Goal: Navigation & Orientation: Go to known website

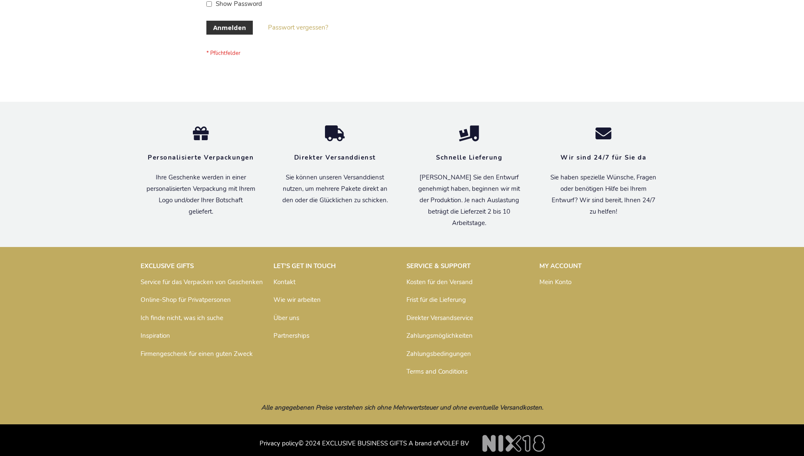
scroll to position [283, 0]
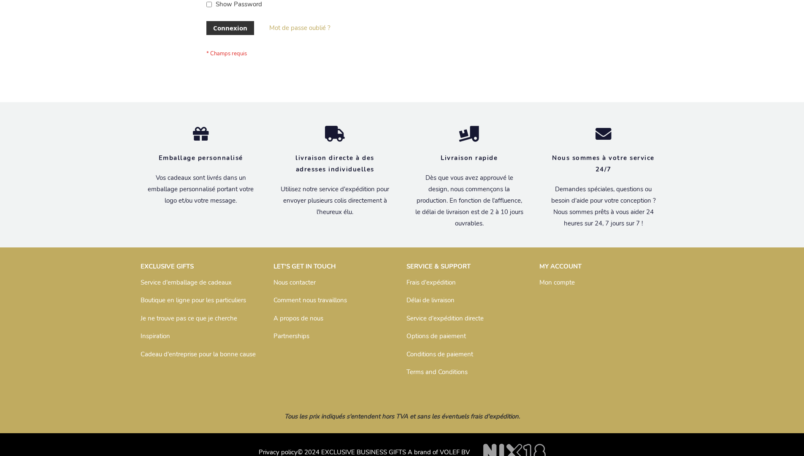
scroll to position [291, 0]
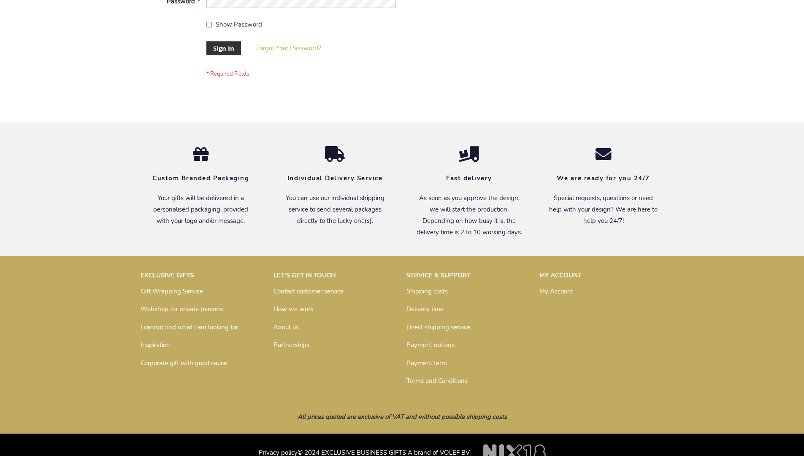
scroll to position [271, 0]
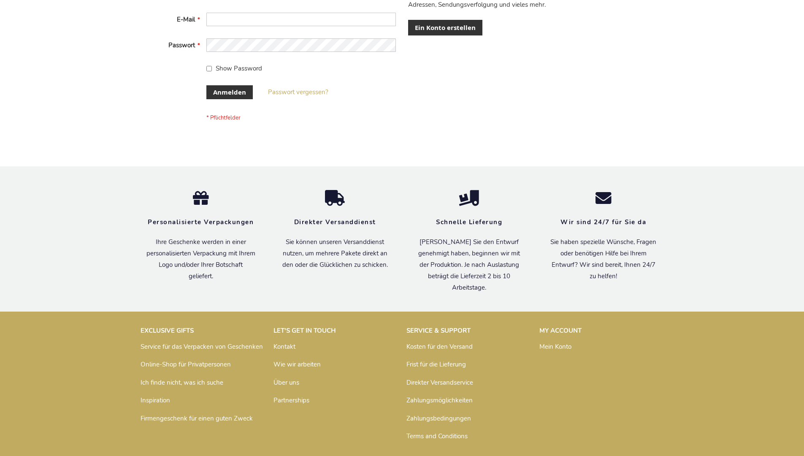
scroll to position [276, 0]
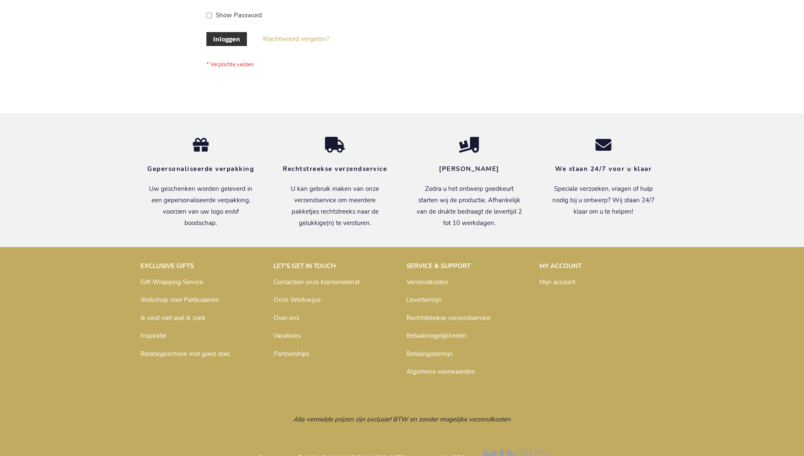
scroll to position [286, 0]
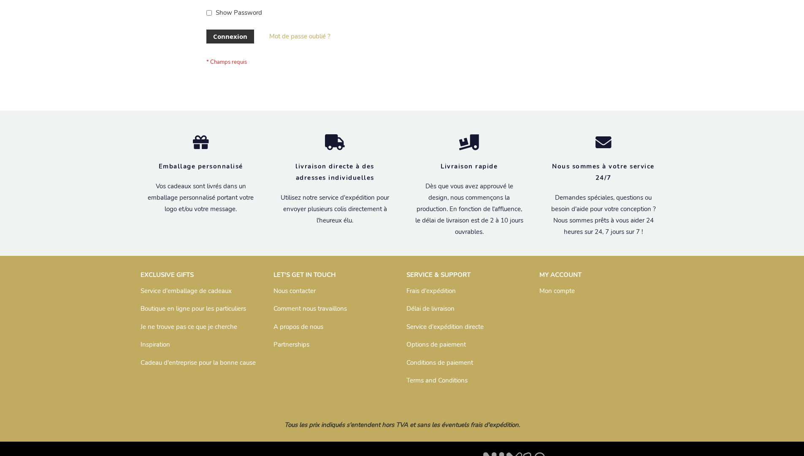
scroll to position [291, 0]
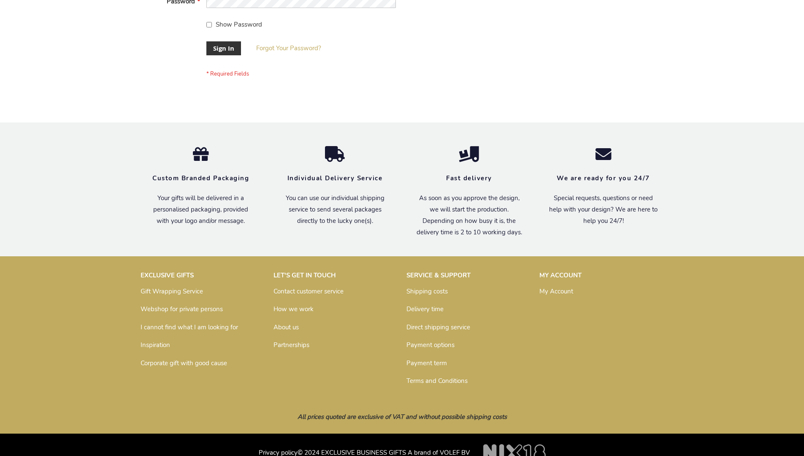
scroll to position [271, 0]
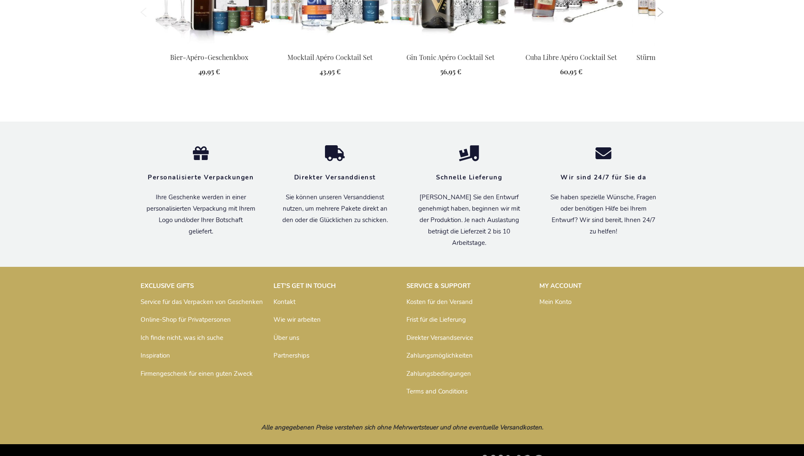
scroll to position [940, 0]
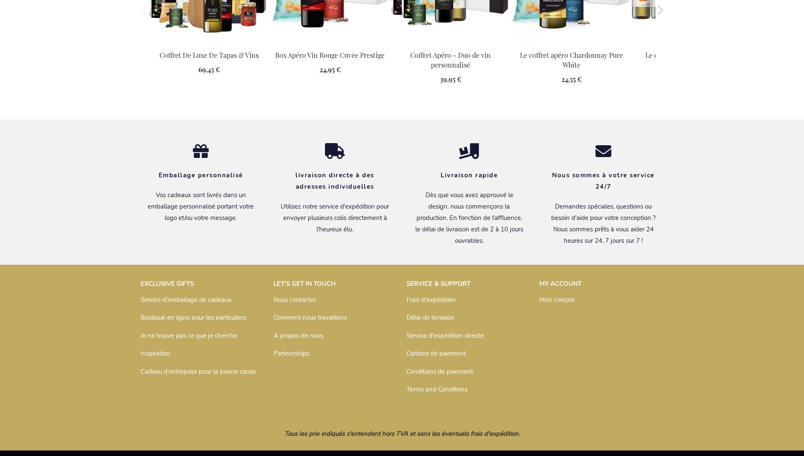
scroll to position [1163, 0]
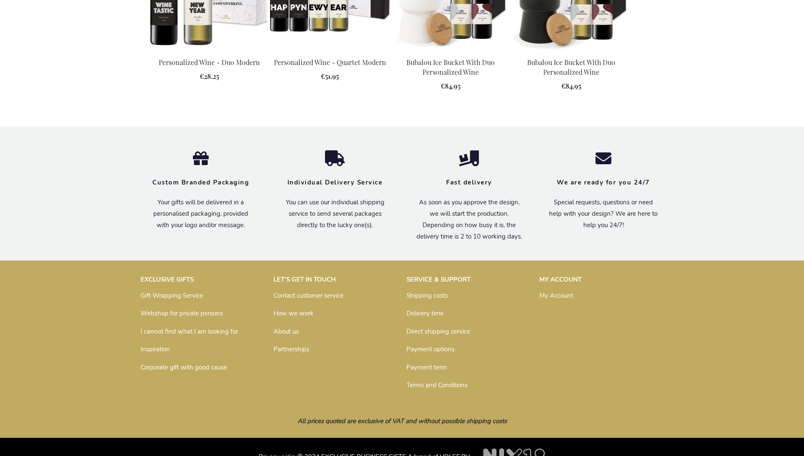
scroll to position [1090, 0]
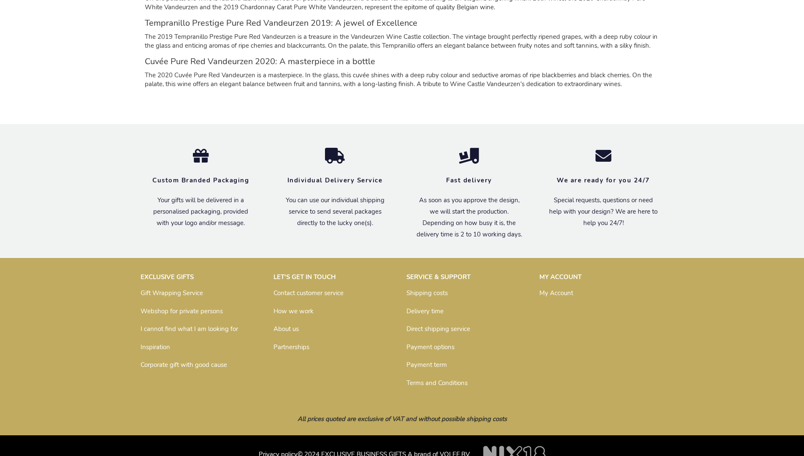
scroll to position [1001, 0]
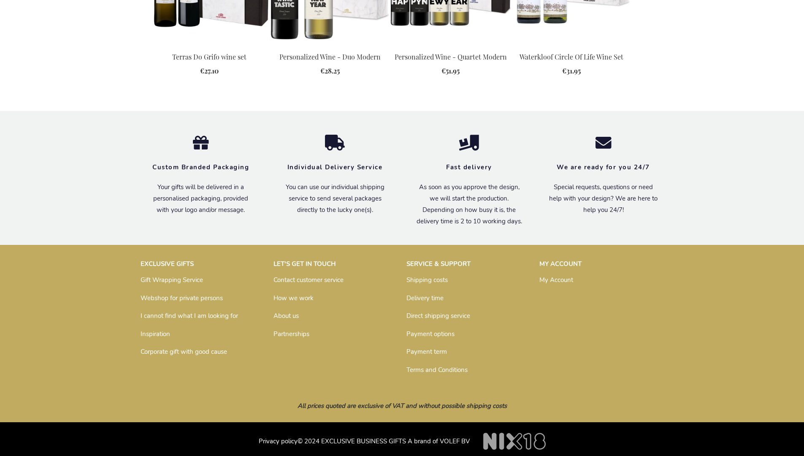
scroll to position [1070, 0]
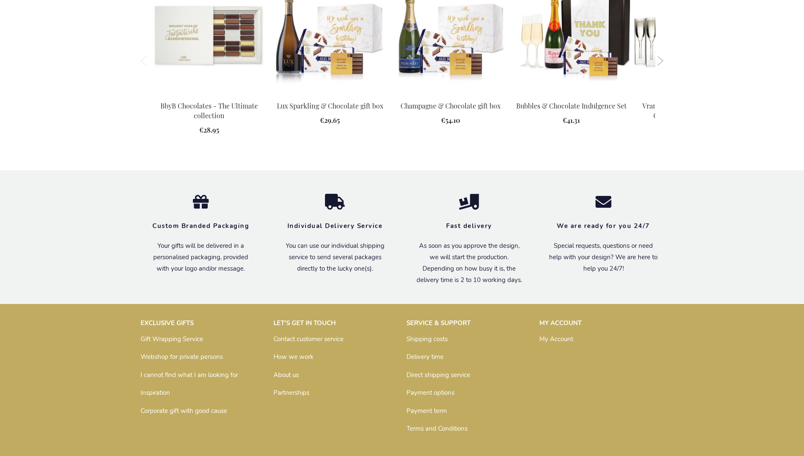
scroll to position [1134, 0]
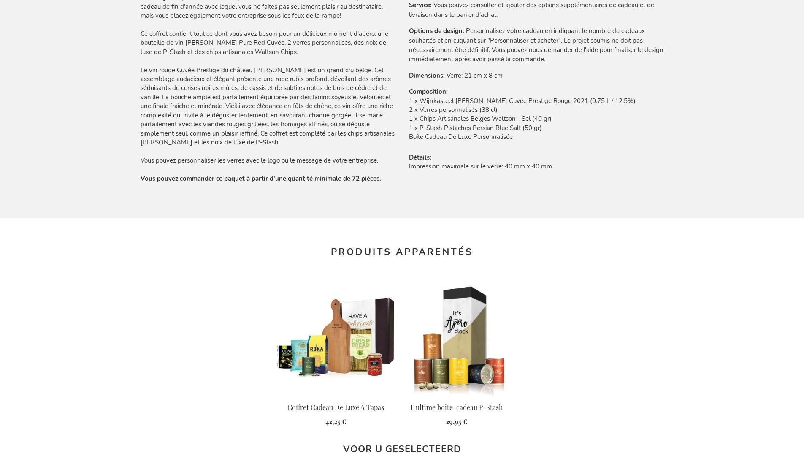
scroll to position [1163, 0]
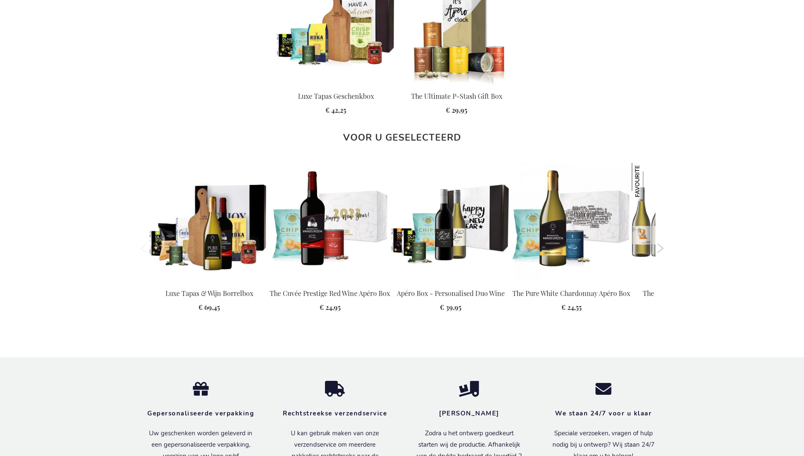
scroll to position [1149, 0]
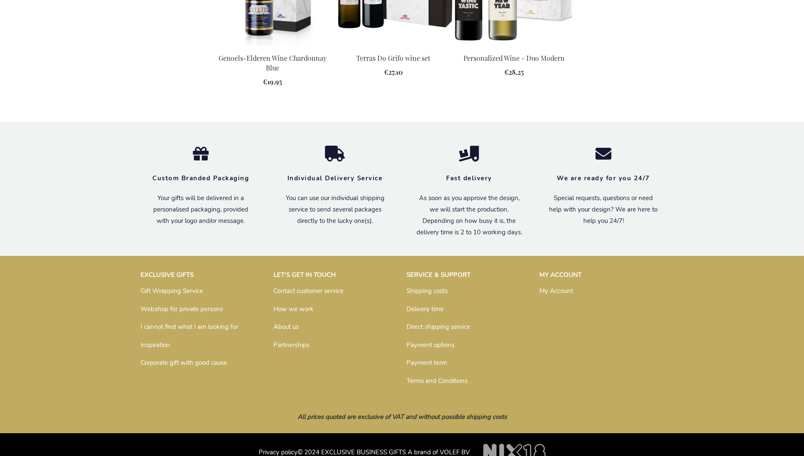
scroll to position [874, 0]
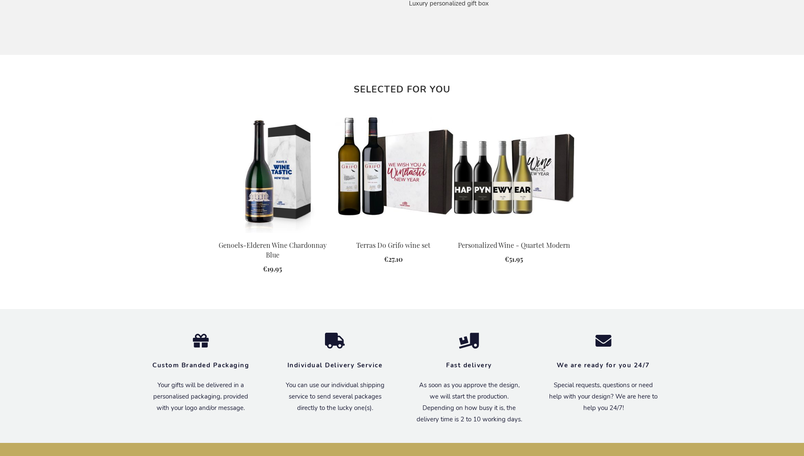
scroll to position [874, 0]
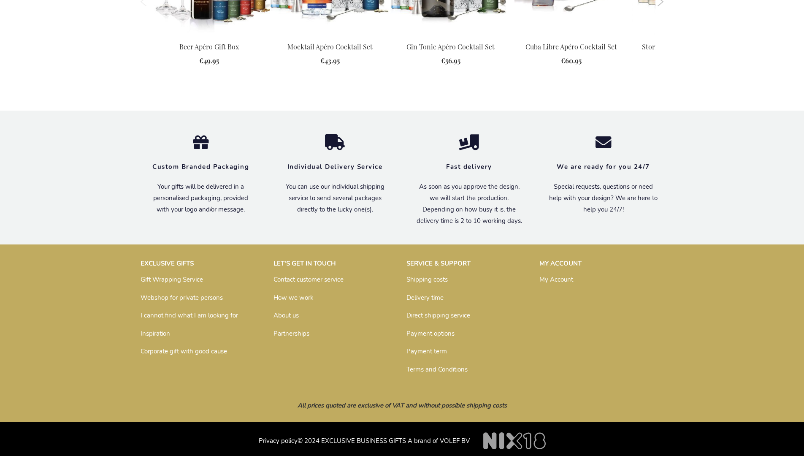
scroll to position [919, 0]
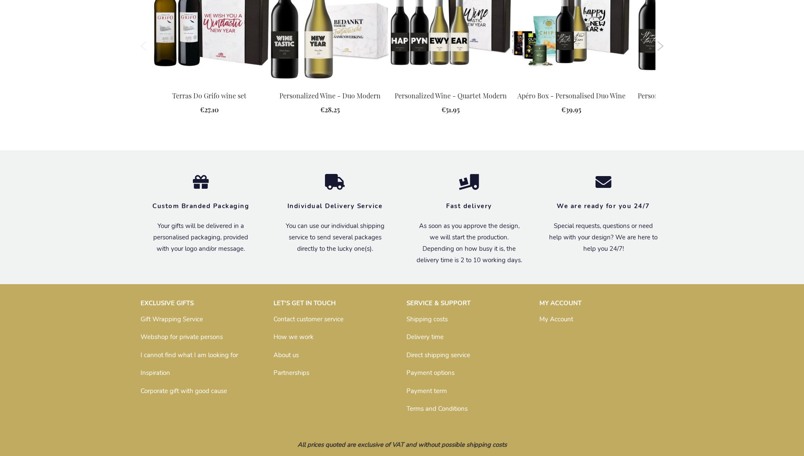
scroll to position [1070, 0]
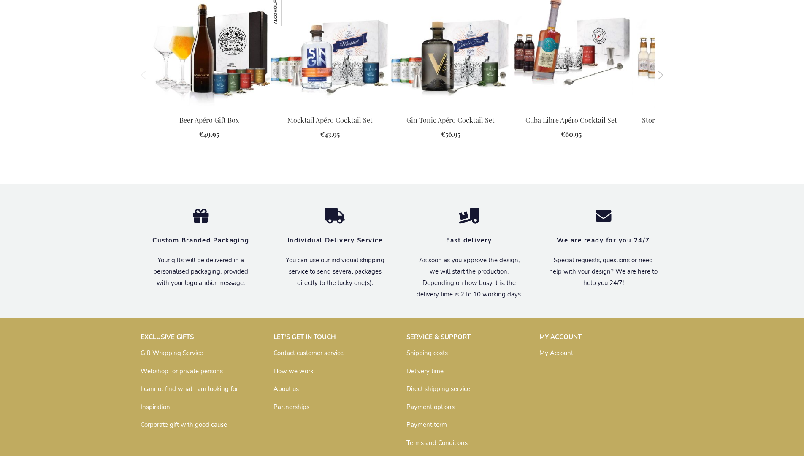
scroll to position [1052, 0]
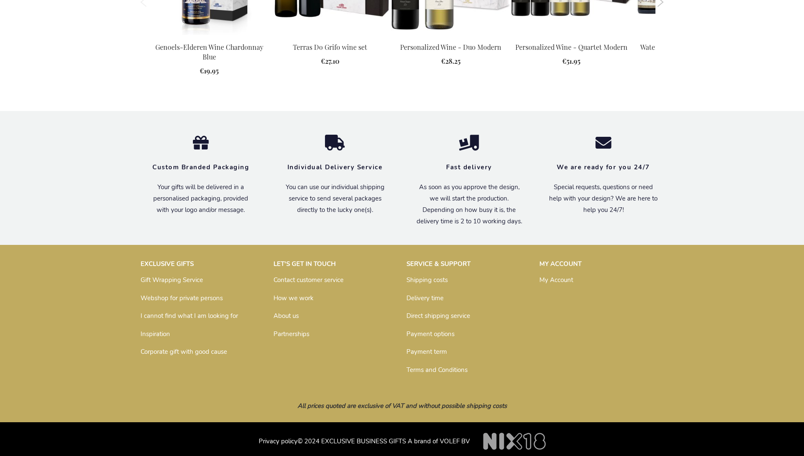
scroll to position [1070, 0]
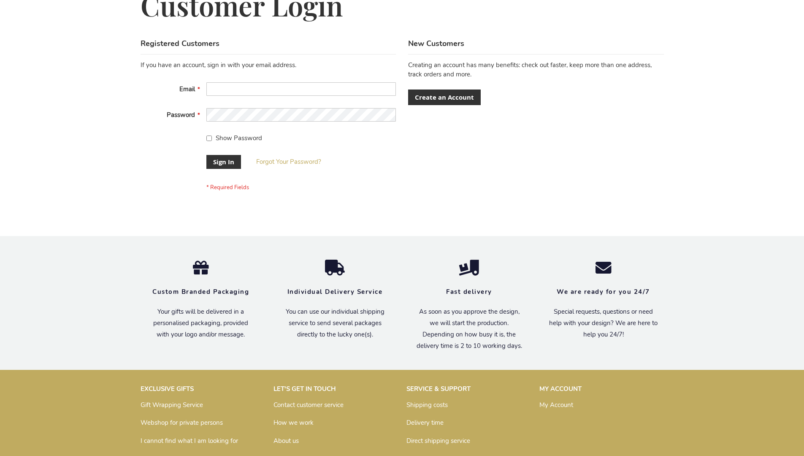
scroll to position [271, 0]
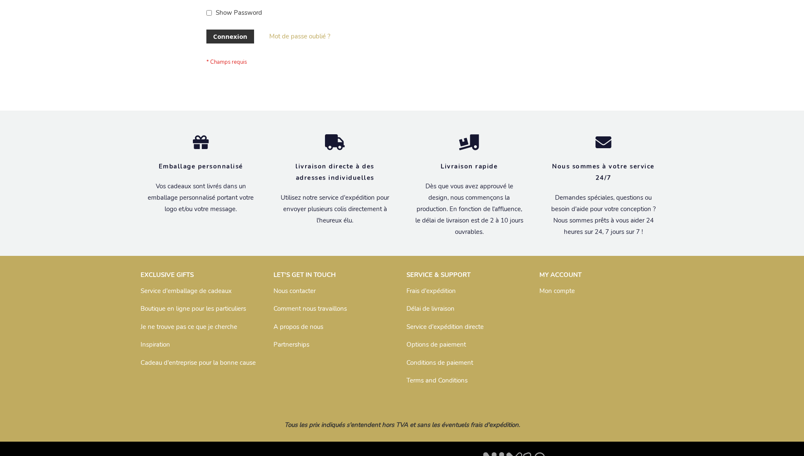
scroll to position [291, 0]
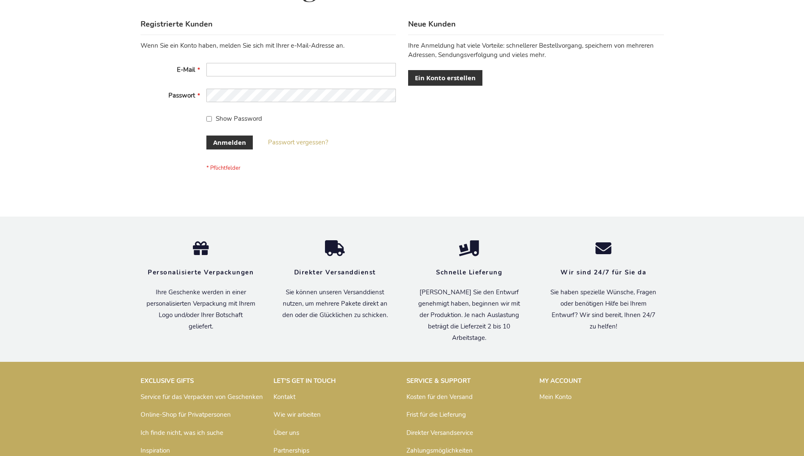
scroll to position [283, 0]
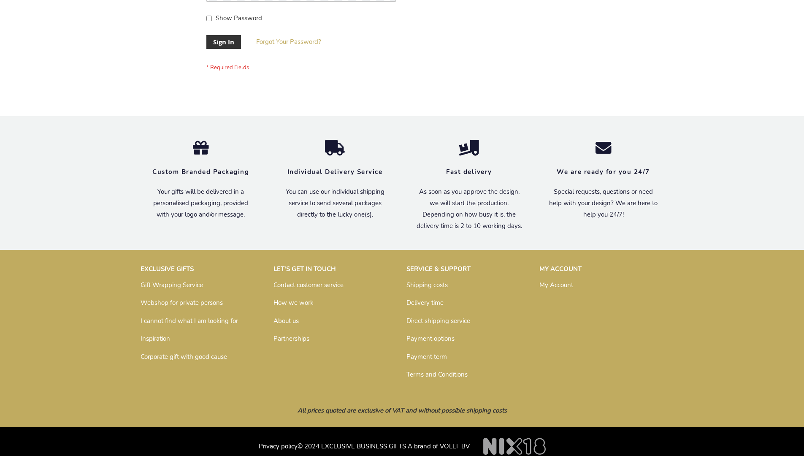
scroll to position [271, 0]
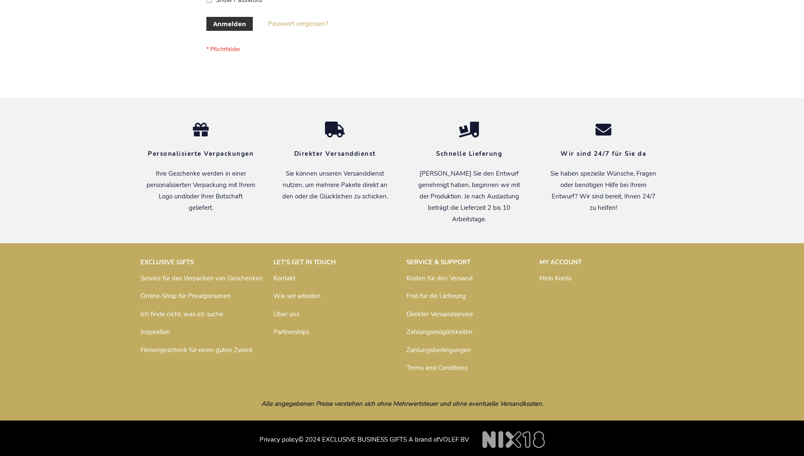
scroll to position [283, 0]
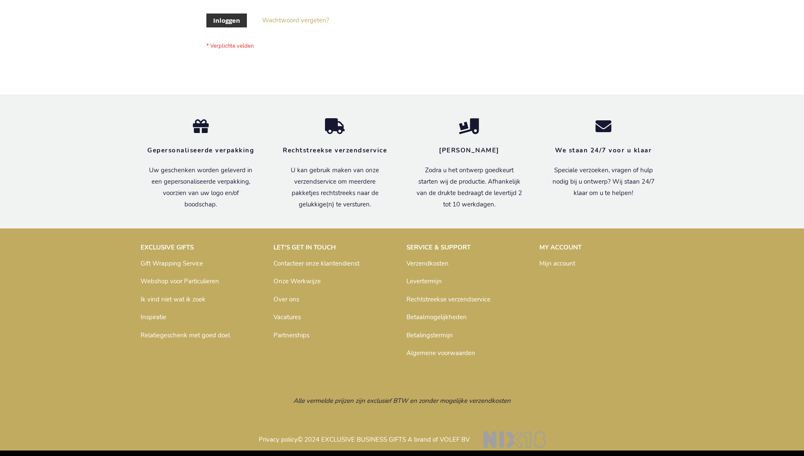
scroll to position [286, 0]
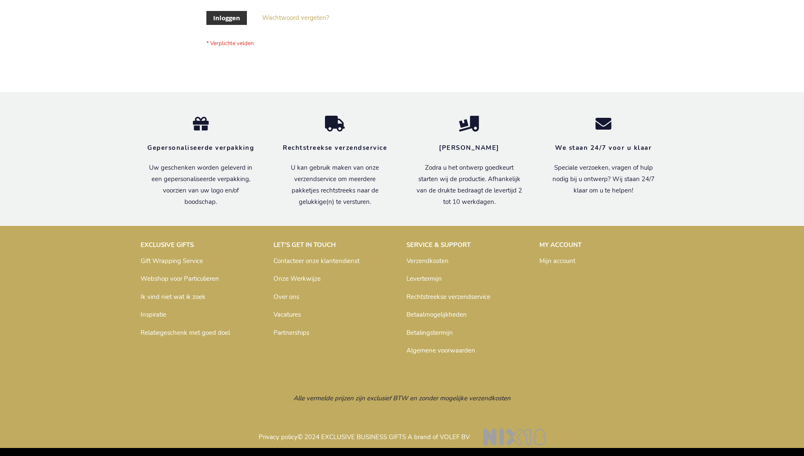
scroll to position [286, 0]
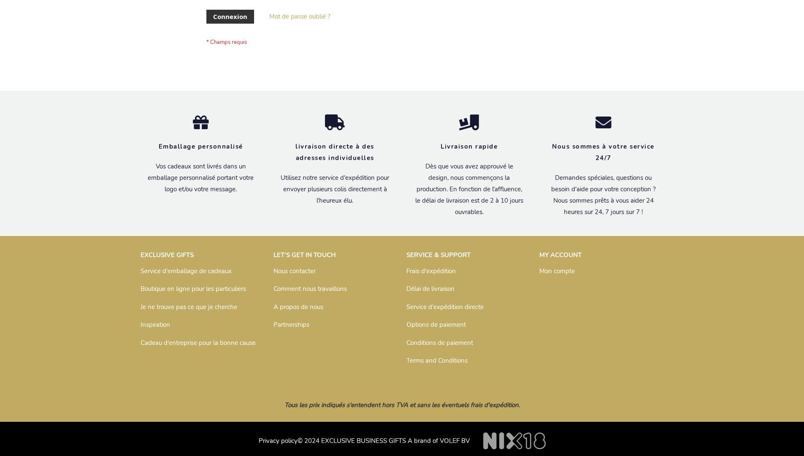
scroll to position [291, 0]
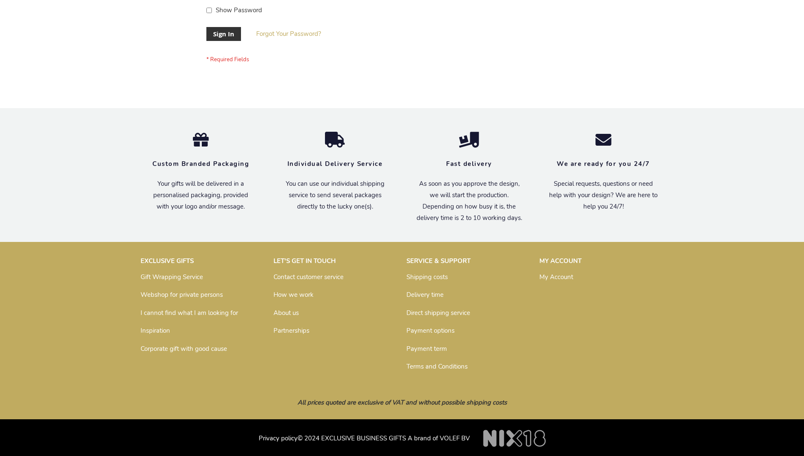
scroll to position [271, 0]
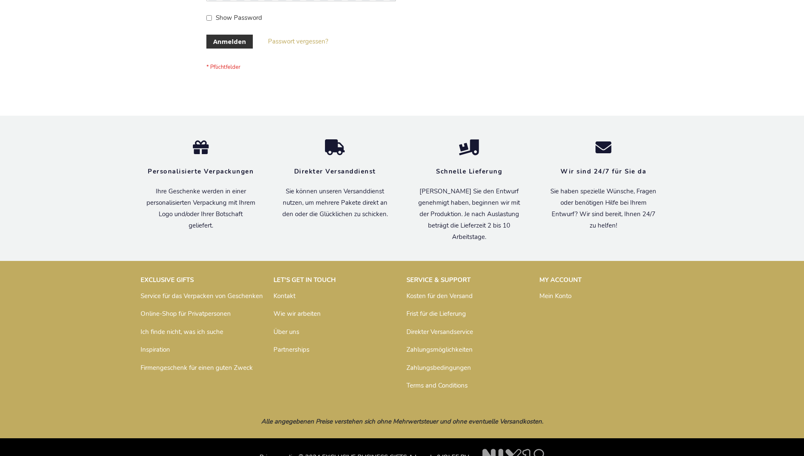
scroll to position [283, 0]
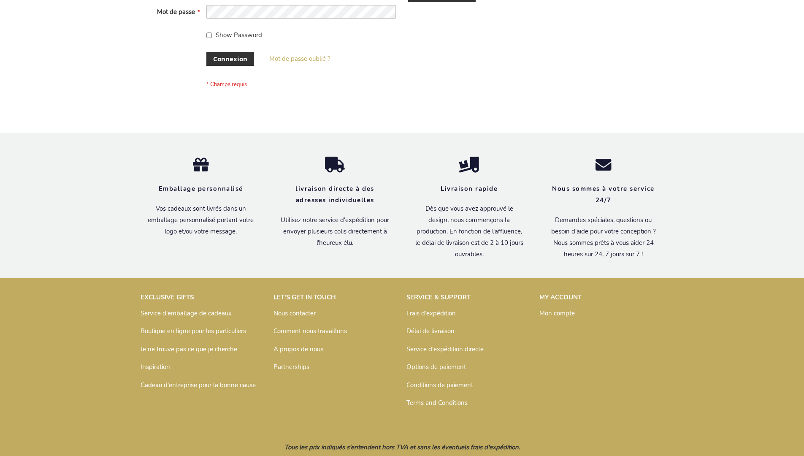
scroll to position [291, 0]
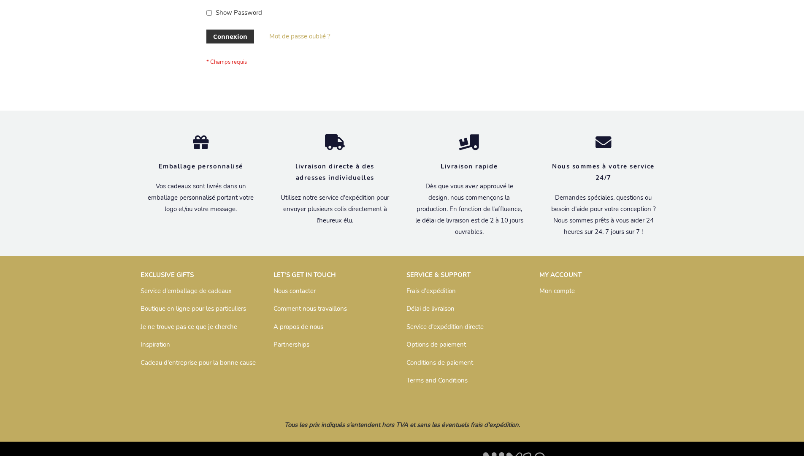
scroll to position [291, 0]
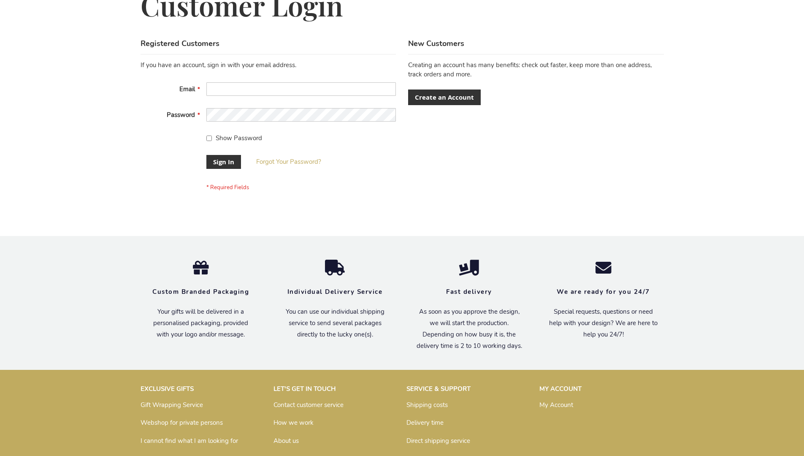
scroll to position [271, 0]
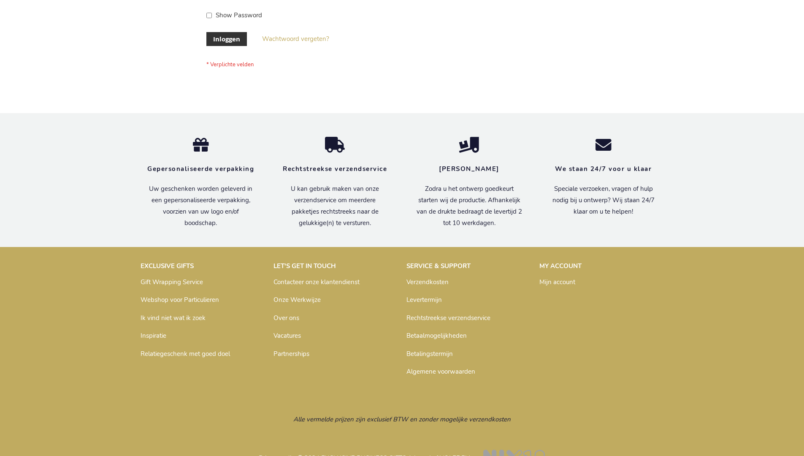
scroll to position [286, 0]
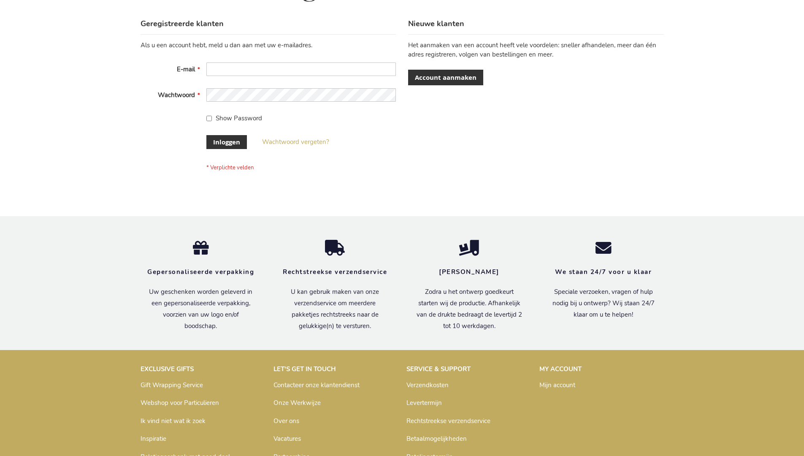
scroll to position [286, 0]
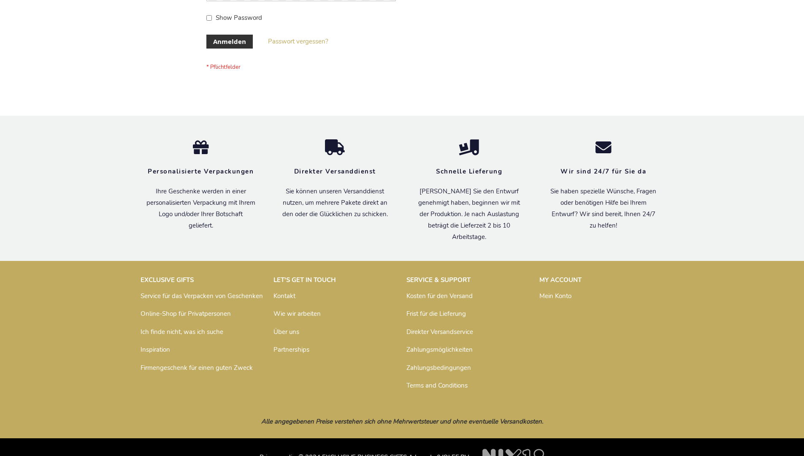
scroll to position [283, 0]
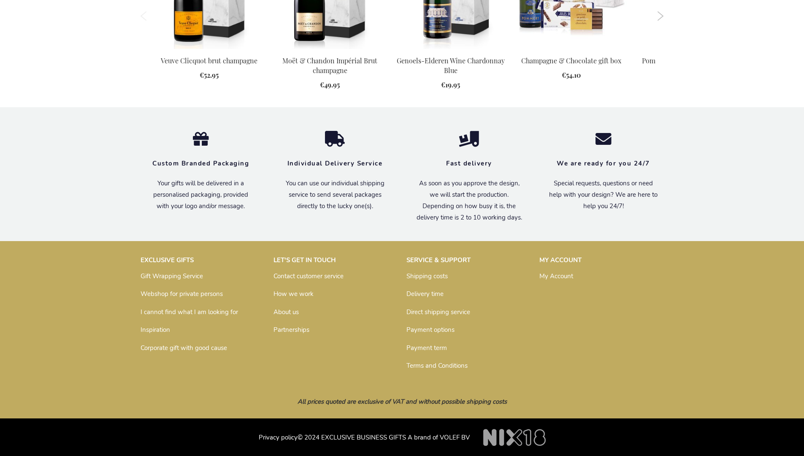
scroll to position [891, 0]
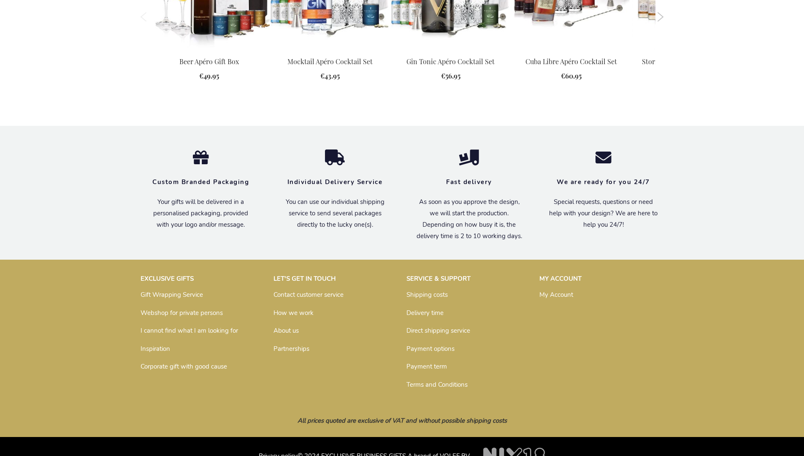
scroll to position [1088, 0]
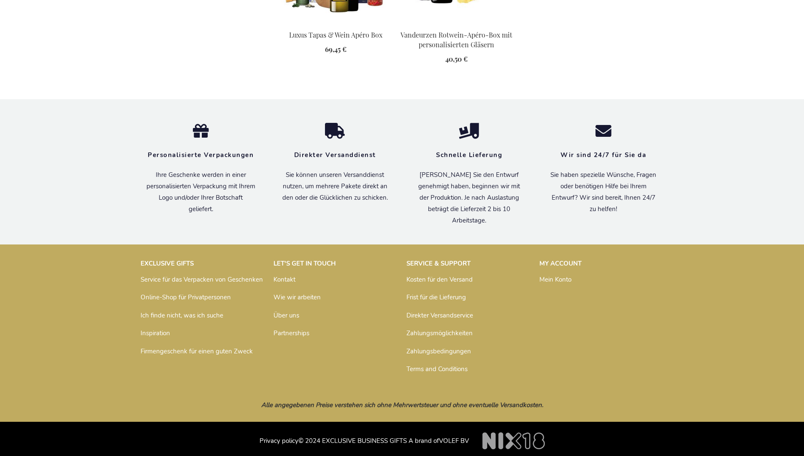
scroll to position [978, 0]
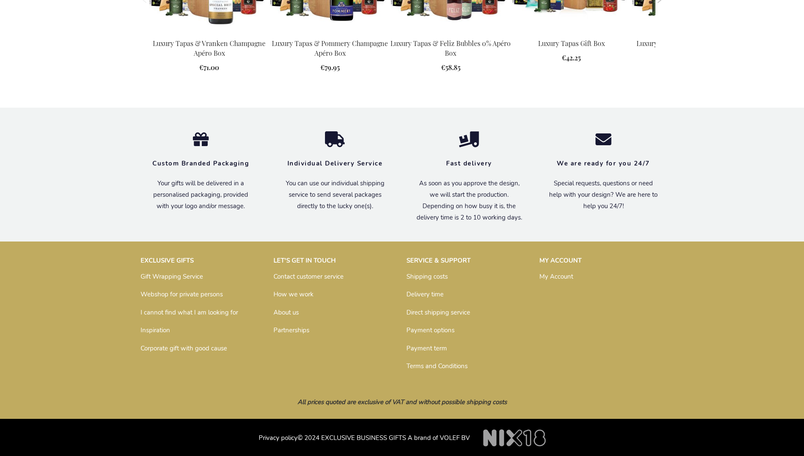
scroll to position [1201, 0]
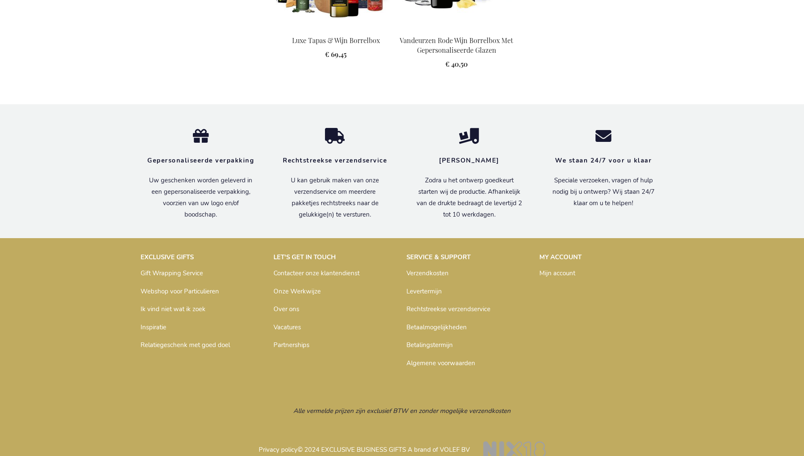
scroll to position [963, 0]
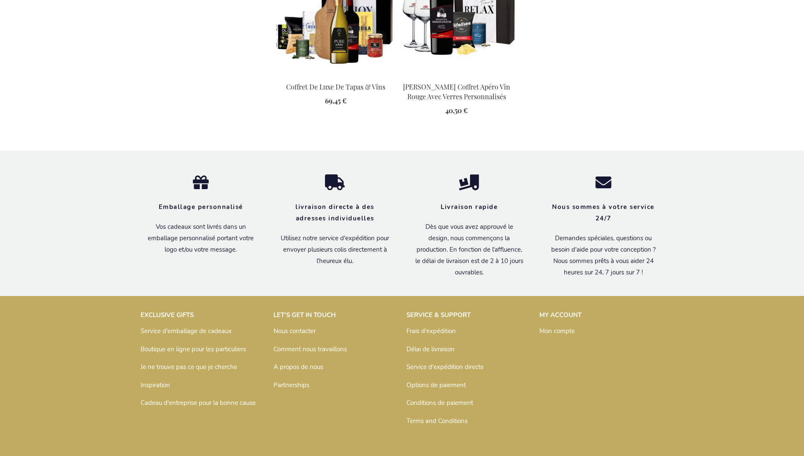
scroll to position [986, 0]
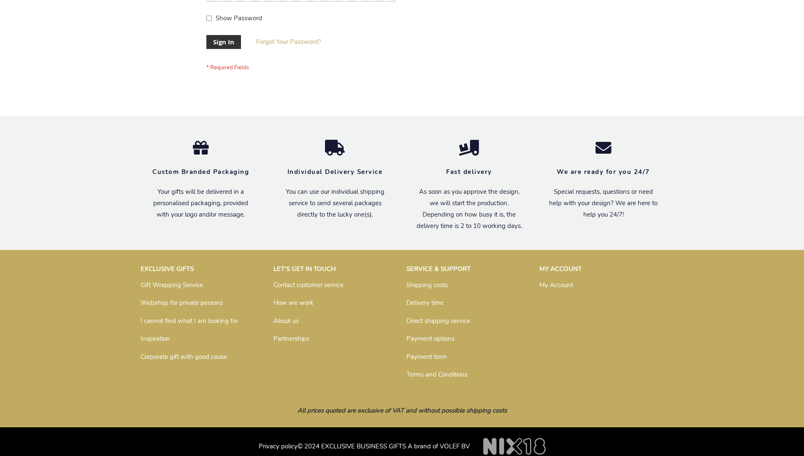
scroll to position [271, 0]
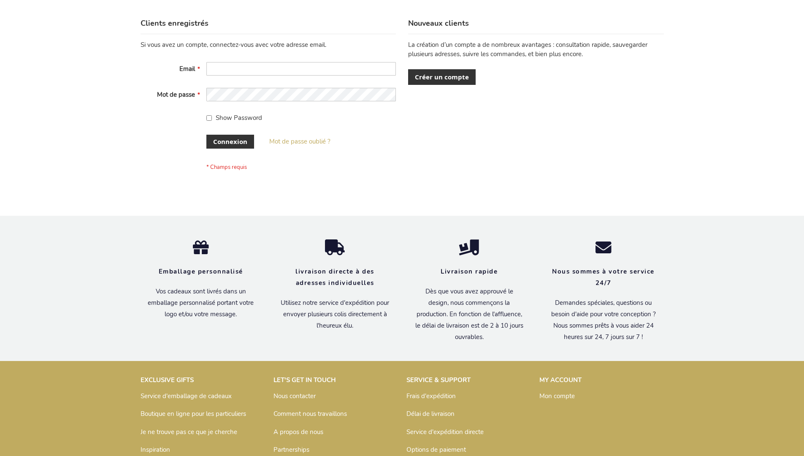
scroll to position [291, 0]
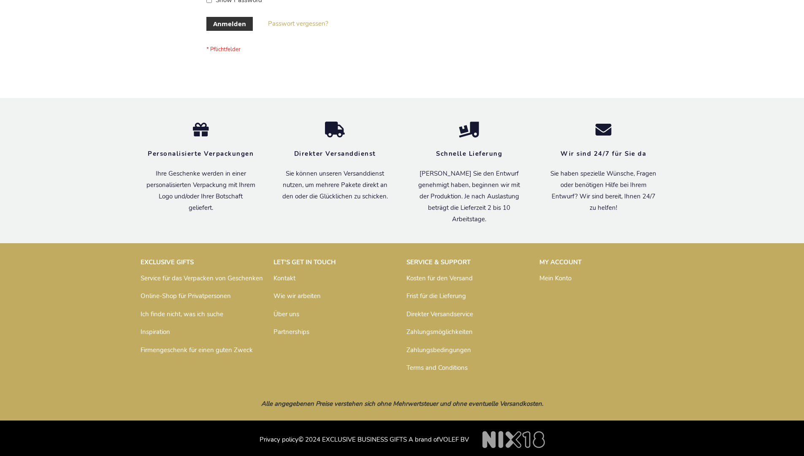
scroll to position [283, 0]
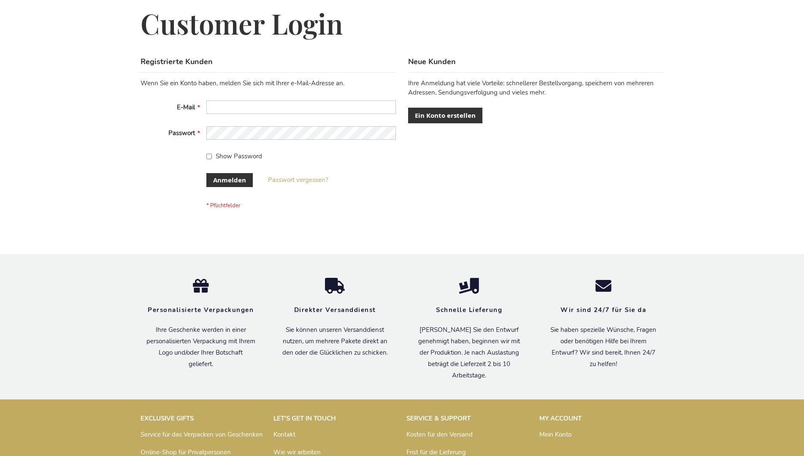
scroll to position [283, 0]
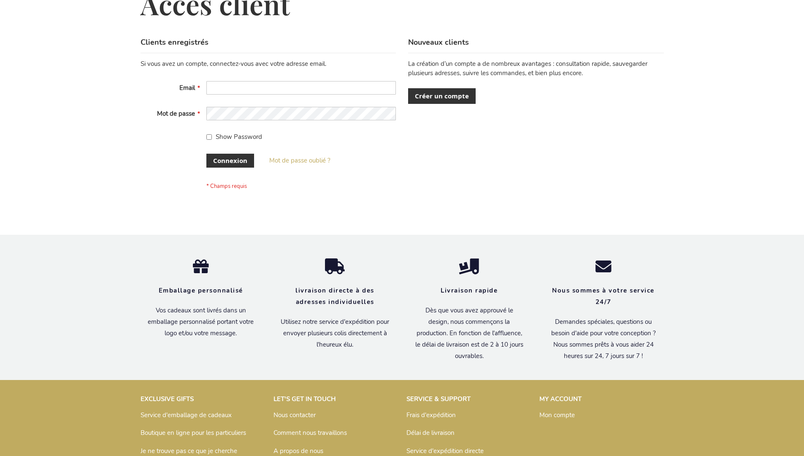
scroll to position [291, 0]
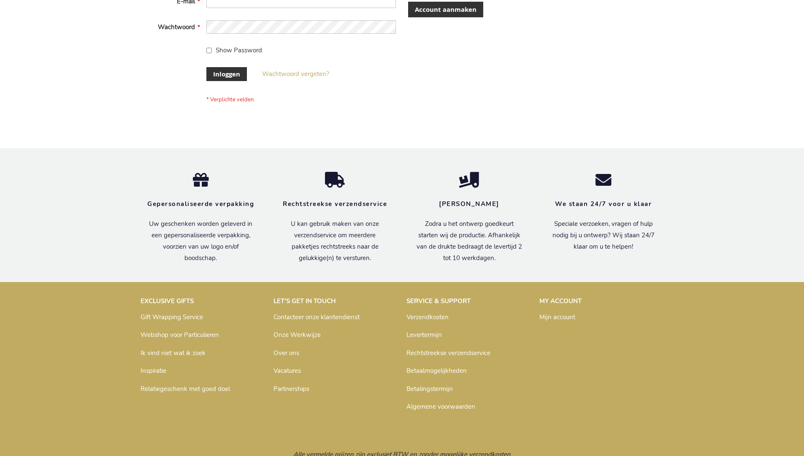
scroll to position [286, 0]
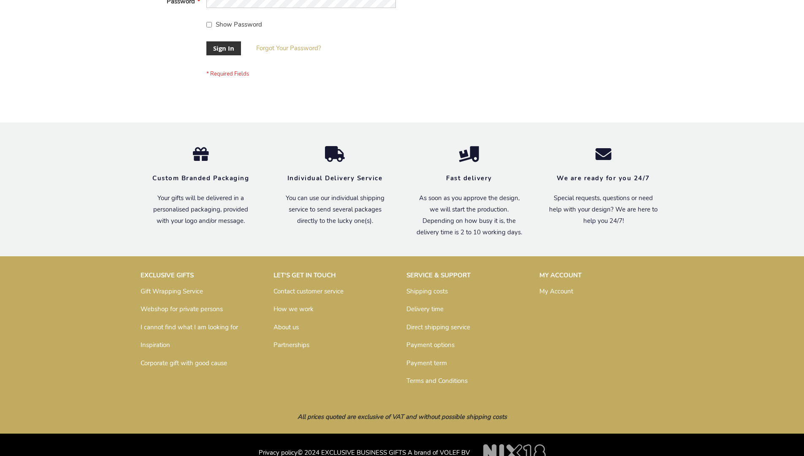
scroll to position [271, 0]
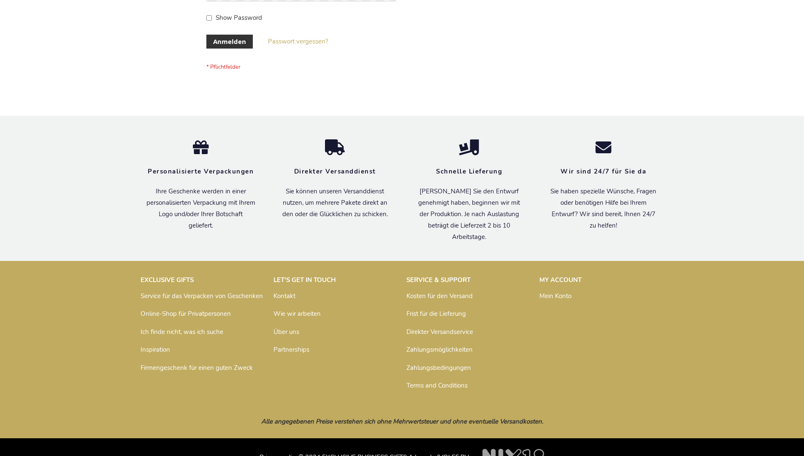
scroll to position [283, 0]
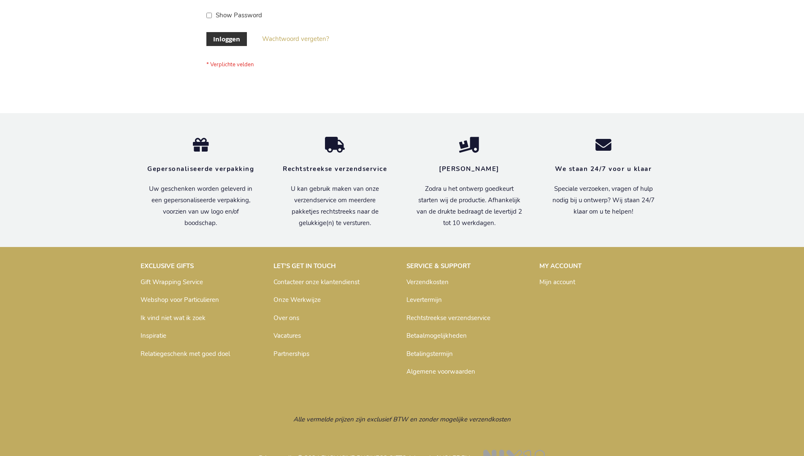
scroll to position [286, 0]
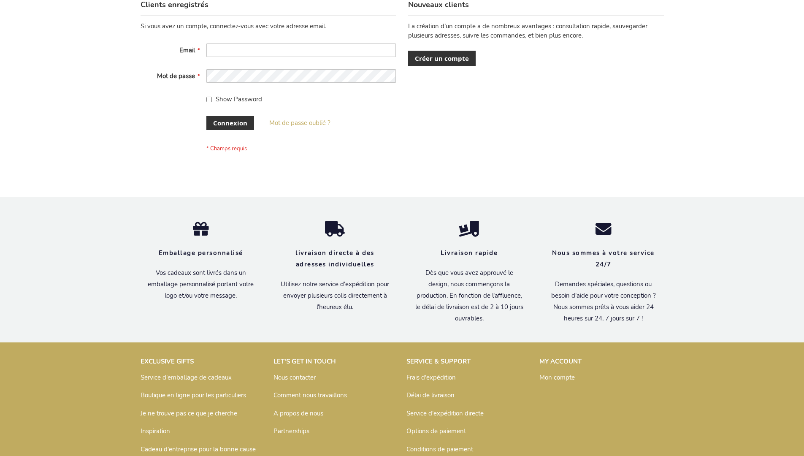
scroll to position [291, 0]
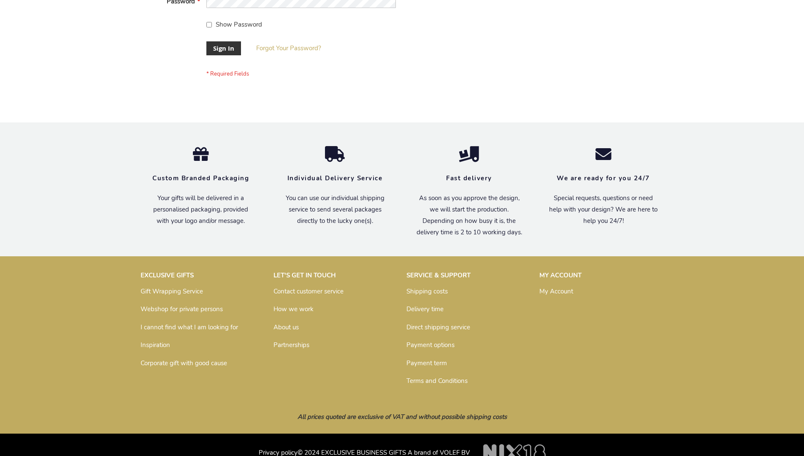
scroll to position [271, 0]
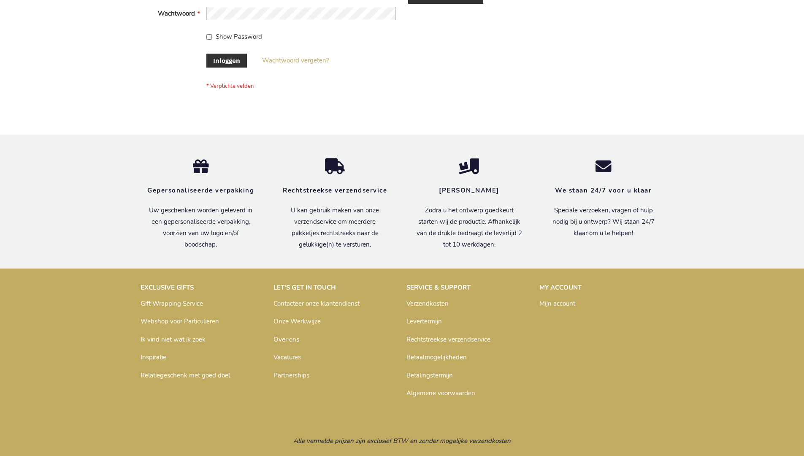
scroll to position [286, 0]
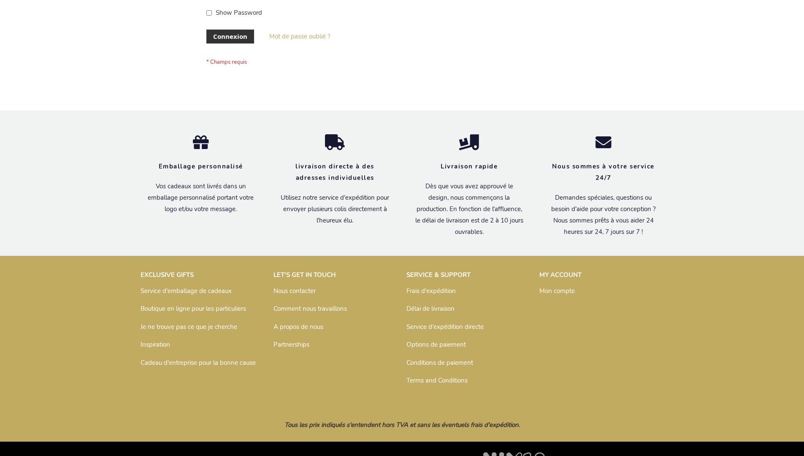
scroll to position [291, 0]
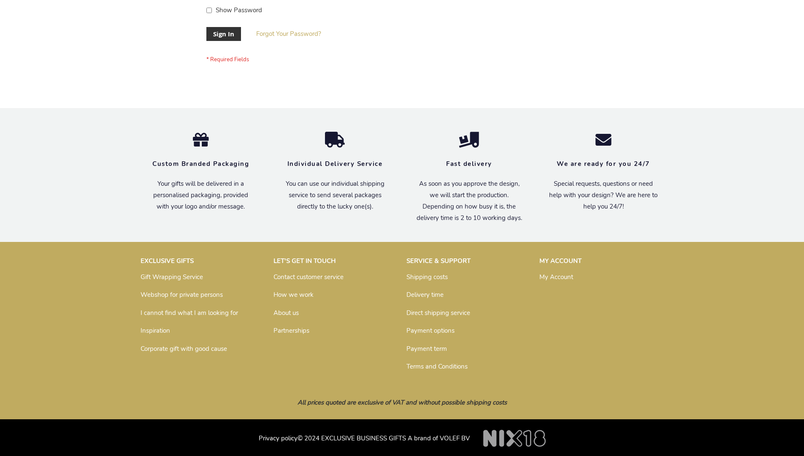
scroll to position [271, 0]
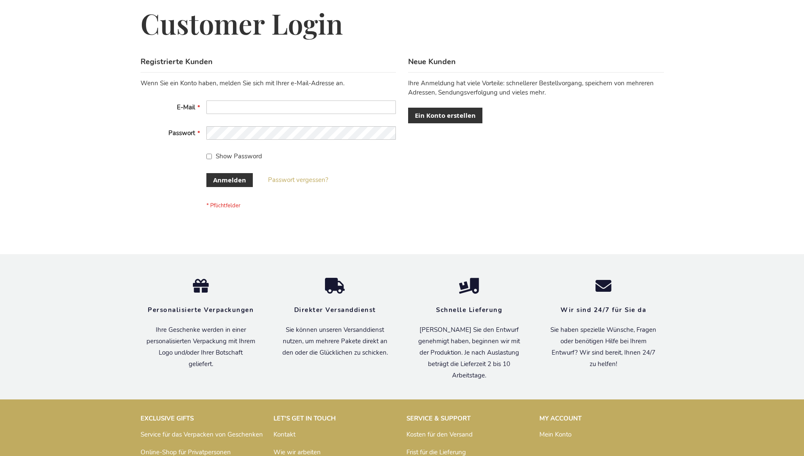
scroll to position [283, 0]
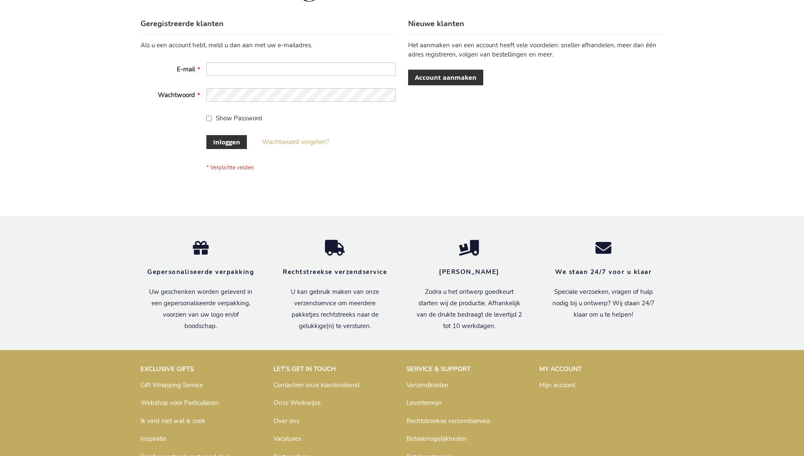
scroll to position [286, 0]
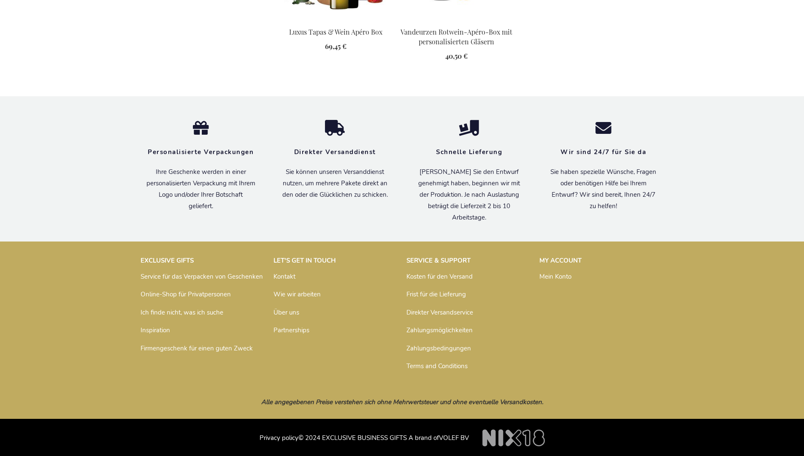
scroll to position [978, 0]
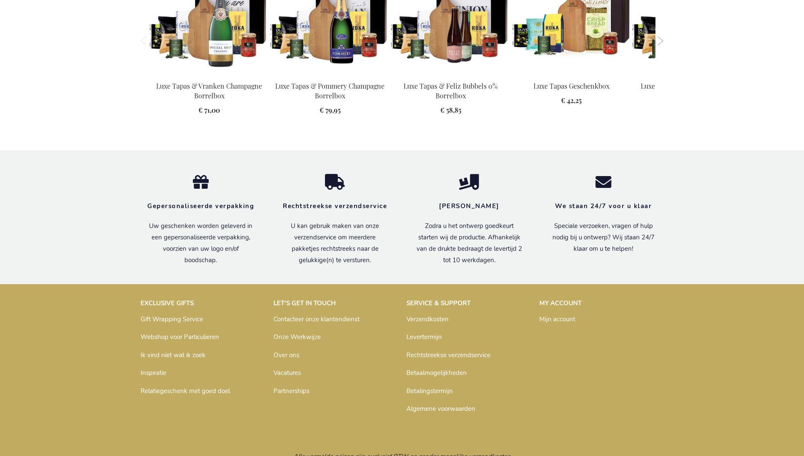
scroll to position [1207, 0]
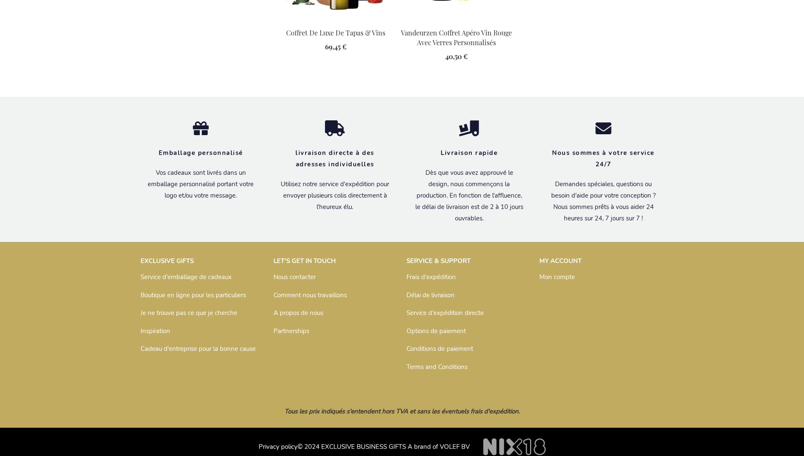
scroll to position [986, 0]
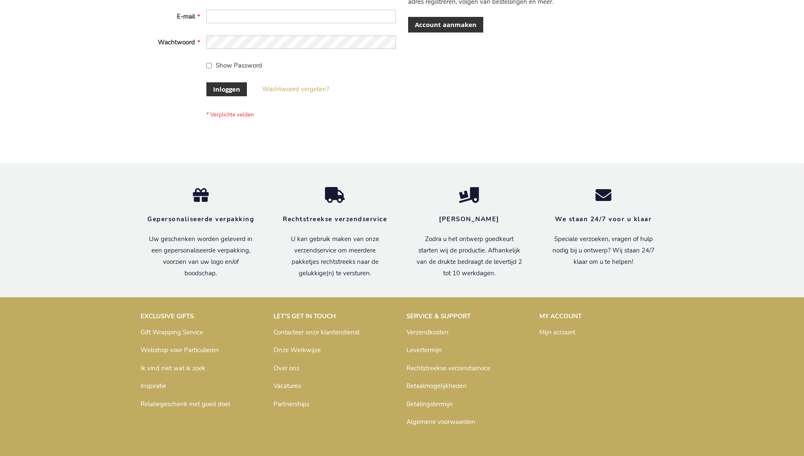
scroll to position [286, 0]
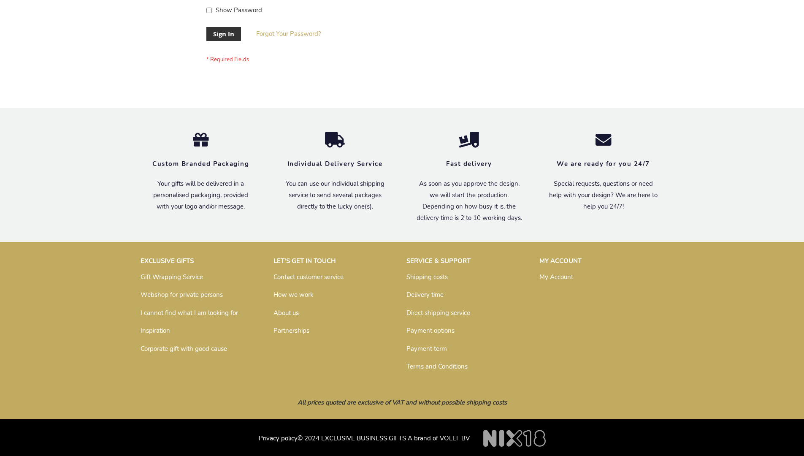
scroll to position [271, 0]
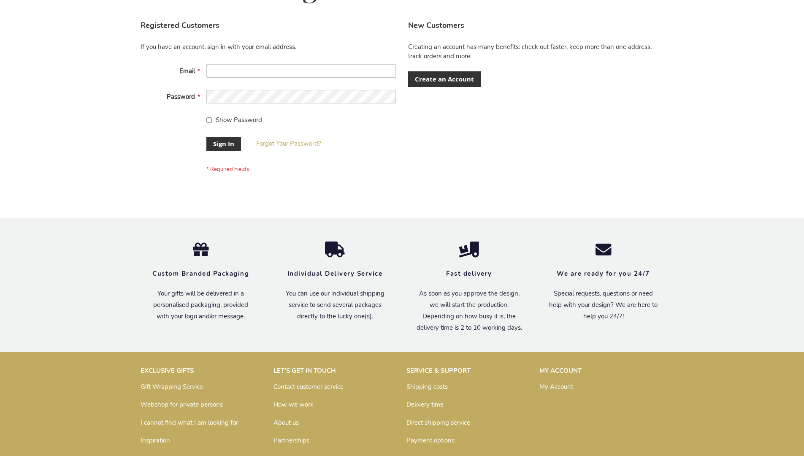
scroll to position [271, 0]
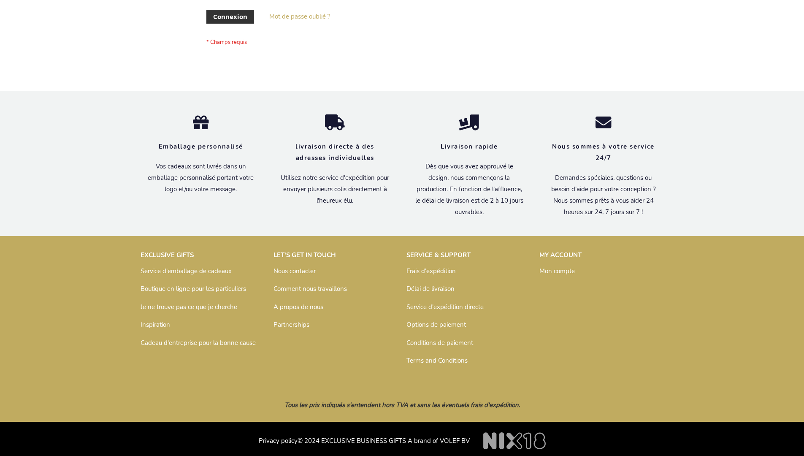
scroll to position [291, 0]
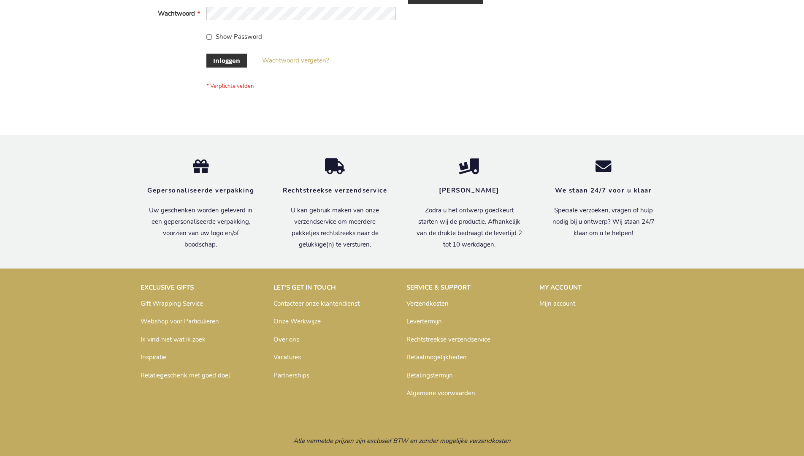
scroll to position [286, 0]
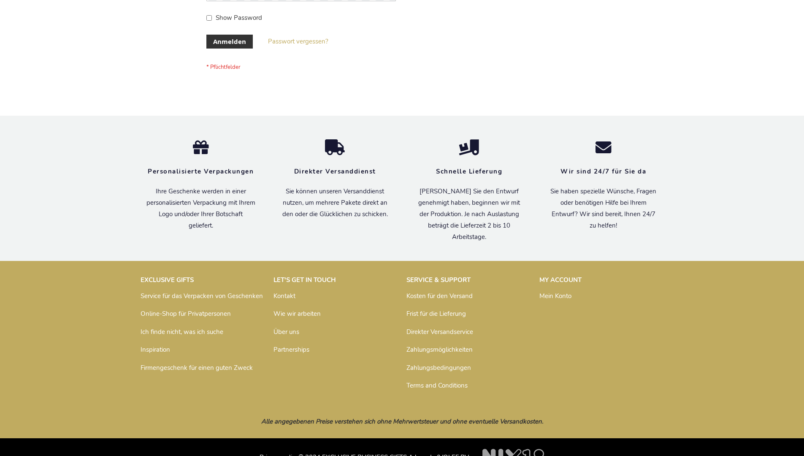
scroll to position [283, 0]
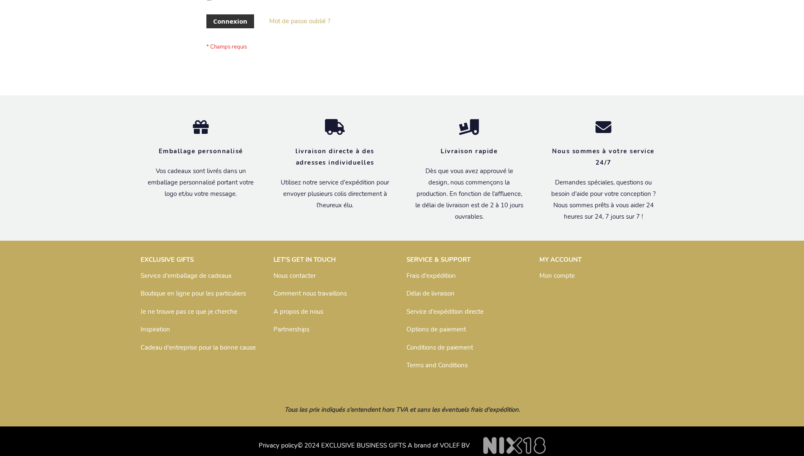
scroll to position [291, 0]
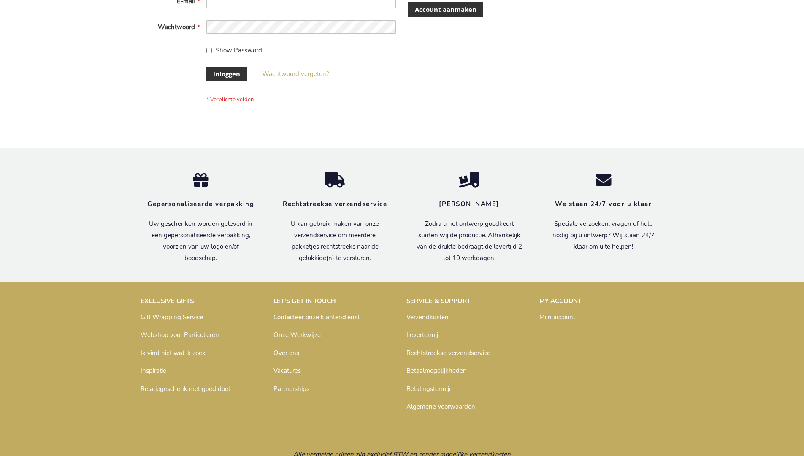
scroll to position [286, 0]
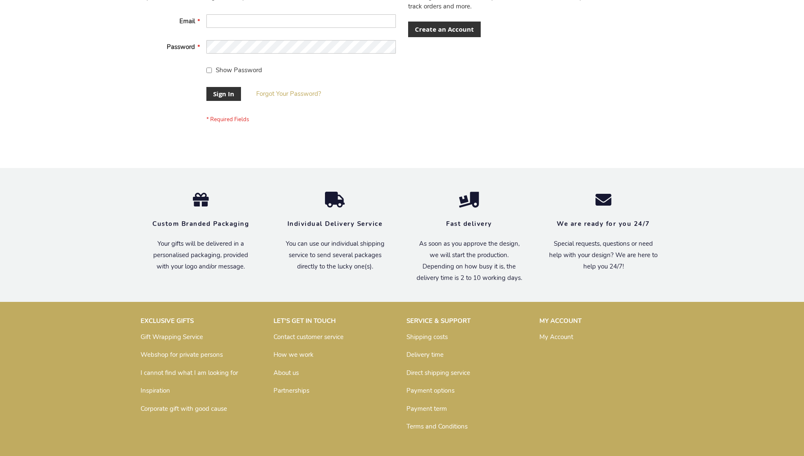
scroll to position [271, 0]
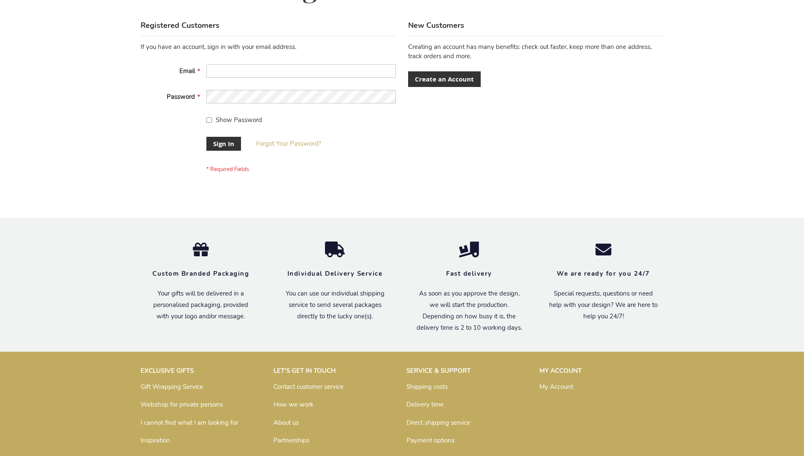
scroll to position [271, 0]
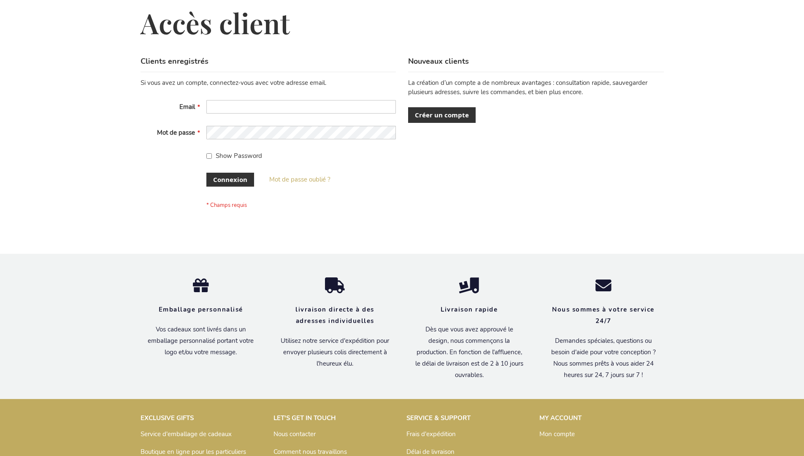
scroll to position [291, 0]
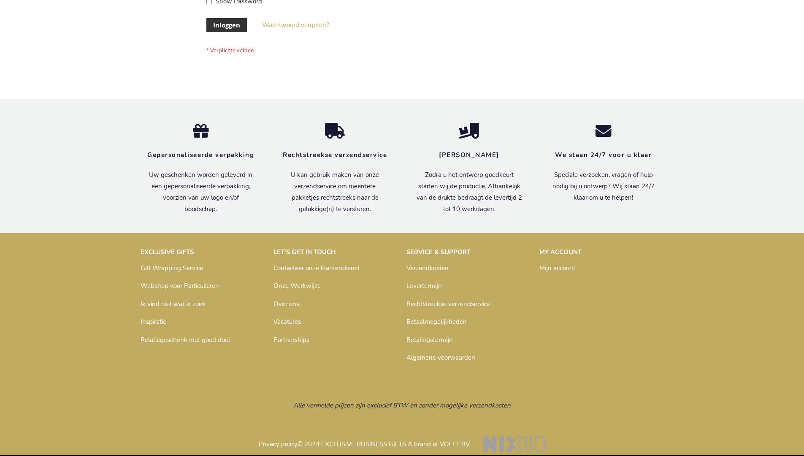
scroll to position [286, 0]
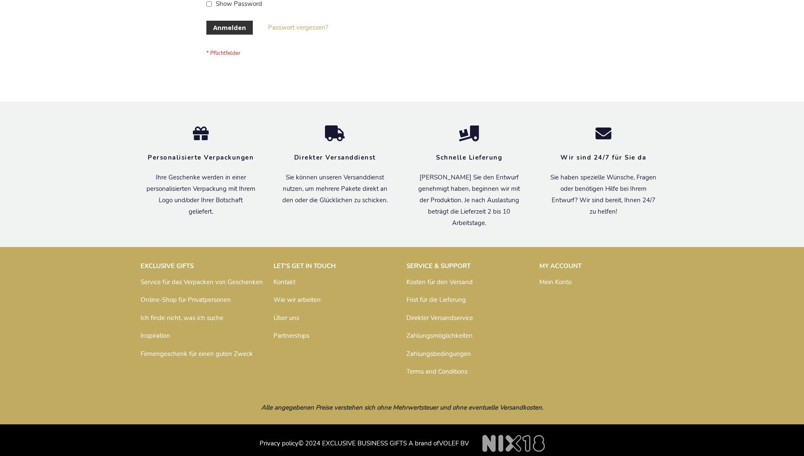
scroll to position [283, 0]
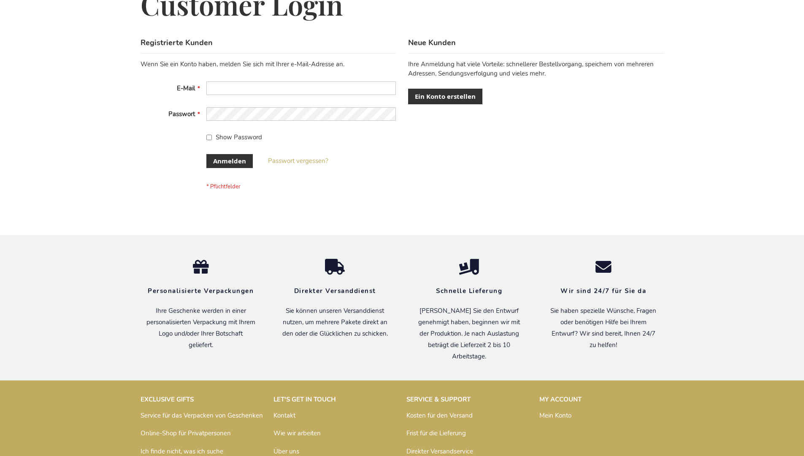
scroll to position [283, 0]
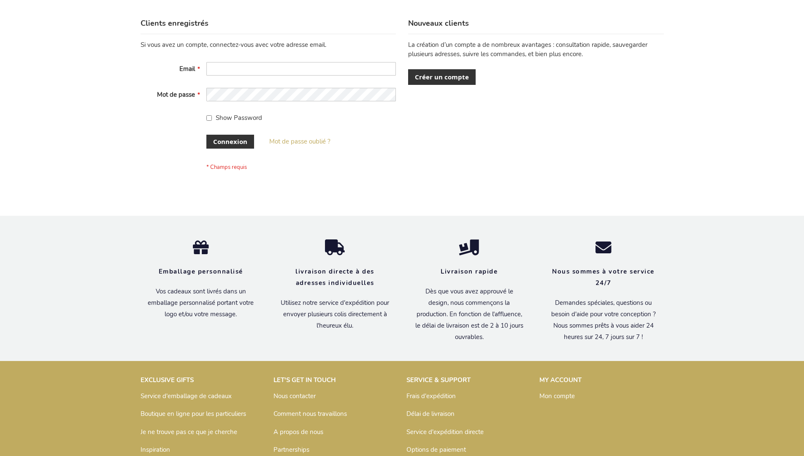
scroll to position [291, 0]
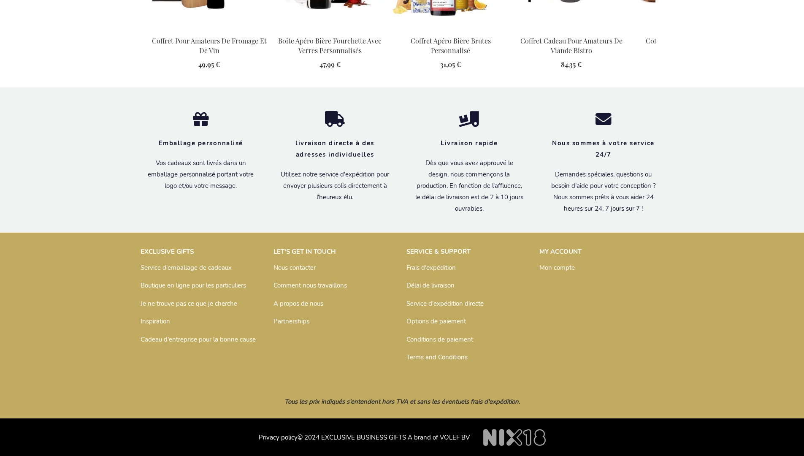
scroll to position [921, 0]
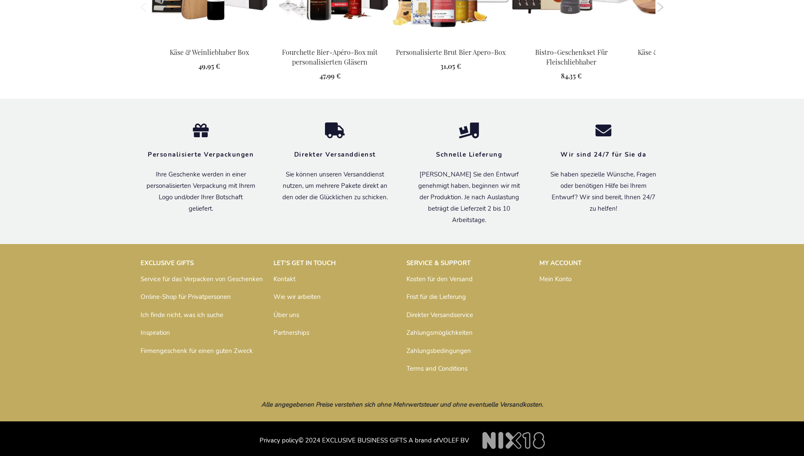
scroll to position [913, 0]
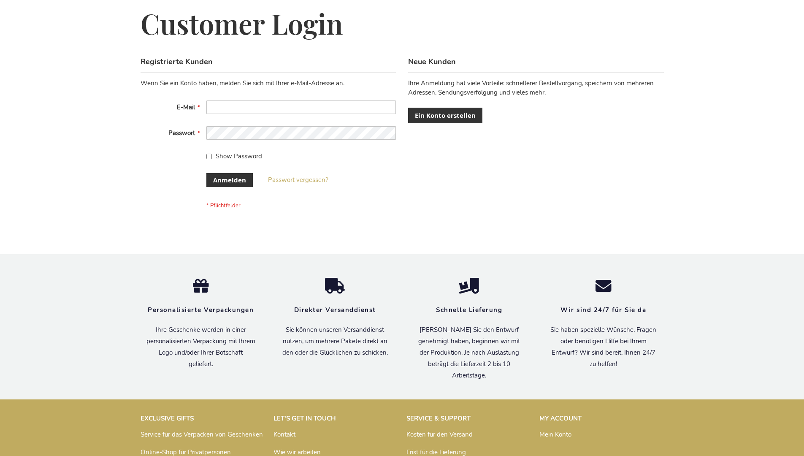
scroll to position [283, 0]
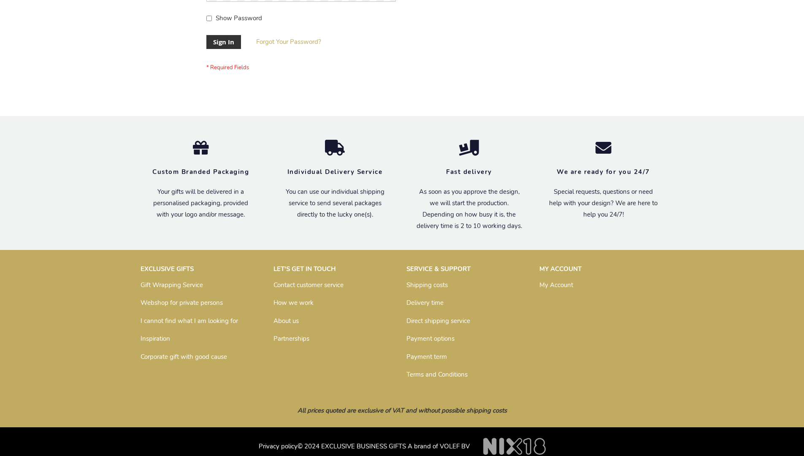
scroll to position [271, 0]
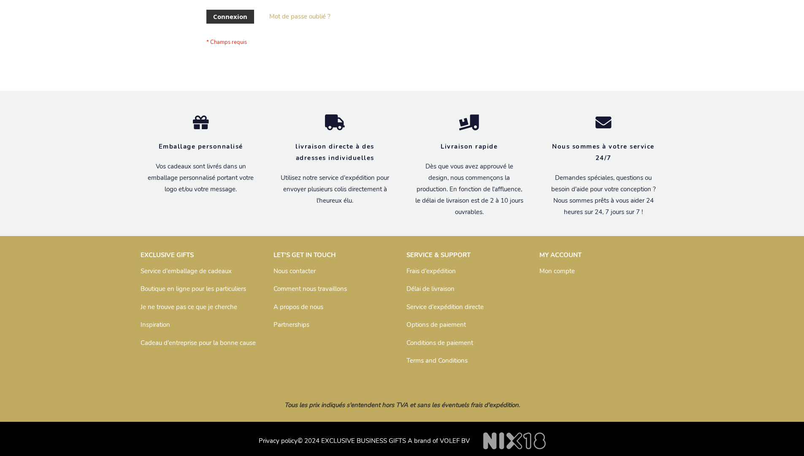
scroll to position [291, 0]
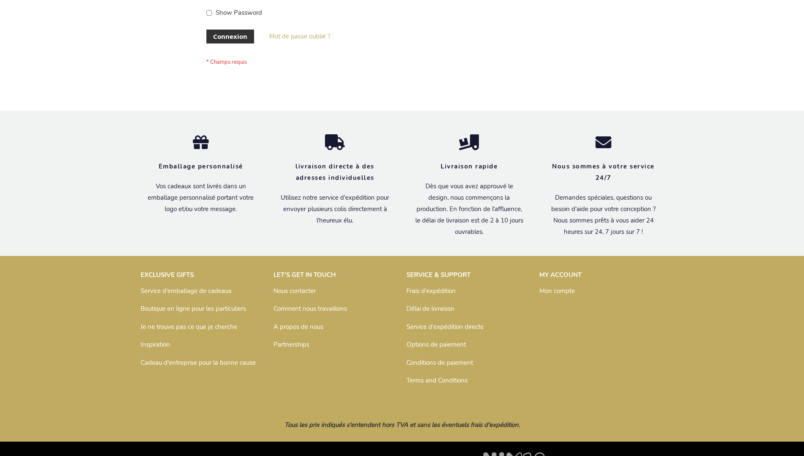
scroll to position [291, 0]
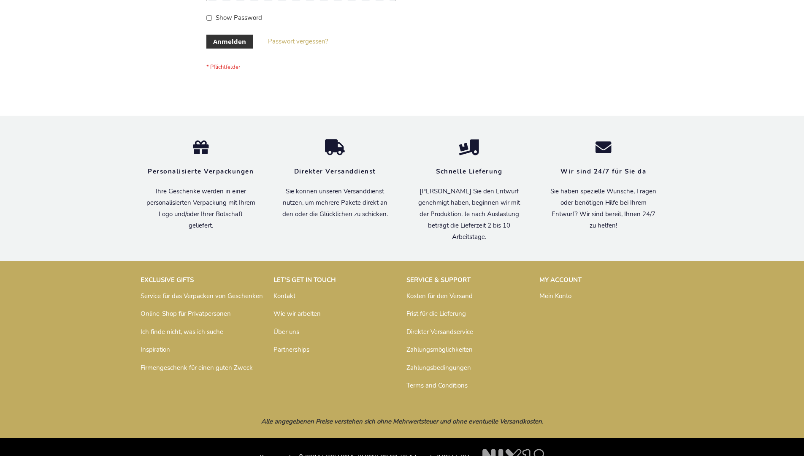
scroll to position [283, 0]
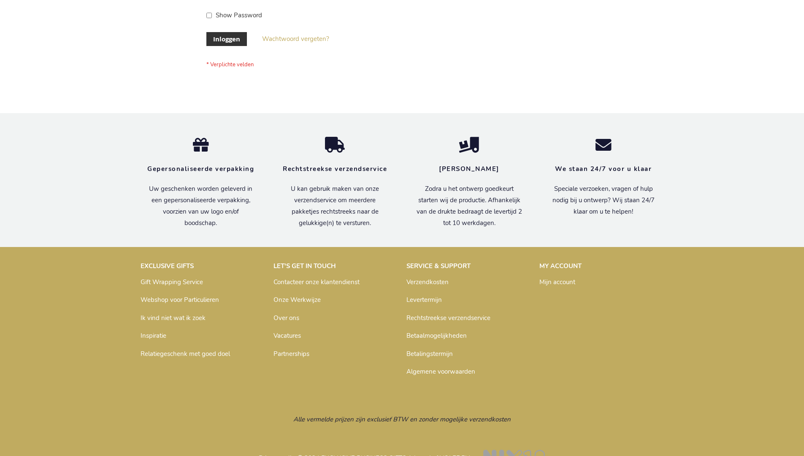
scroll to position [286, 0]
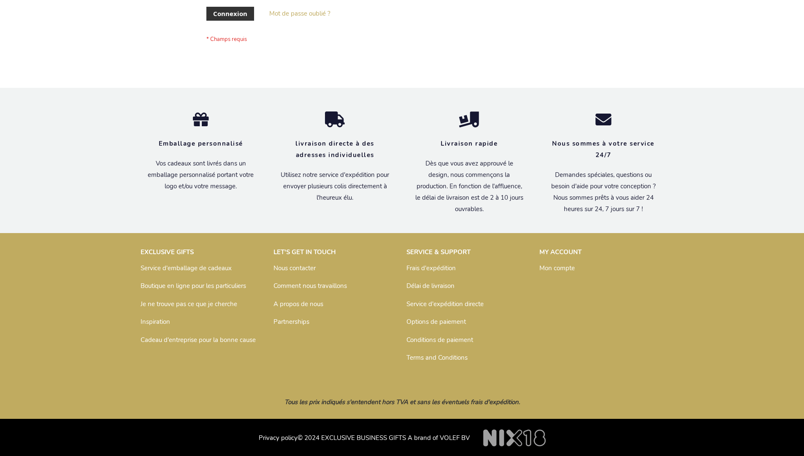
scroll to position [291, 0]
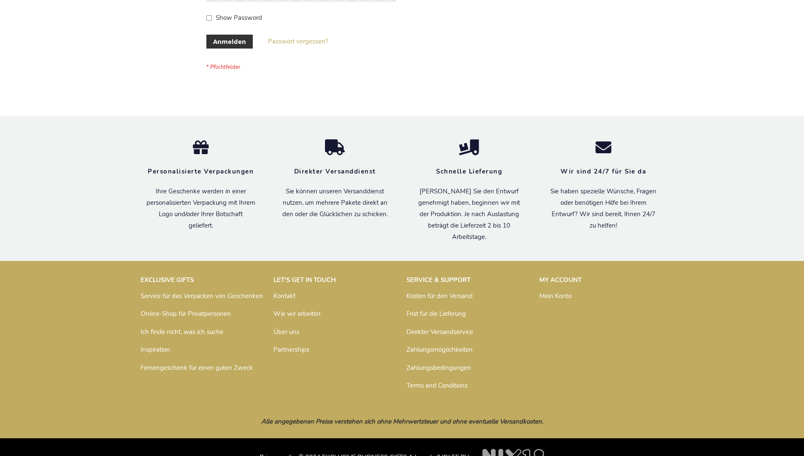
scroll to position [283, 0]
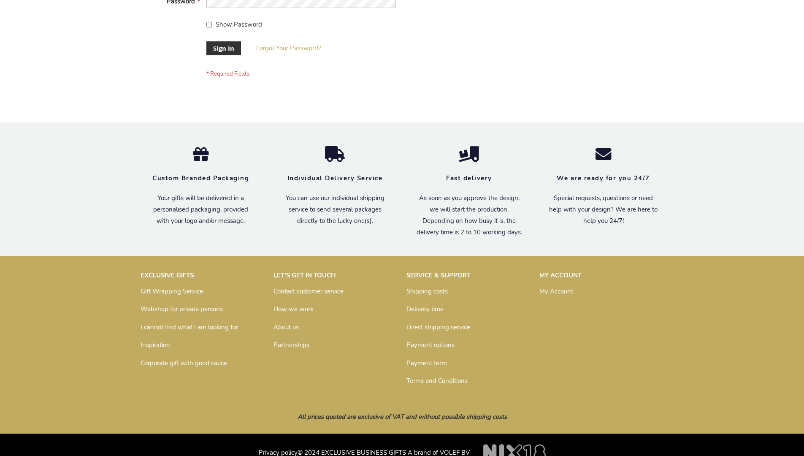
scroll to position [271, 0]
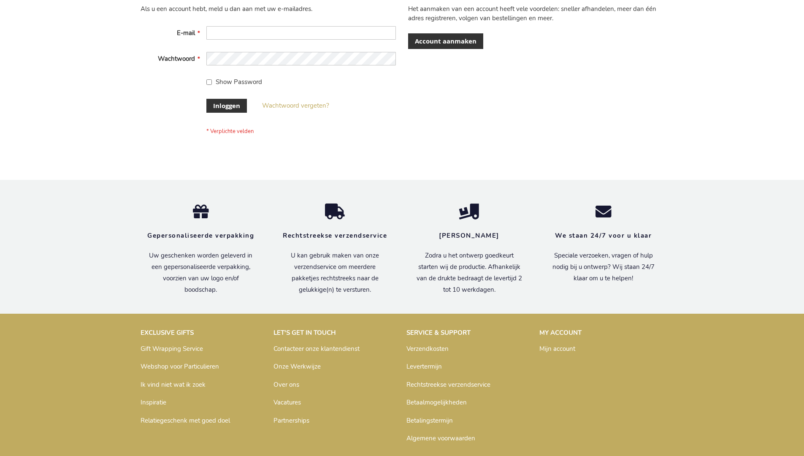
scroll to position [286, 0]
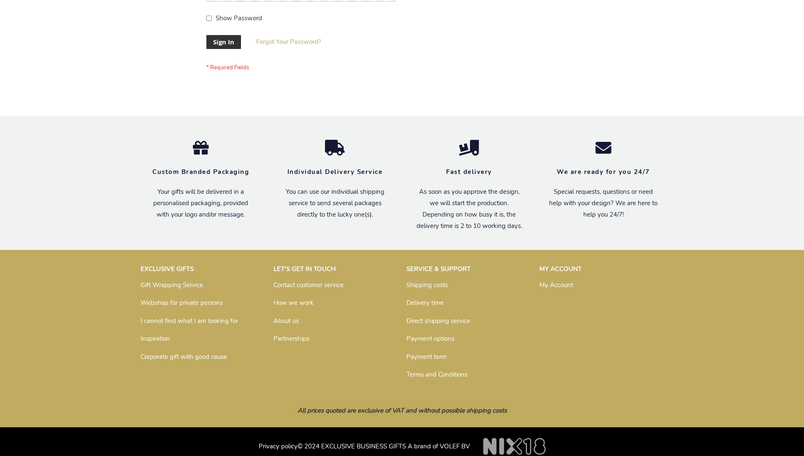
scroll to position [271, 0]
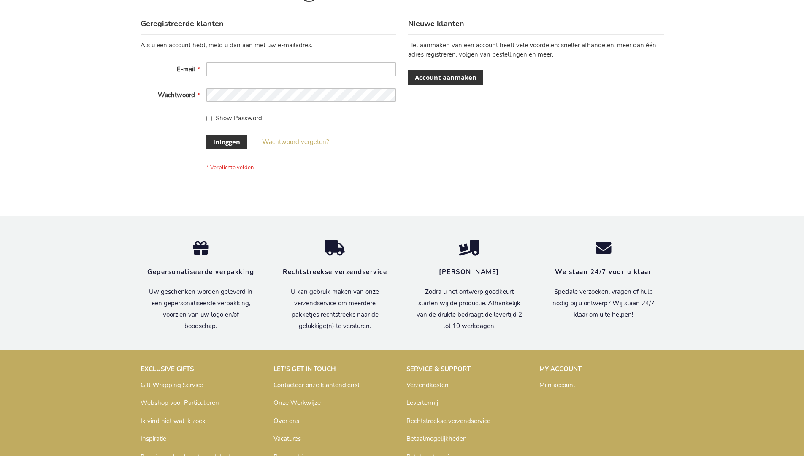
scroll to position [286, 0]
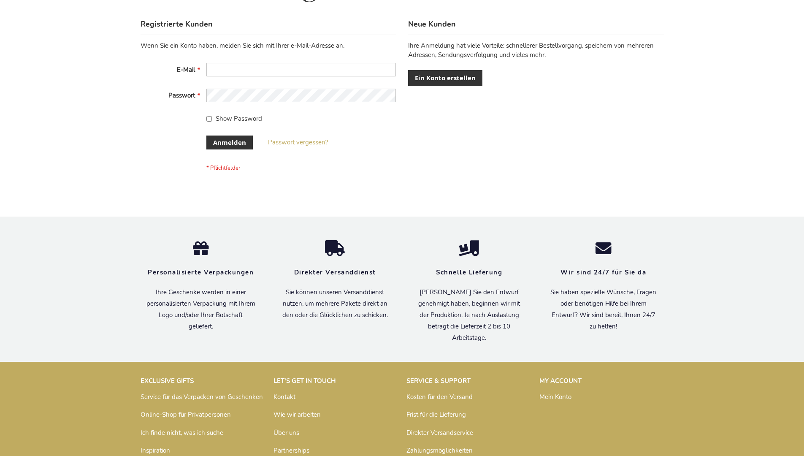
scroll to position [283, 0]
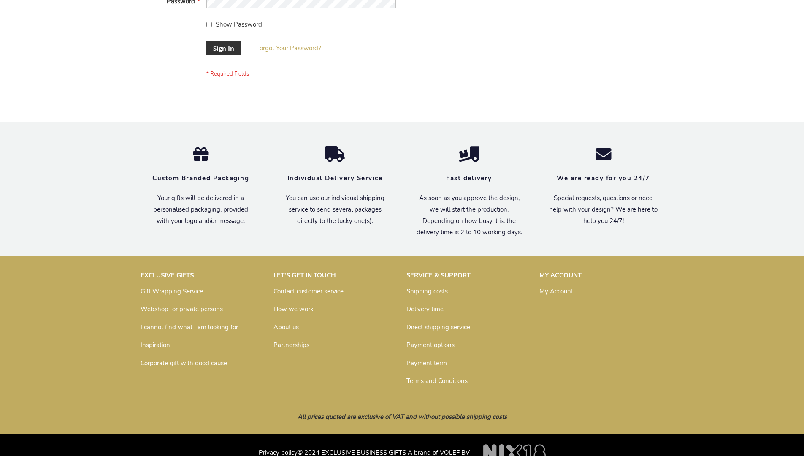
scroll to position [271, 0]
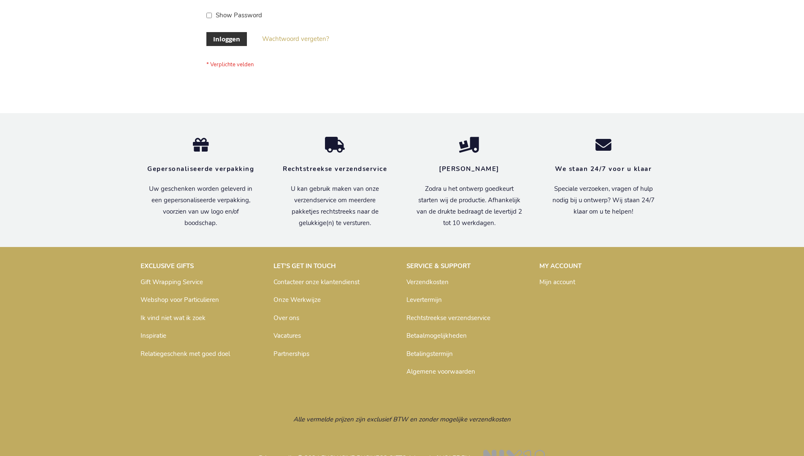
scroll to position [286, 0]
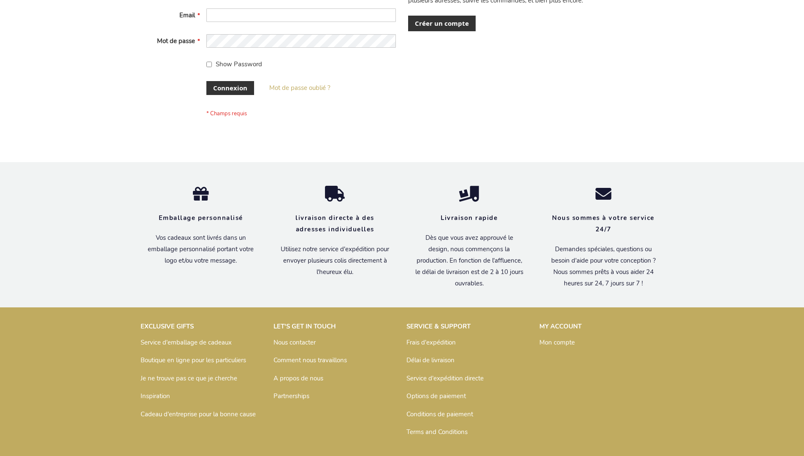
scroll to position [291, 0]
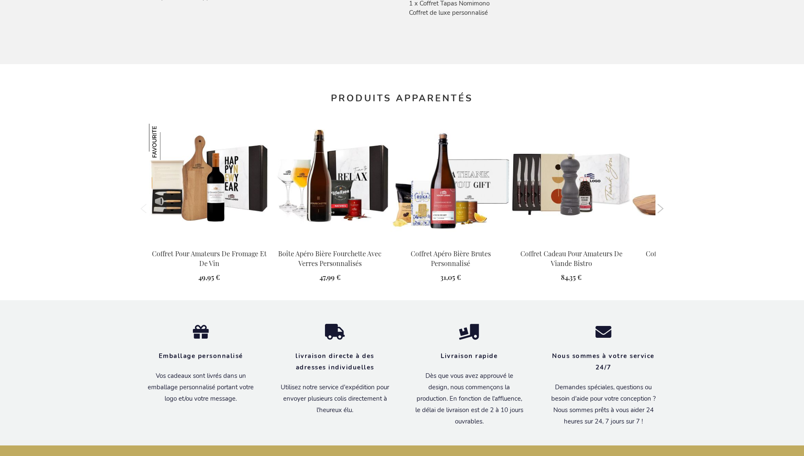
scroll to position [921, 0]
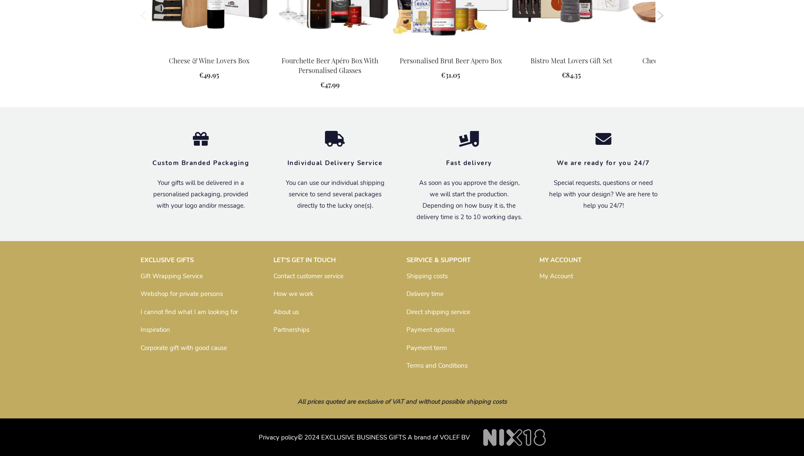
scroll to position [883, 0]
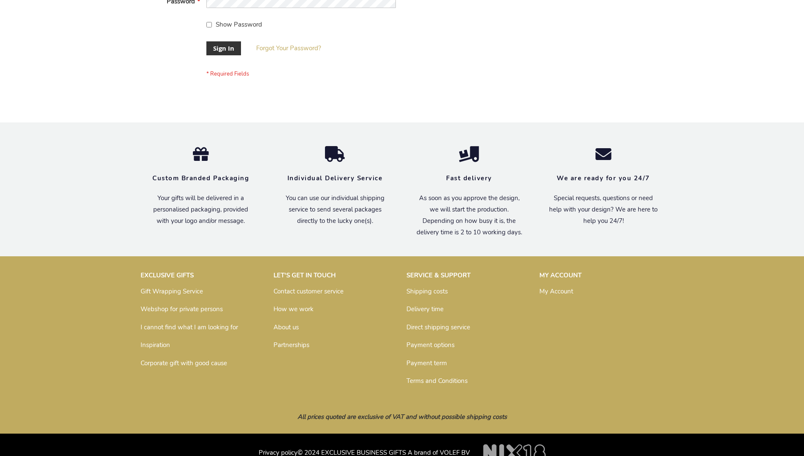
scroll to position [271, 0]
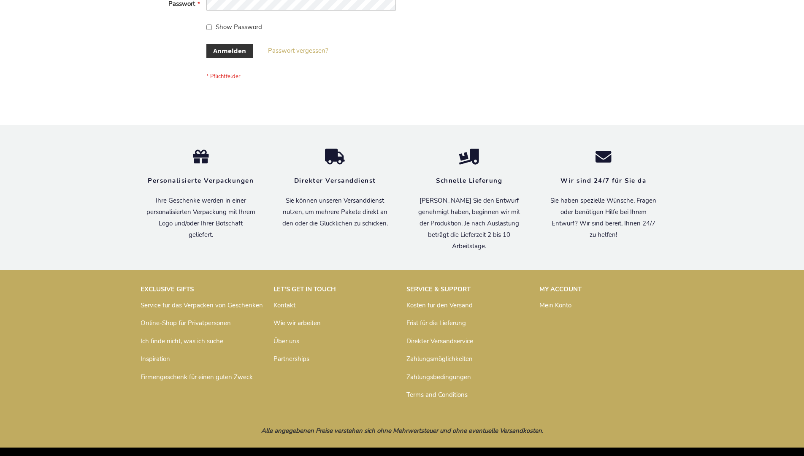
scroll to position [283, 0]
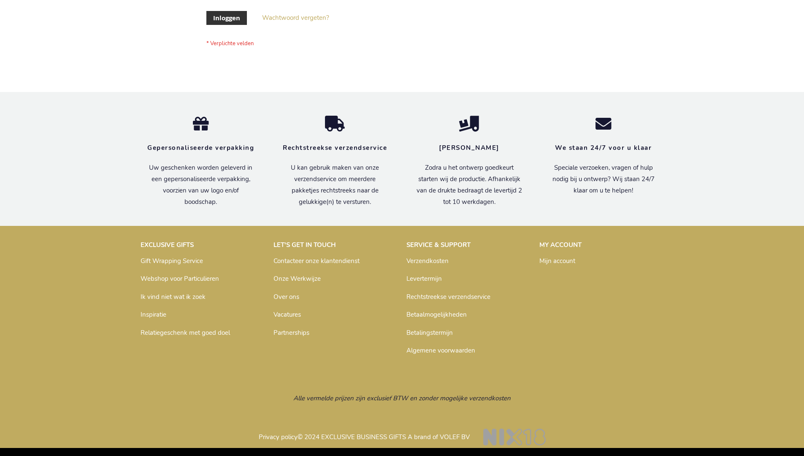
scroll to position [286, 0]
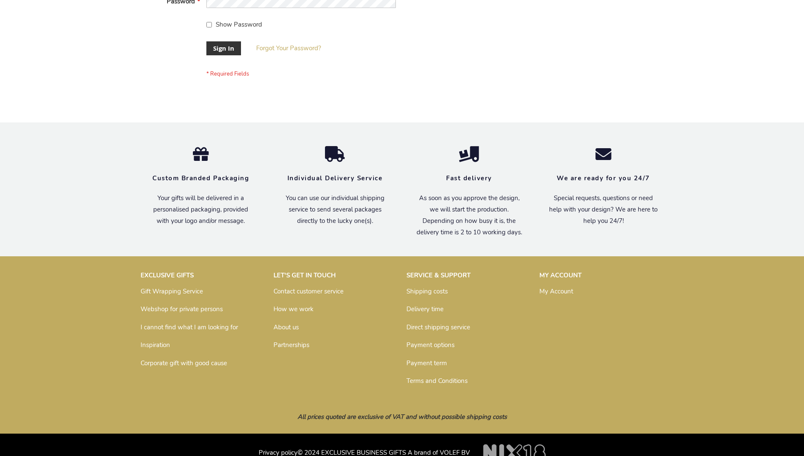
scroll to position [271, 0]
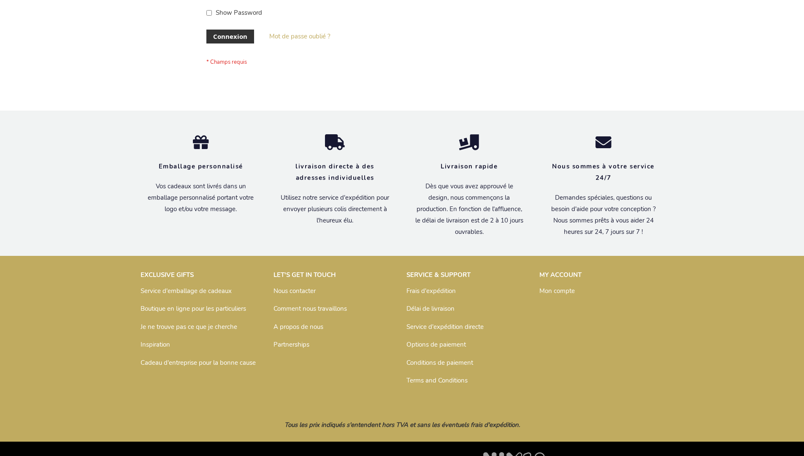
scroll to position [291, 0]
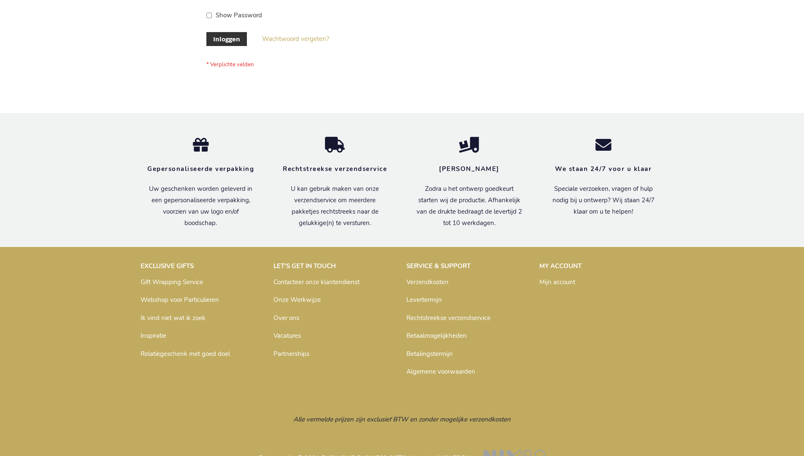
scroll to position [286, 0]
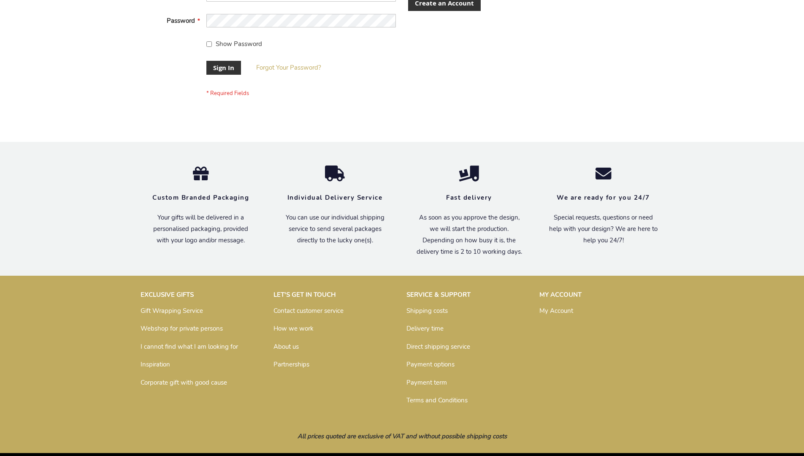
scroll to position [271, 0]
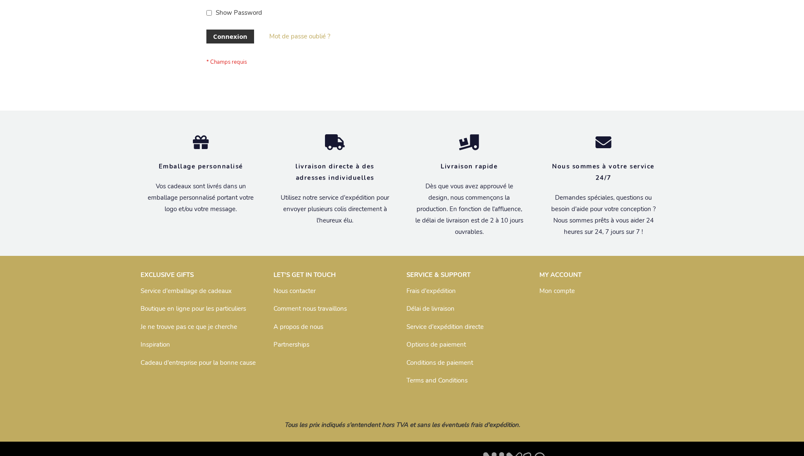
scroll to position [291, 0]
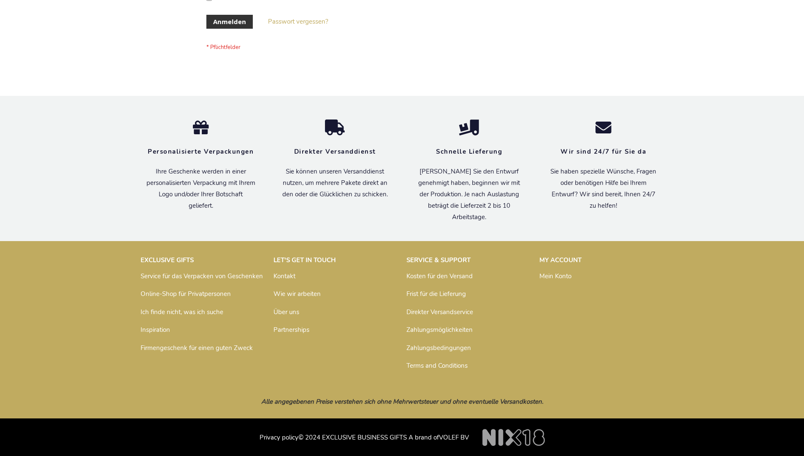
scroll to position [283, 0]
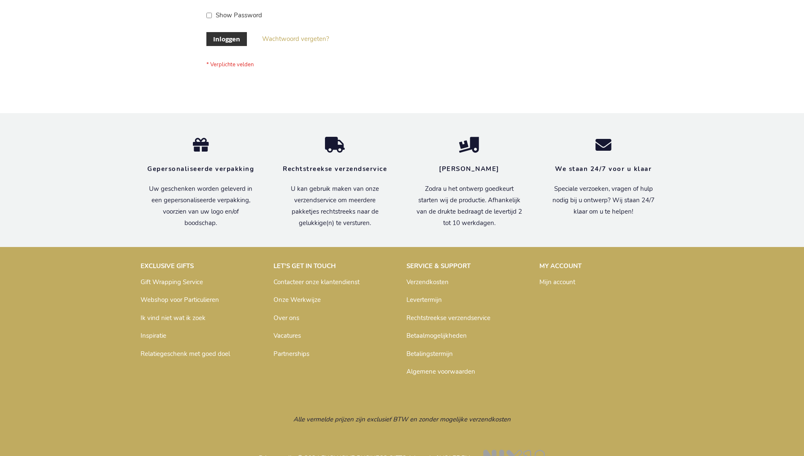
scroll to position [286, 0]
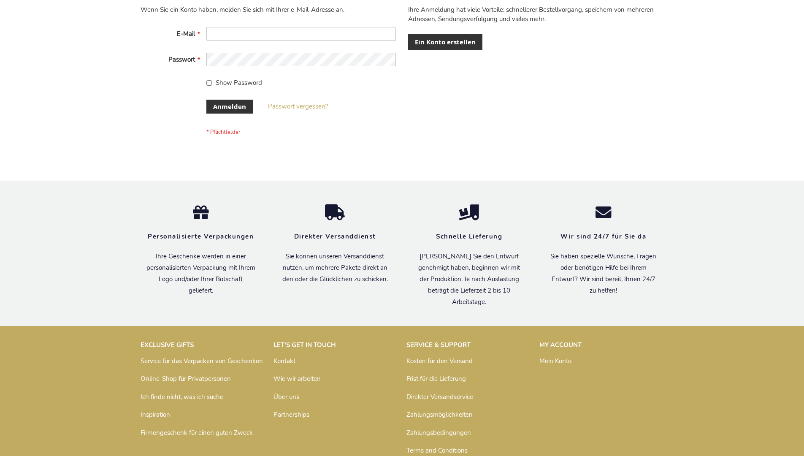
scroll to position [283, 0]
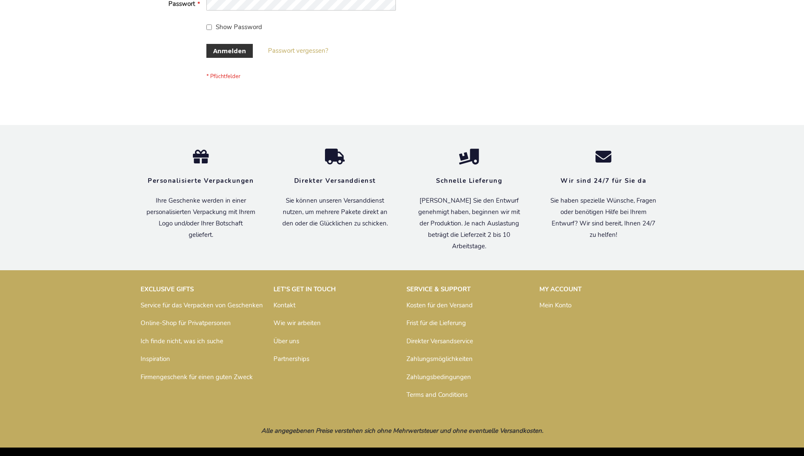
scroll to position [283, 0]
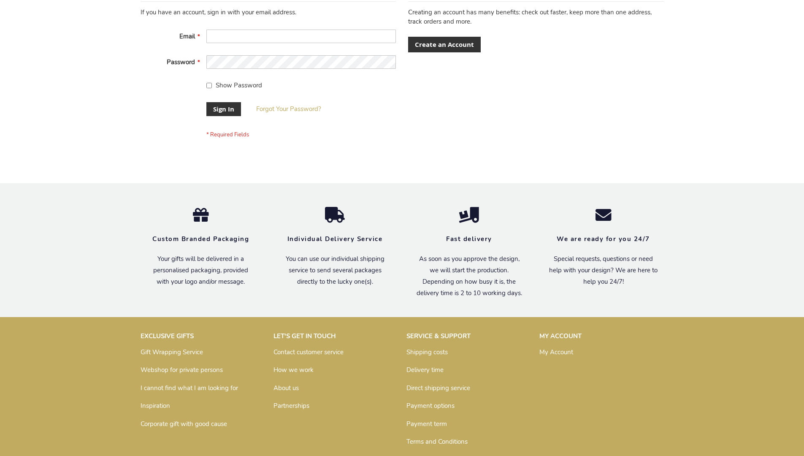
scroll to position [271, 0]
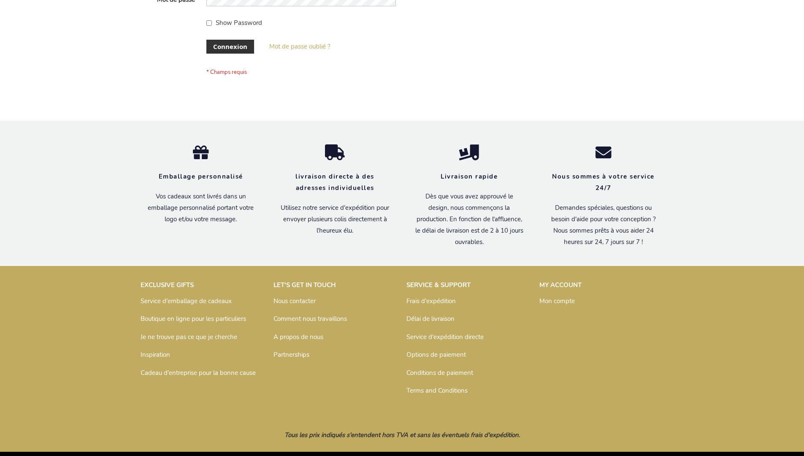
scroll to position [291, 0]
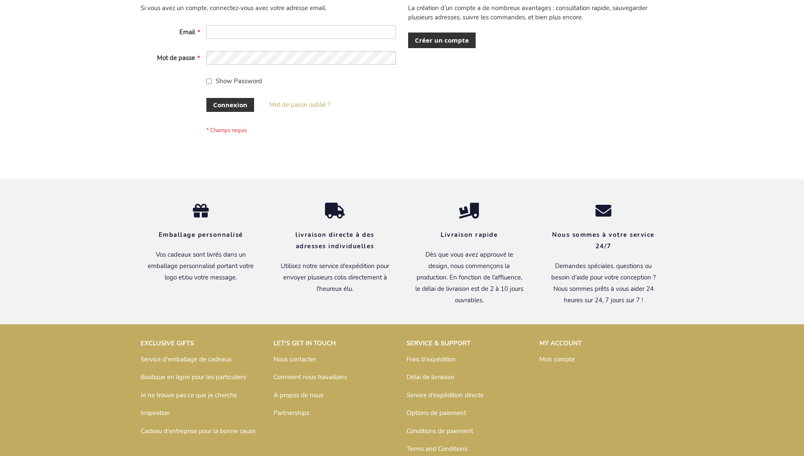
scroll to position [291, 0]
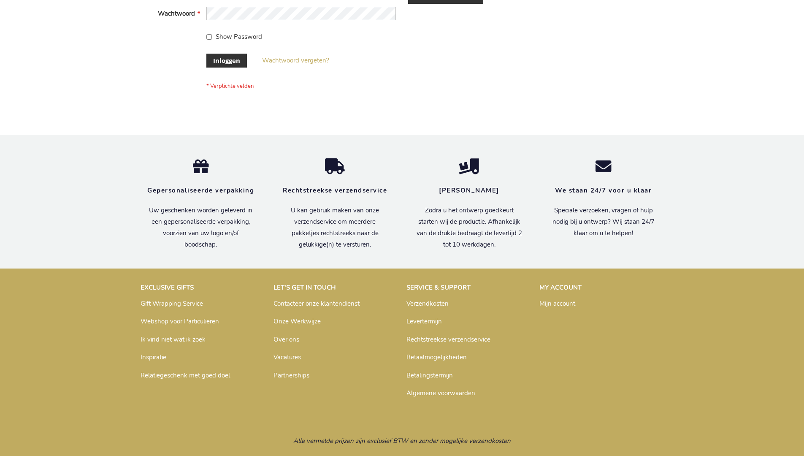
scroll to position [286, 0]
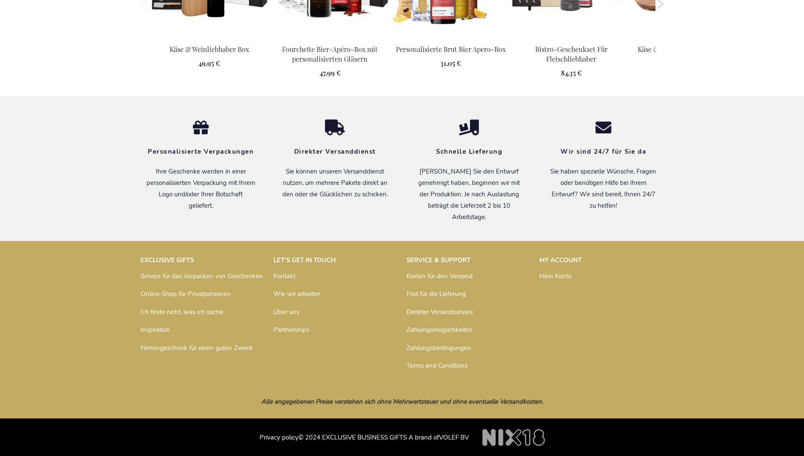
scroll to position [913, 0]
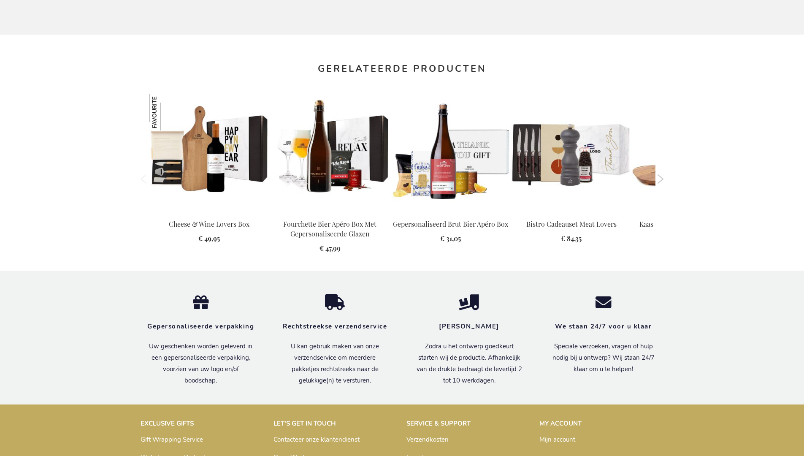
scroll to position [898, 0]
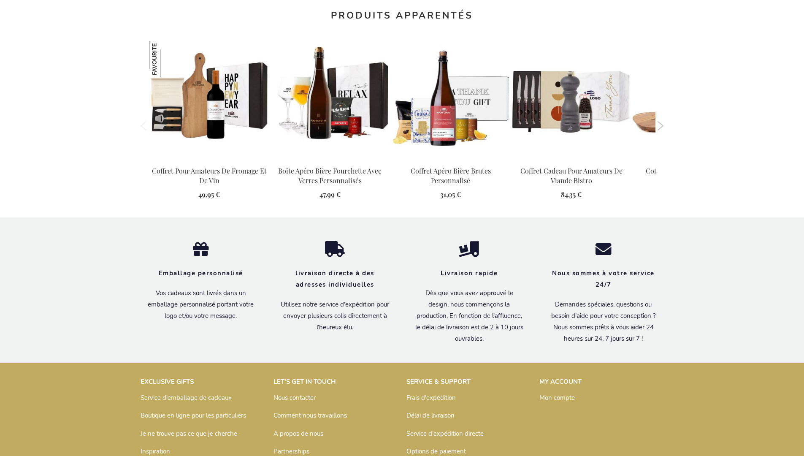
scroll to position [921, 0]
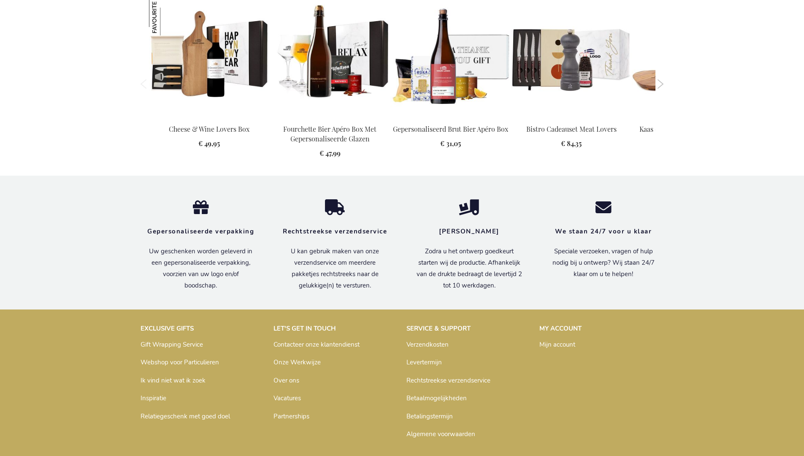
scroll to position [898, 0]
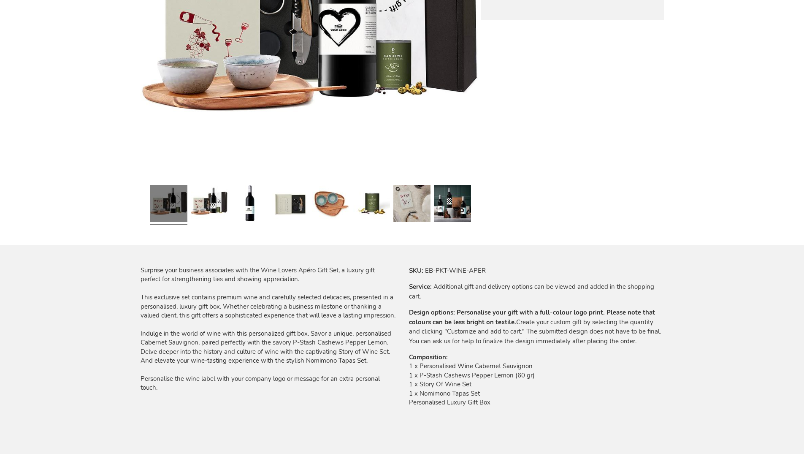
scroll to position [883, 0]
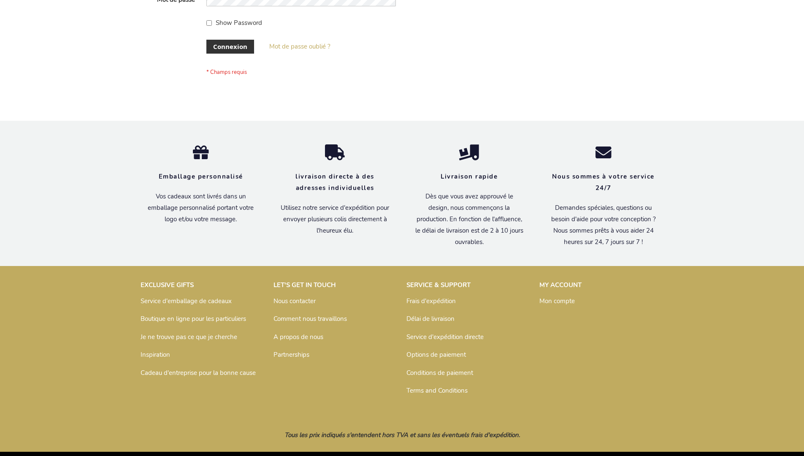
scroll to position [291, 0]
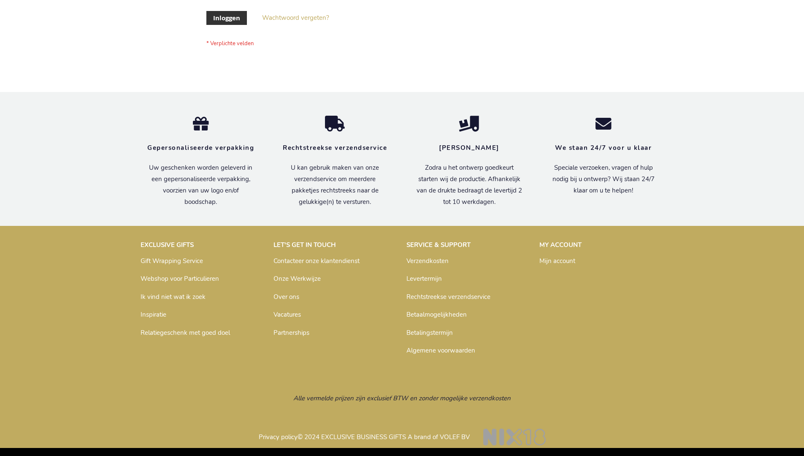
scroll to position [286, 0]
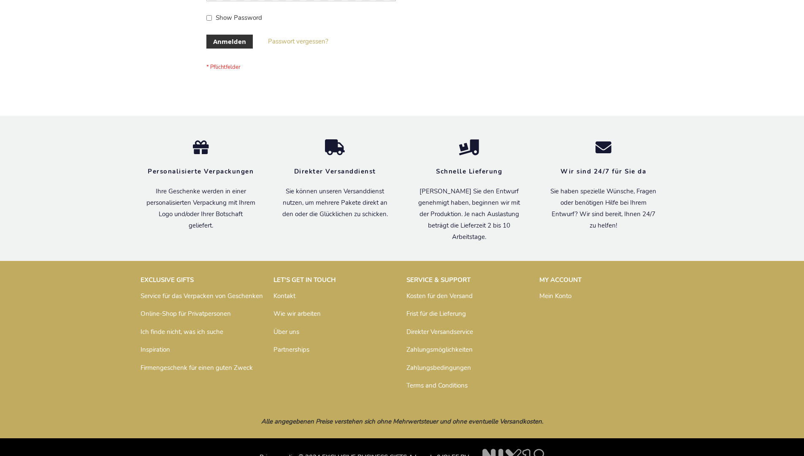
scroll to position [283, 0]
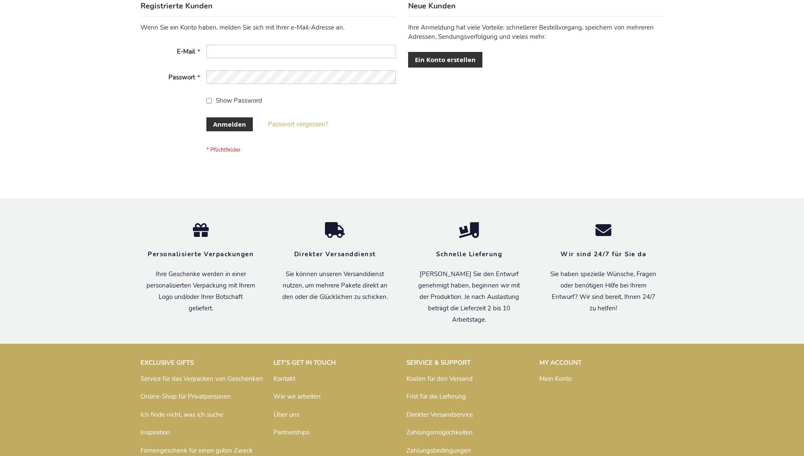
scroll to position [283, 0]
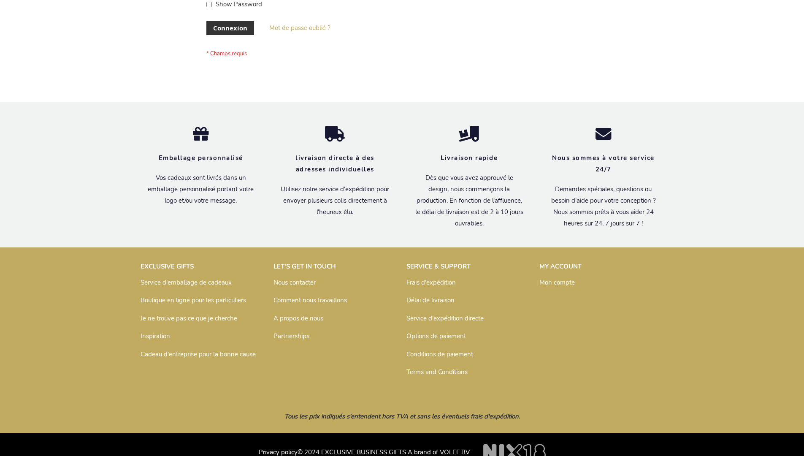
scroll to position [291, 0]
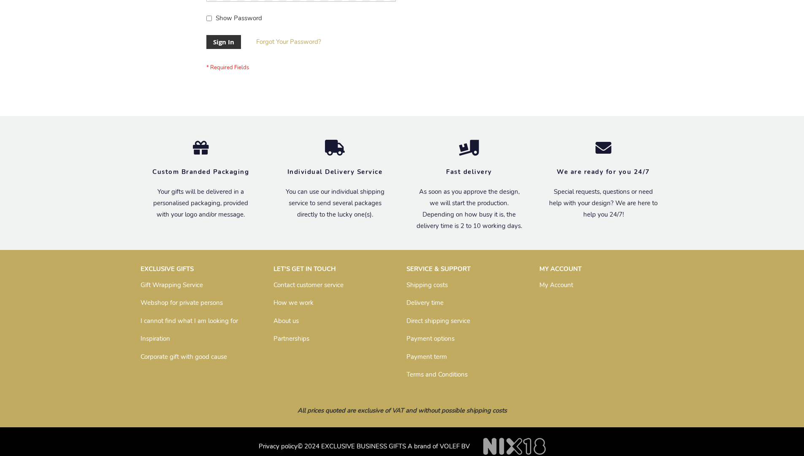
scroll to position [271, 0]
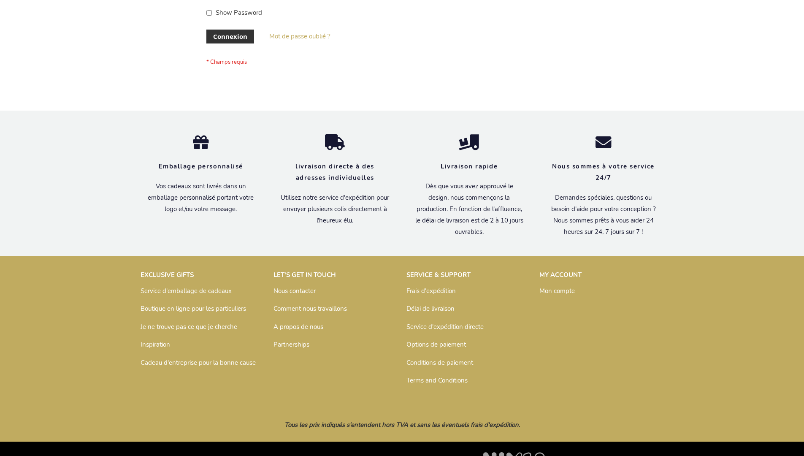
scroll to position [291, 0]
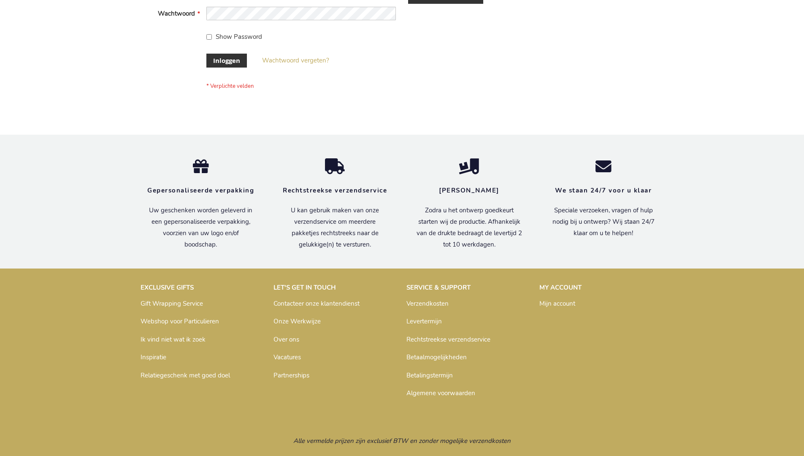
scroll to position [286, 0]
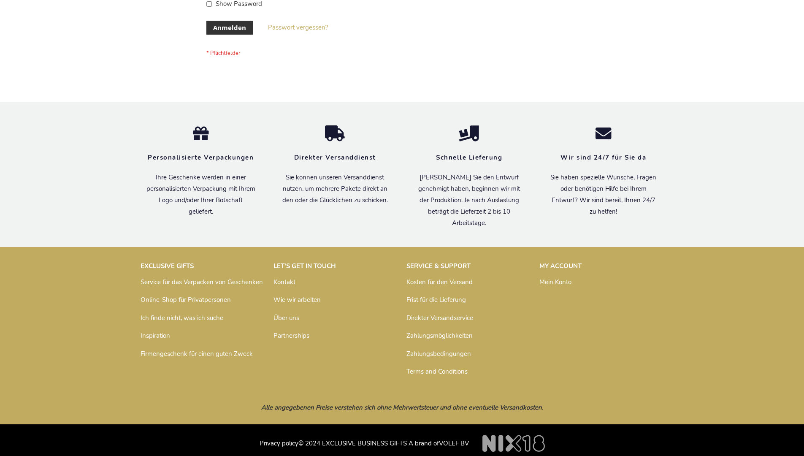
scroll to position [283, 0]
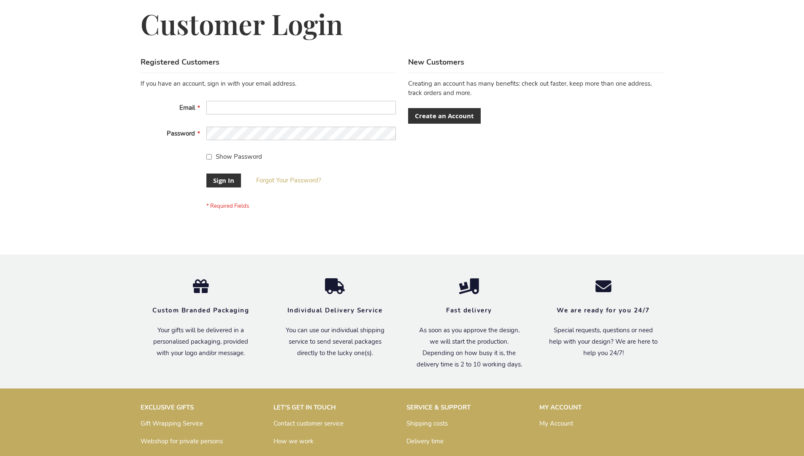
scroll to position [271, 0]
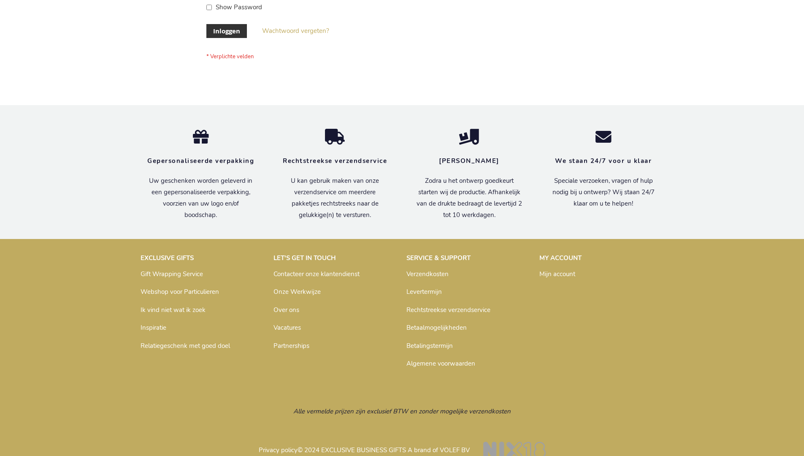
scroll to position [286, 0]
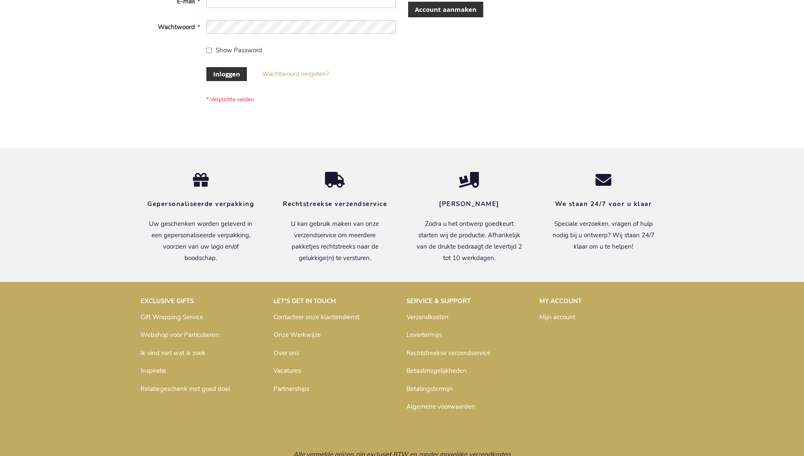
scroll to position [286, 0]
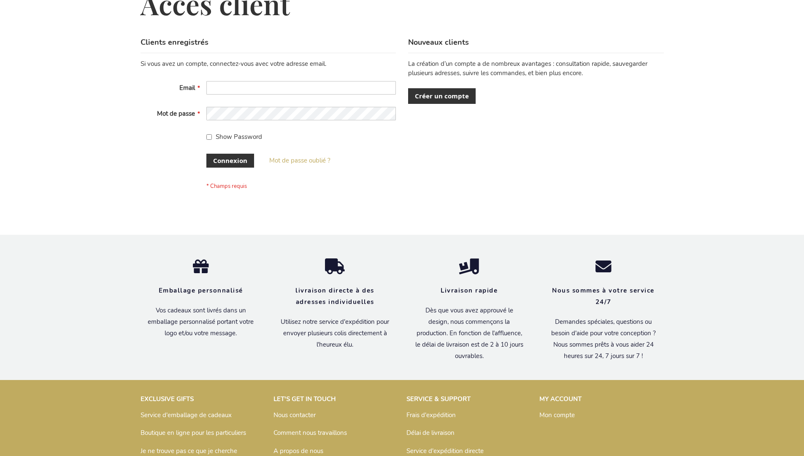
scroll to position [291, 0]
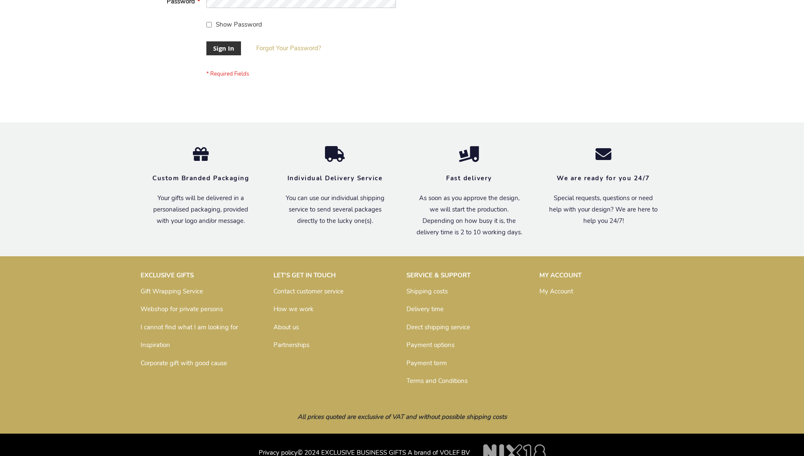
scroll to position [271, 0]
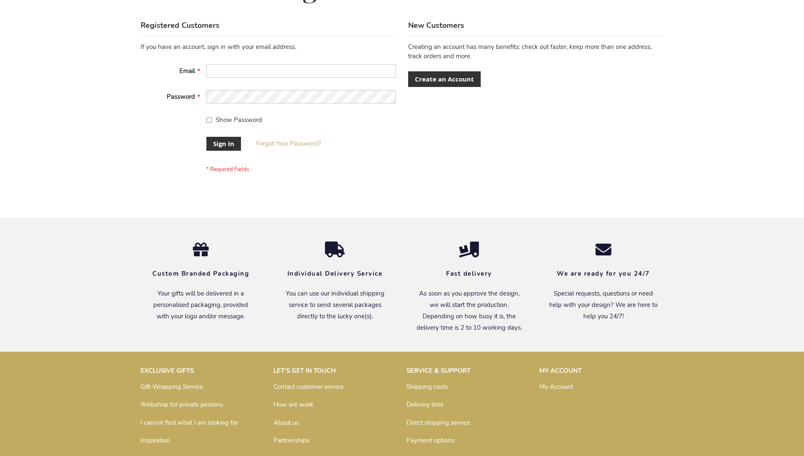
scroll to position [271, 0]
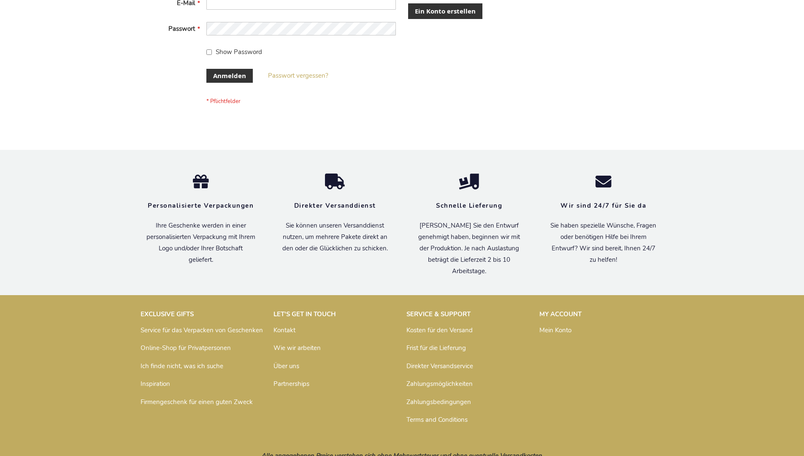
scroll to position [283, 0]
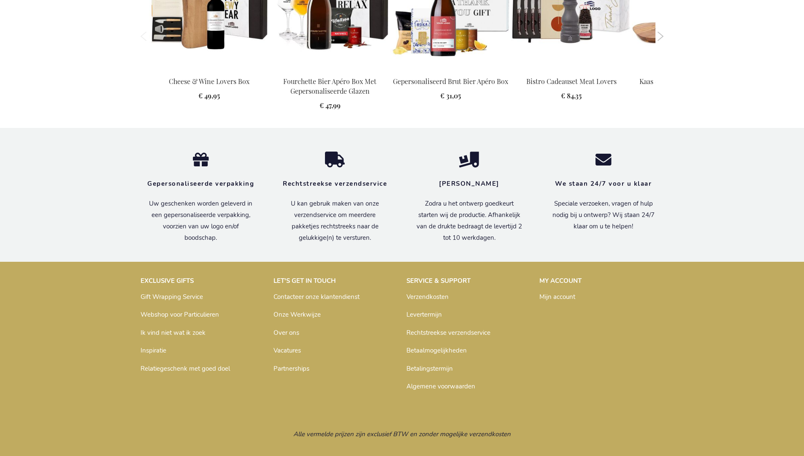
scroll to position [898, 0]
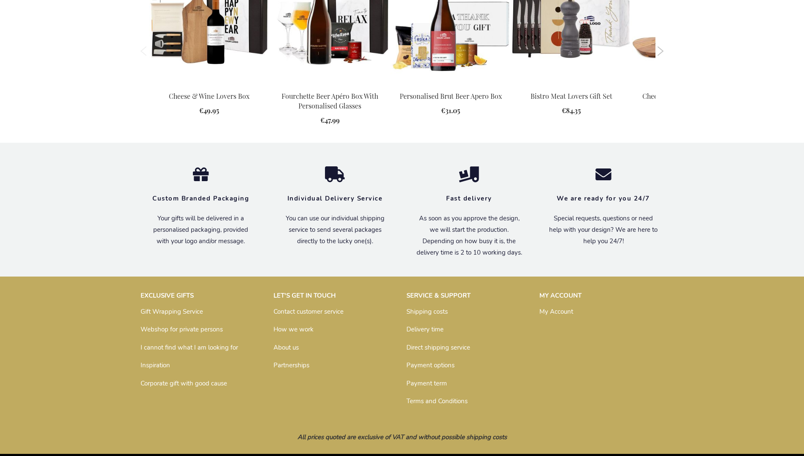
scroll to position [883, 0]
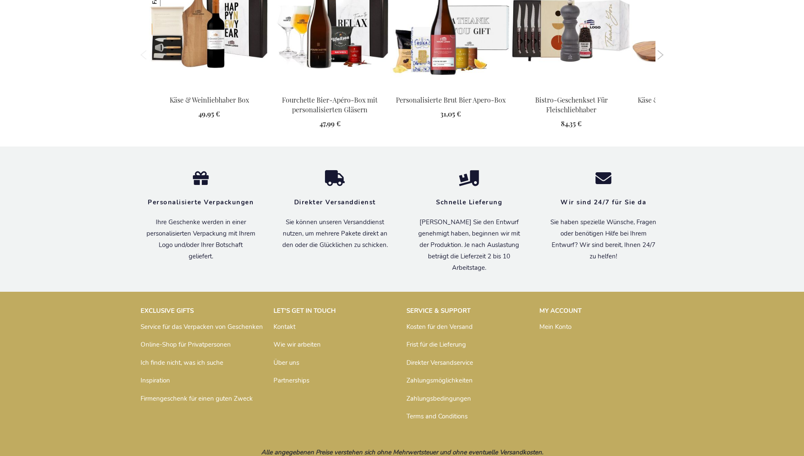
scroll to position [913, 0]
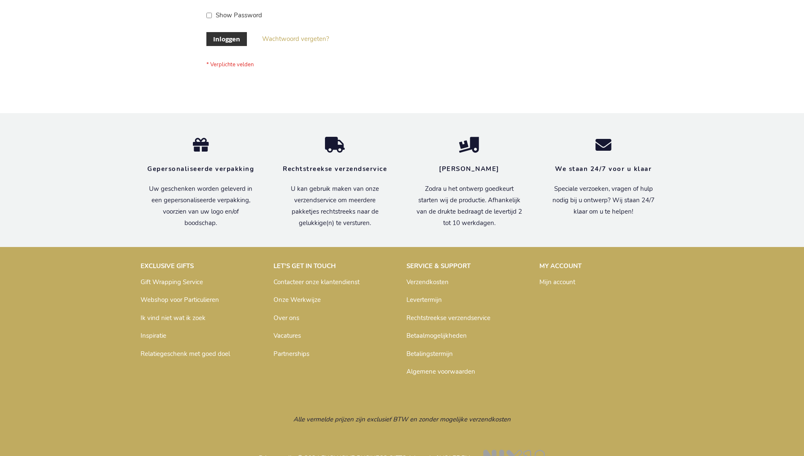
scroll to position [286, 0]
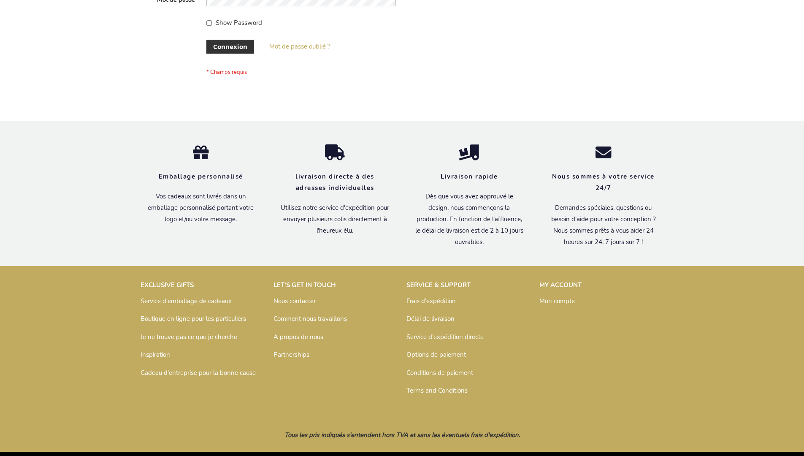
scroll to position [291, 0]
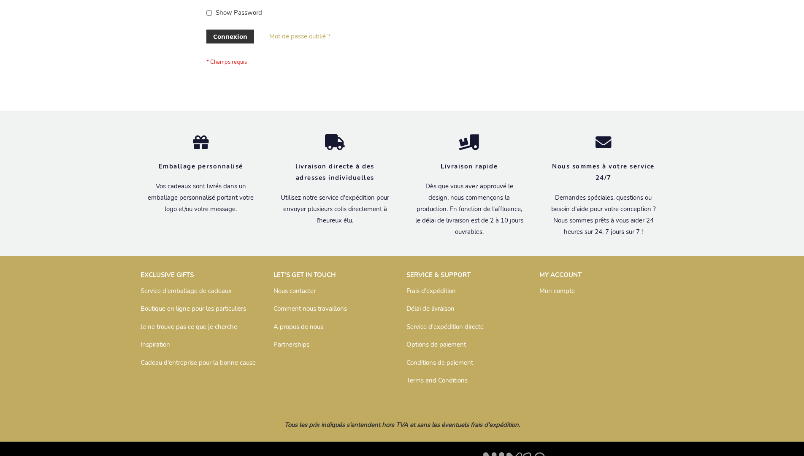
scroll to position [291, 0]
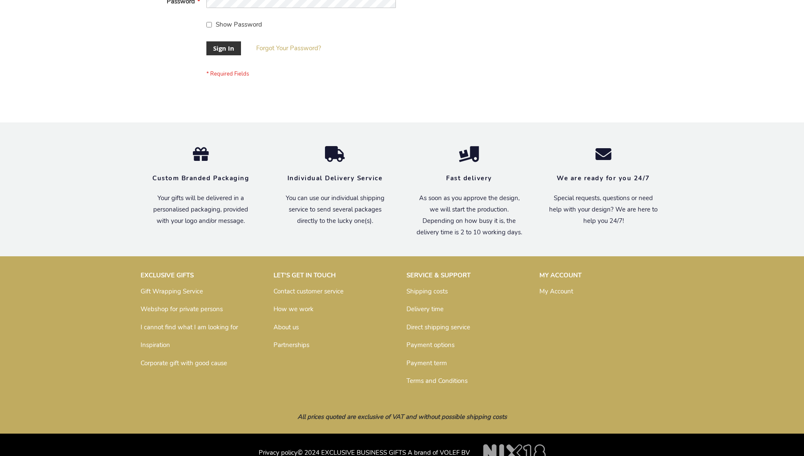
scroll to position [271, 0]
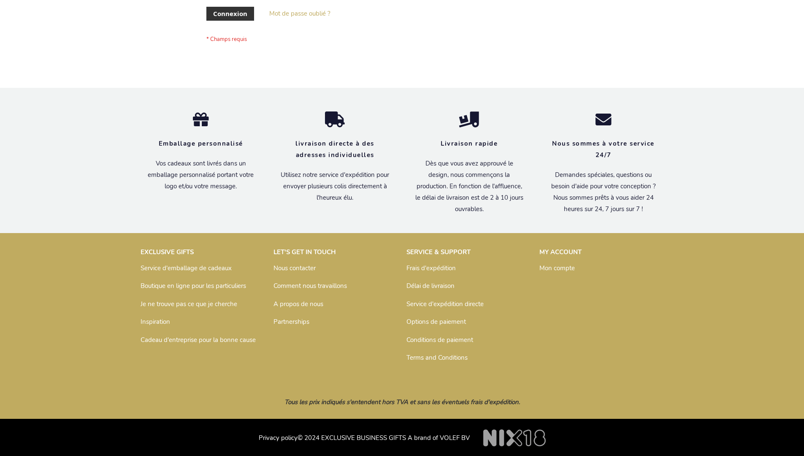
scroll to position [291, 0]
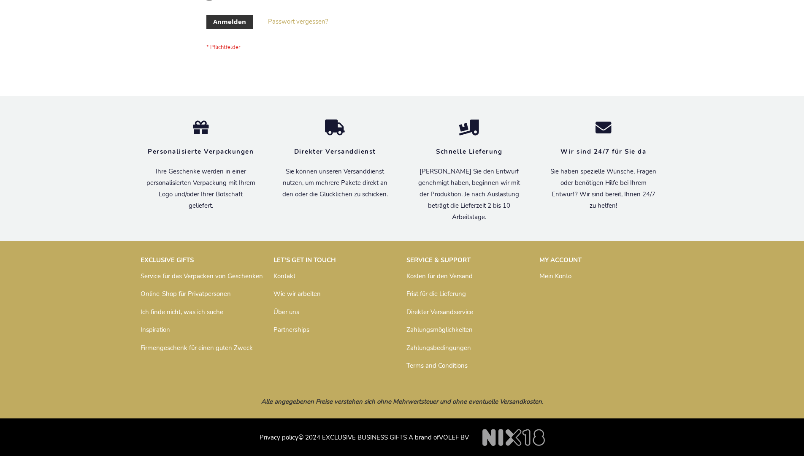
scroll to position [283, 0]
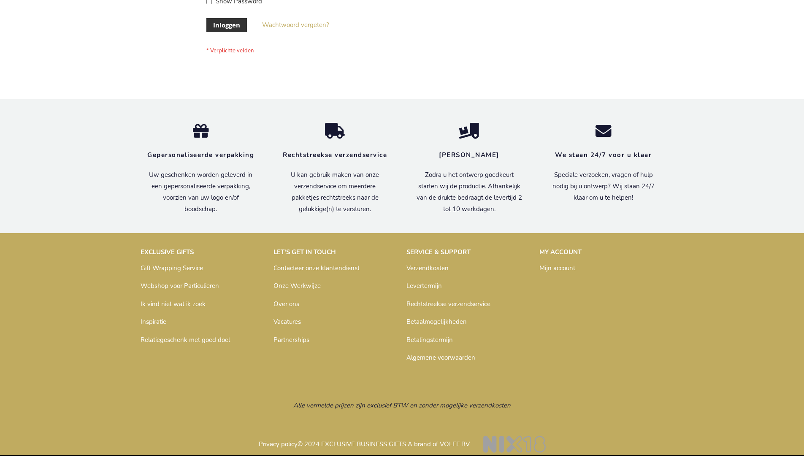
scroll to position [286, 0]
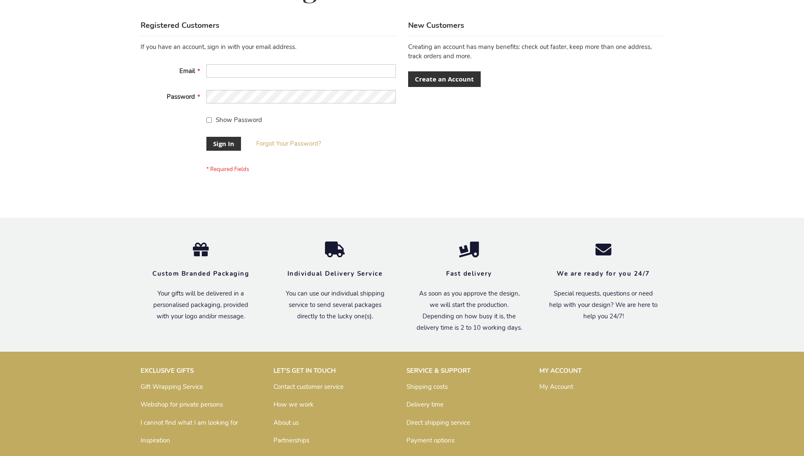
scroll to position [271, 0]
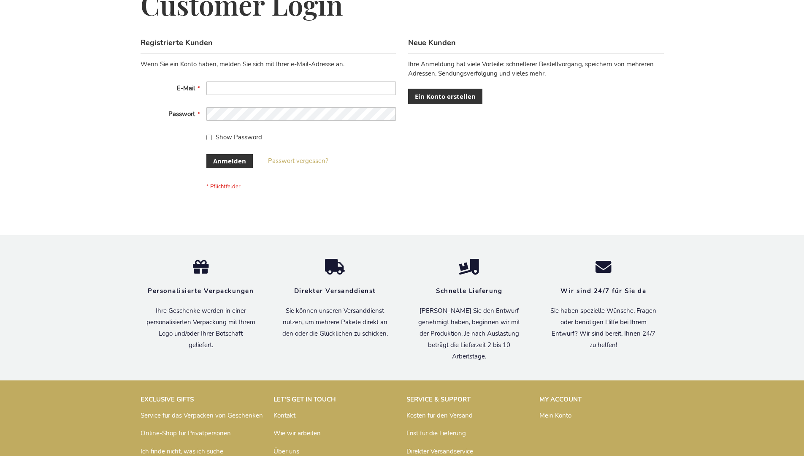
scroll to position [283, 0]
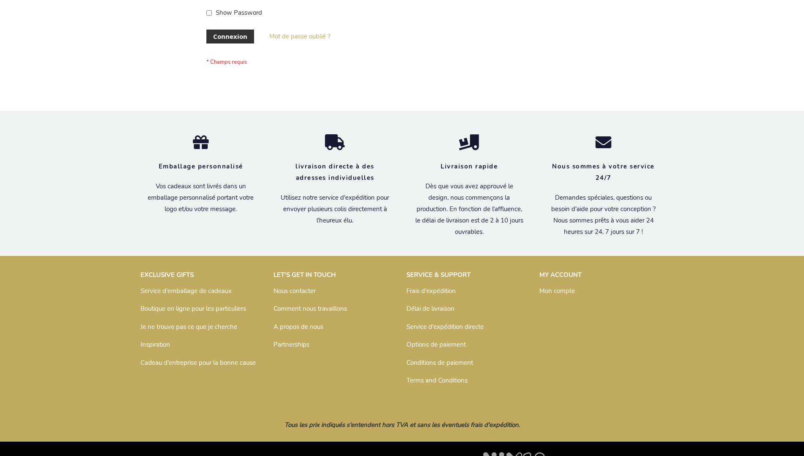
scroll to position [291, 0]
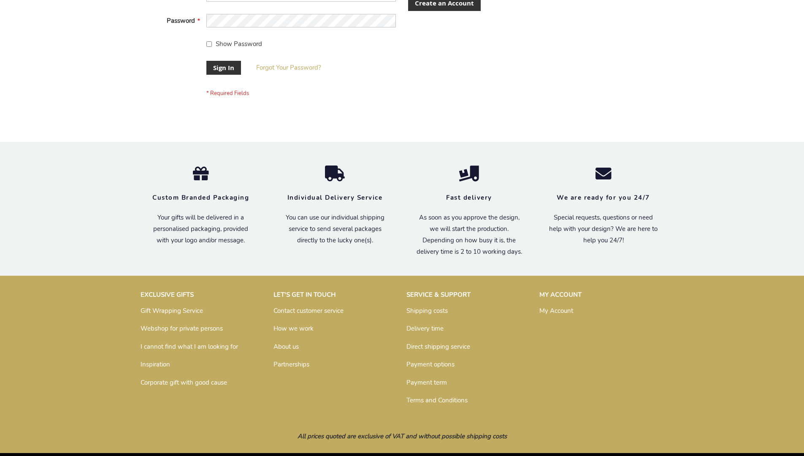
scroll to position [271, 0]
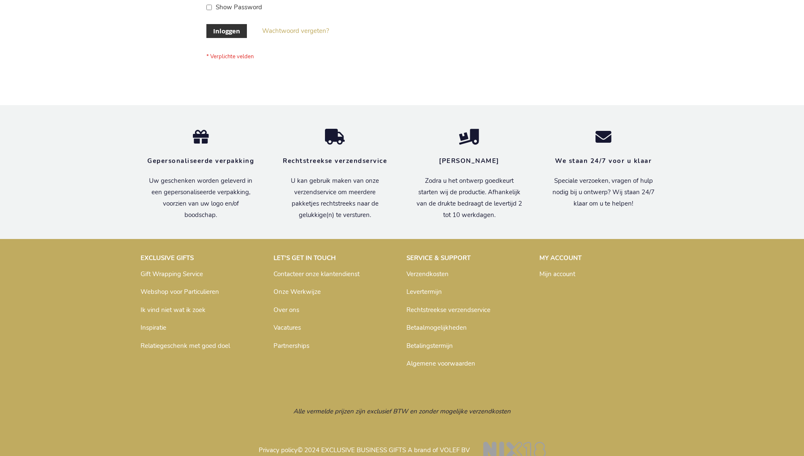
scroll to position [286, 0]
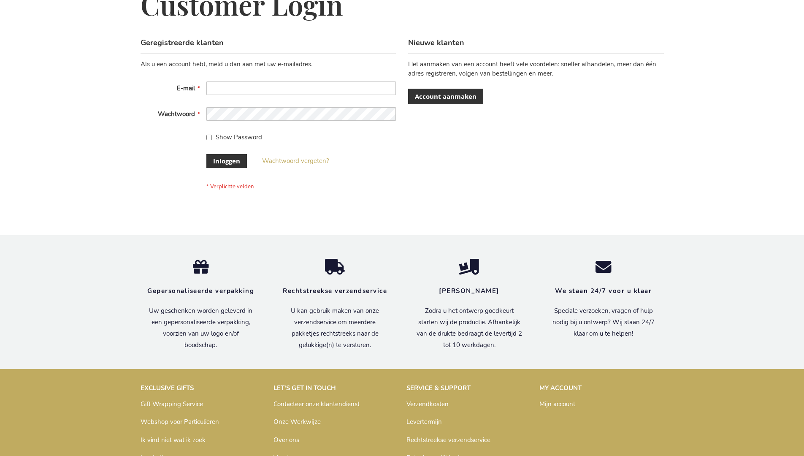
scroll to position [286, 0]
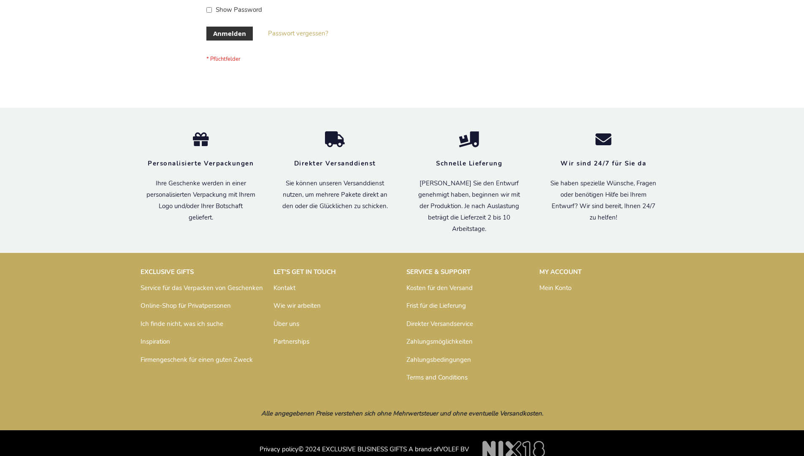
scroll to position [283, 0]
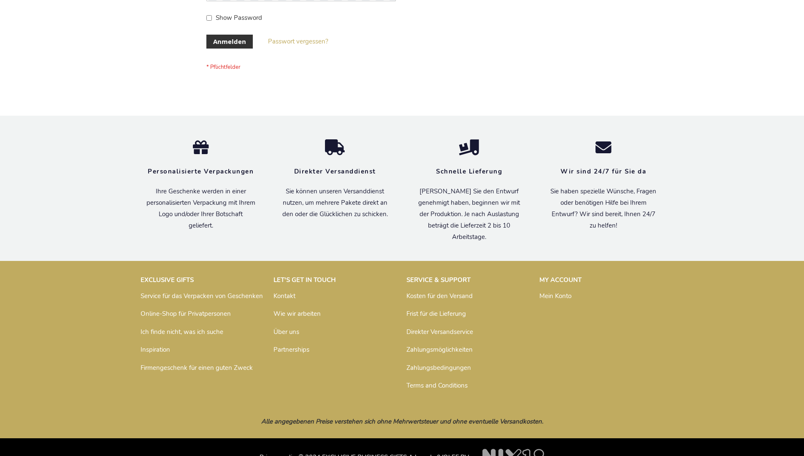
scroll to position [283, 0]
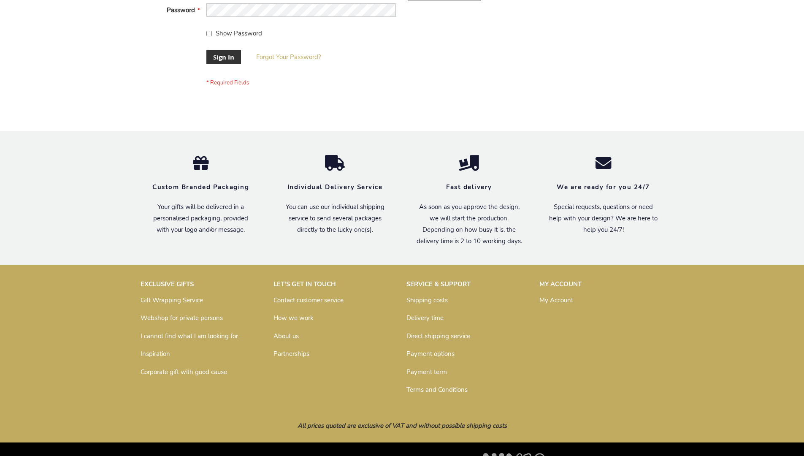
scroll to position [271, 0]
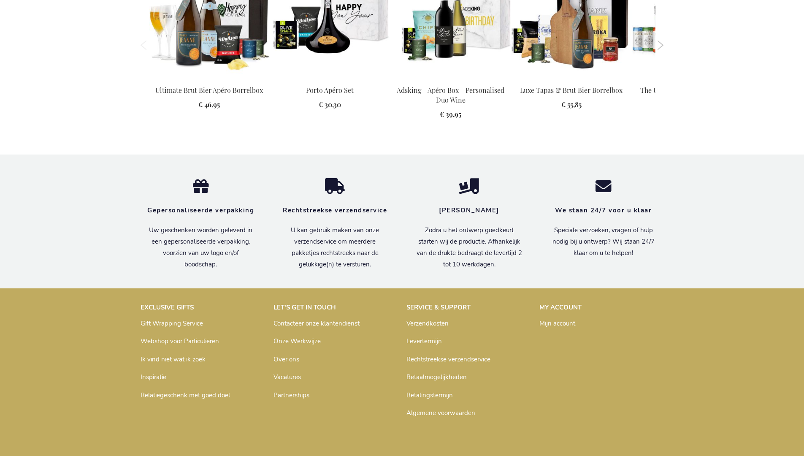
scroll to position [1124, 0]
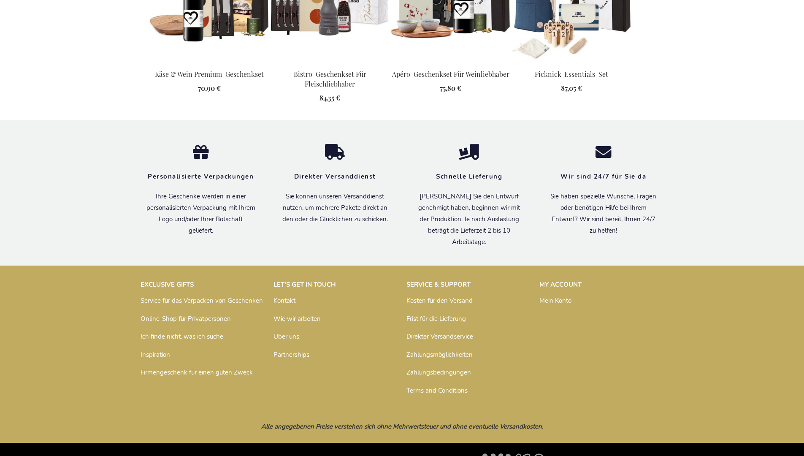
scroll to position [904, 0]
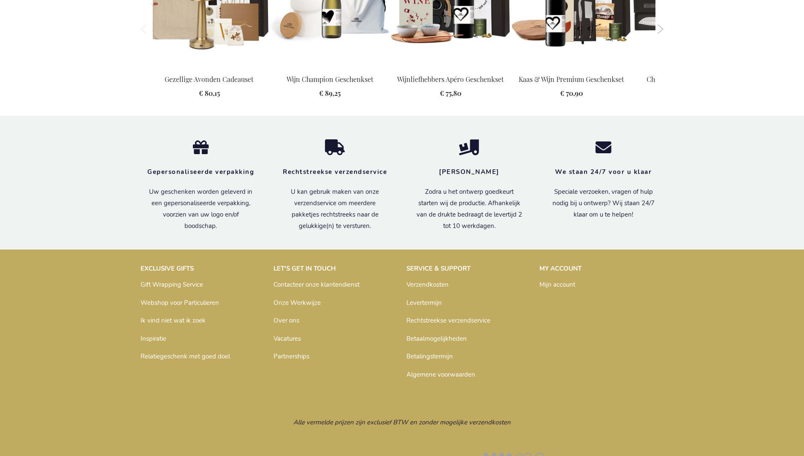
scroll to position [879, 0]
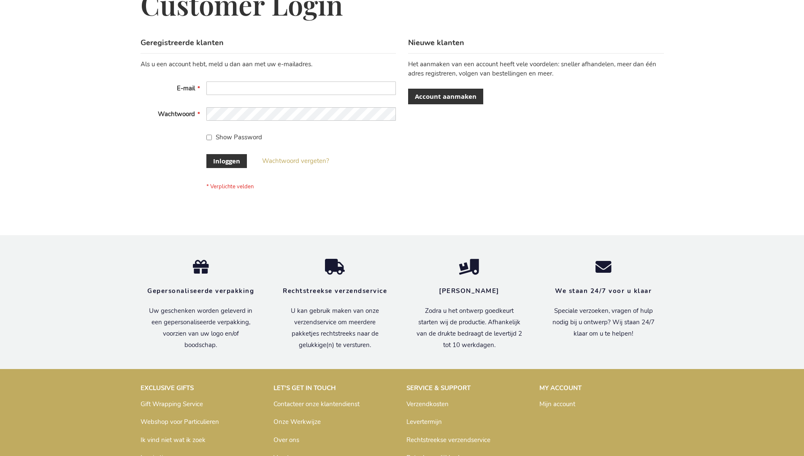
scroll to position [286, 0]
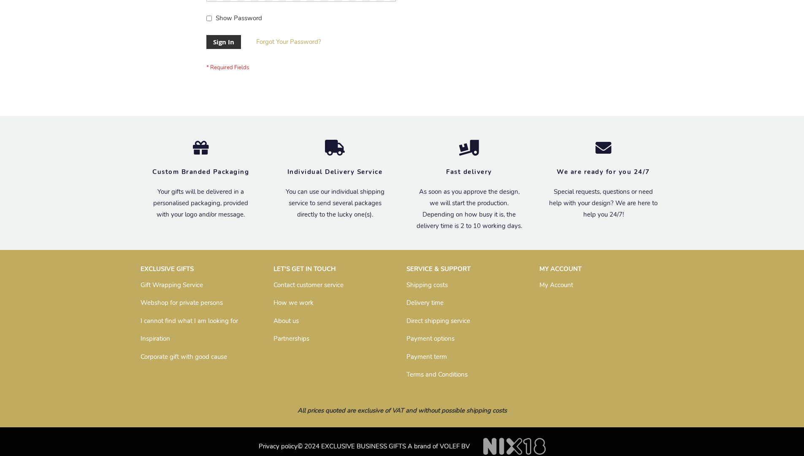
scroll to position [271, 0]
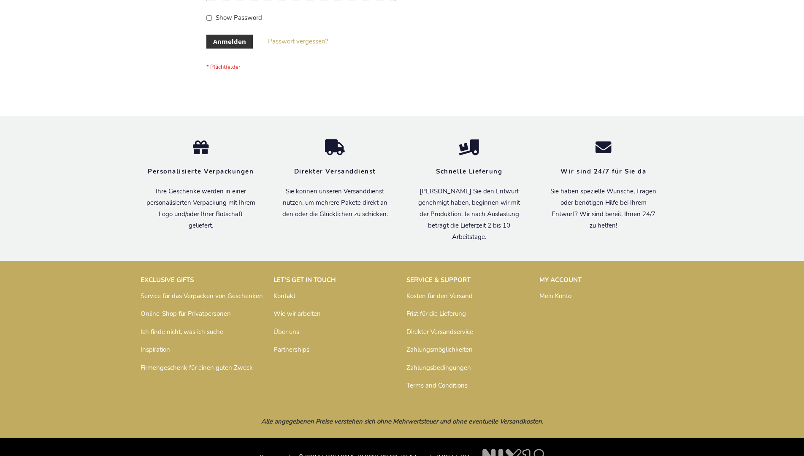
scroll to position [283, 0]
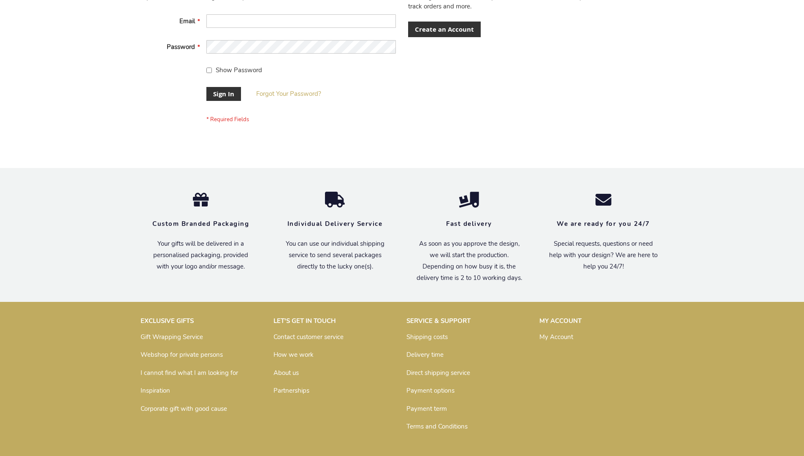
scroll to position [271, 0]
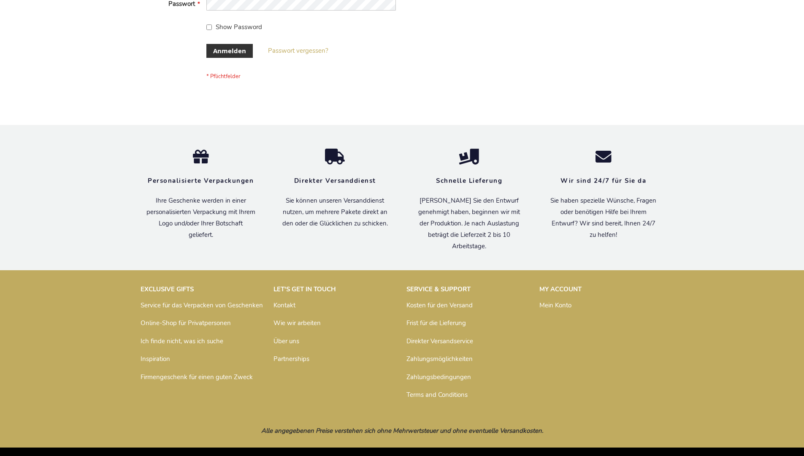
scroll to position [283, 0]
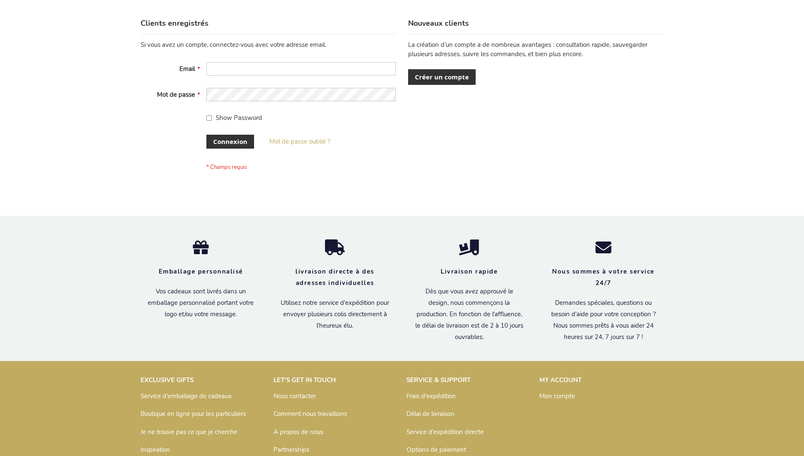
scroll to position [291, 0]
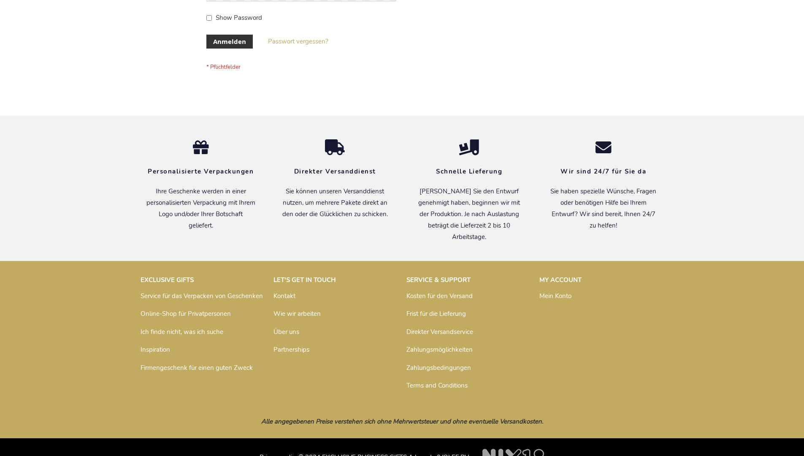
scroll to position [283, 0]
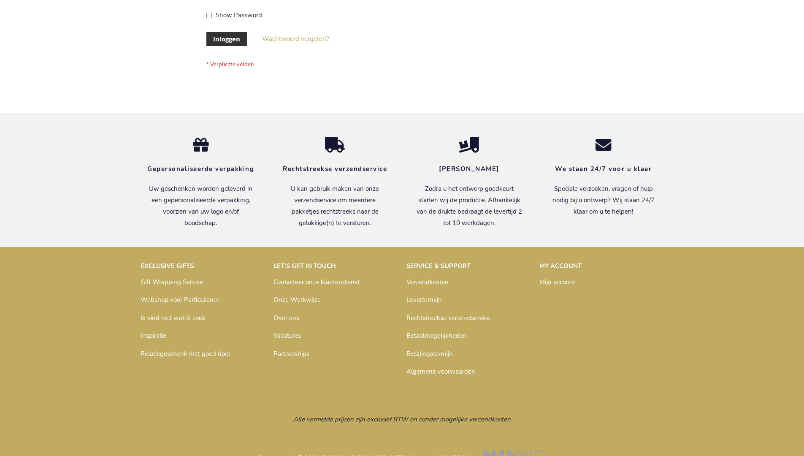
scroll to position [286, 0]
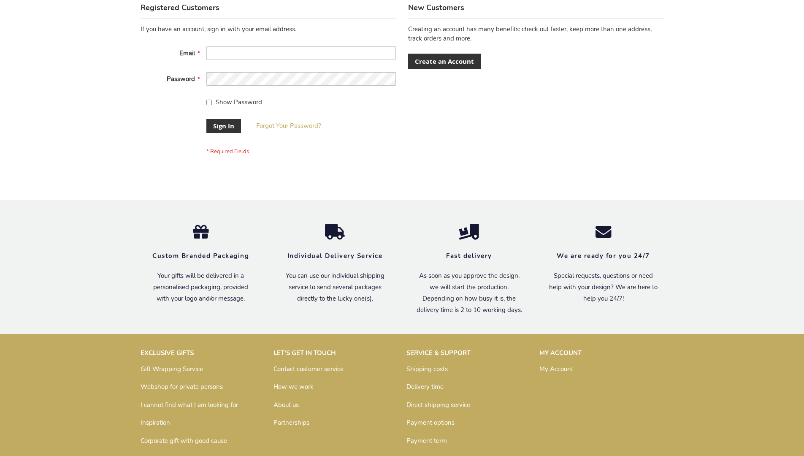
scroll to position [271, 0]
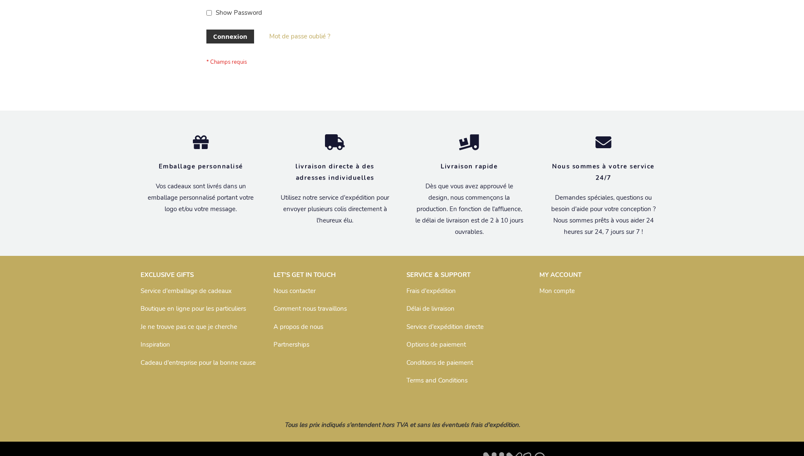
scroll to position [291, 0]
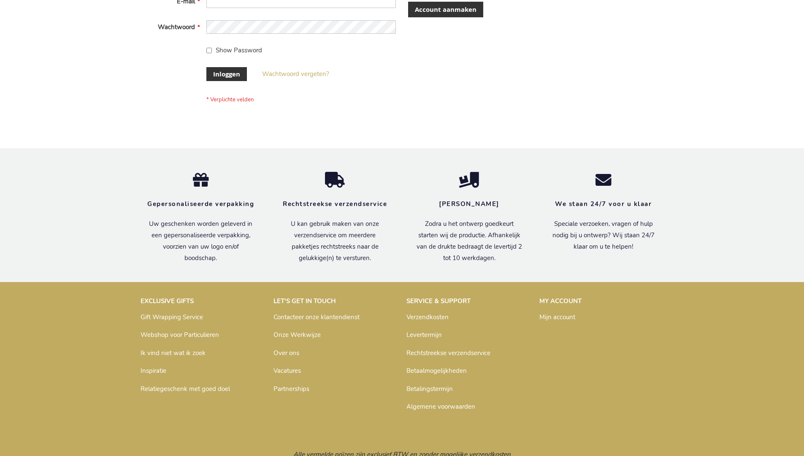
scroll to position [286, 0]
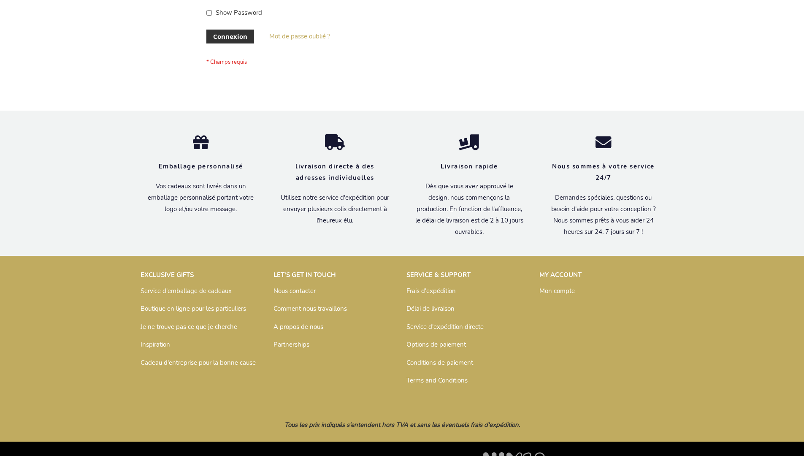
scroll to position [291, 0]
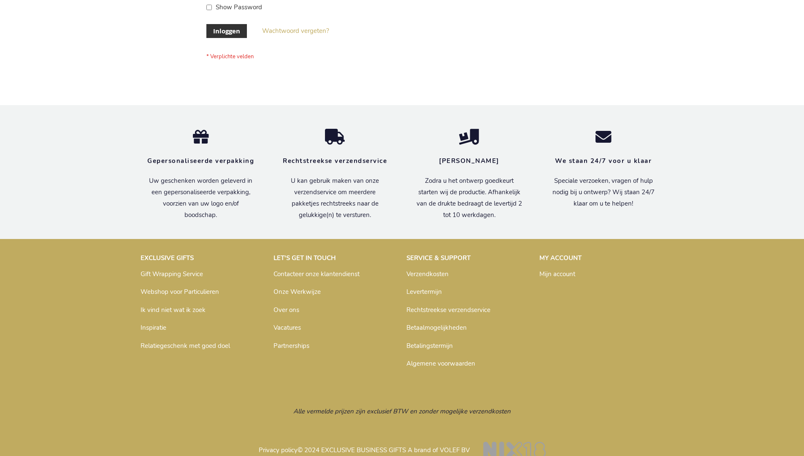
scroll to position [286, 0]
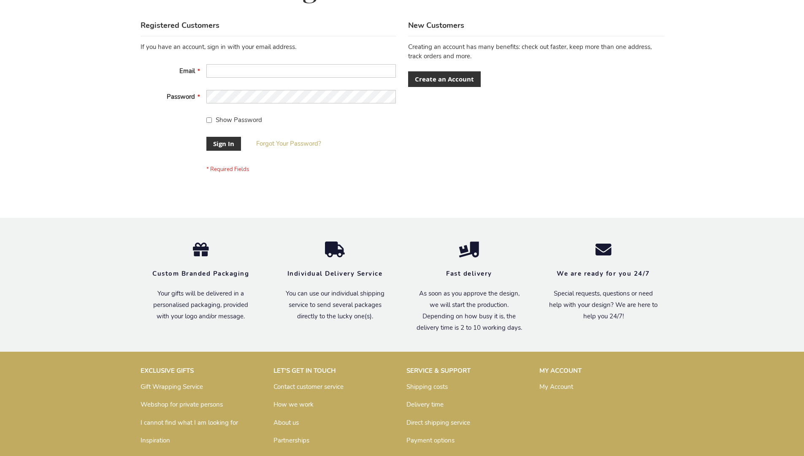
scroll to position [271, 0]
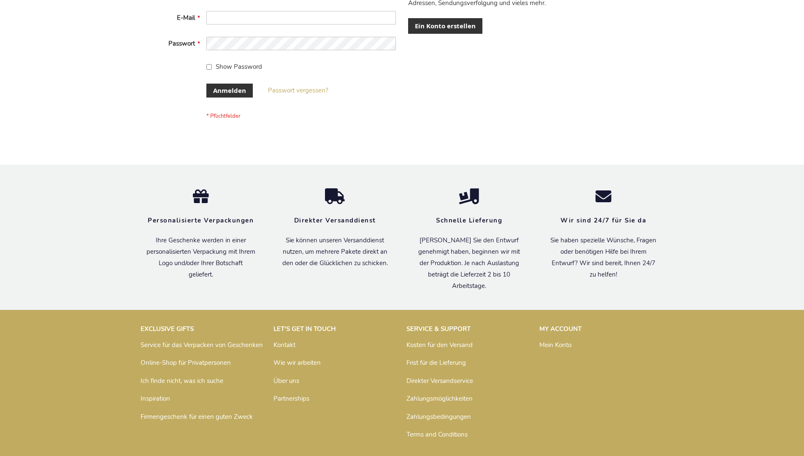
scroll to position [283, 0]
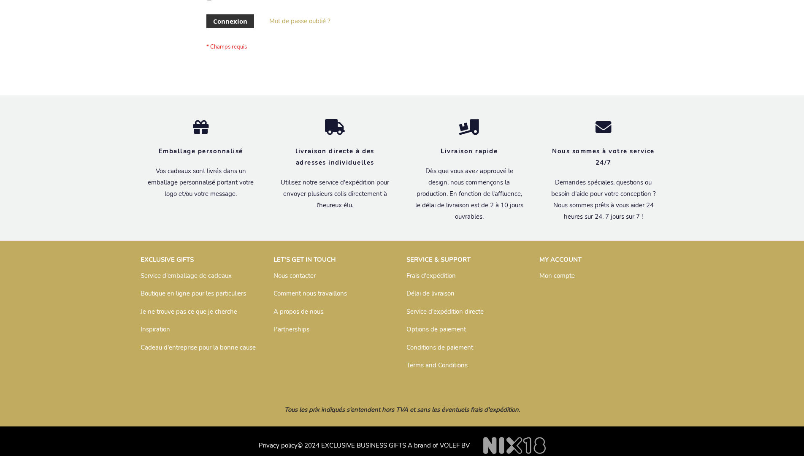
scroll to position [291, 0]
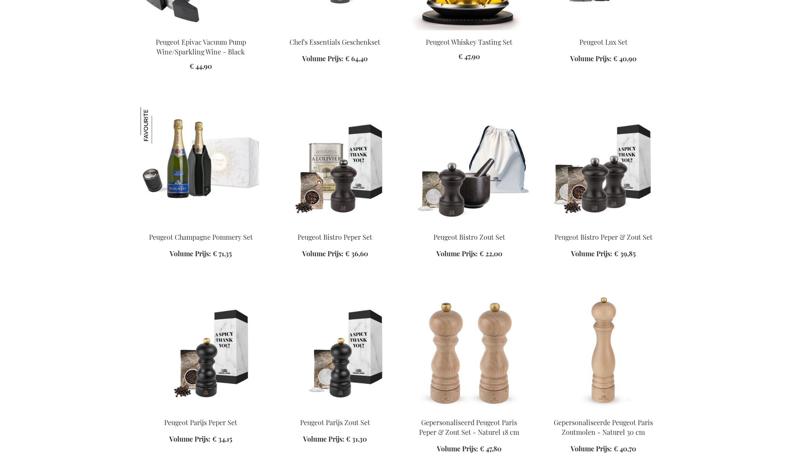
scroll to position [951, 0]
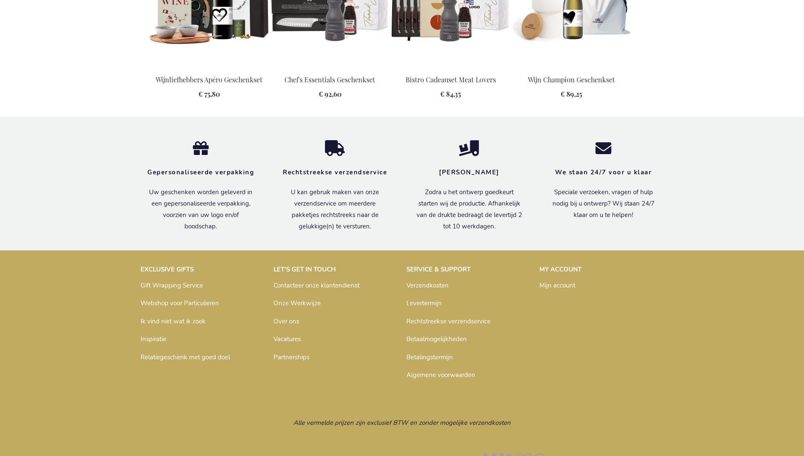
scroll to position [903, 0]
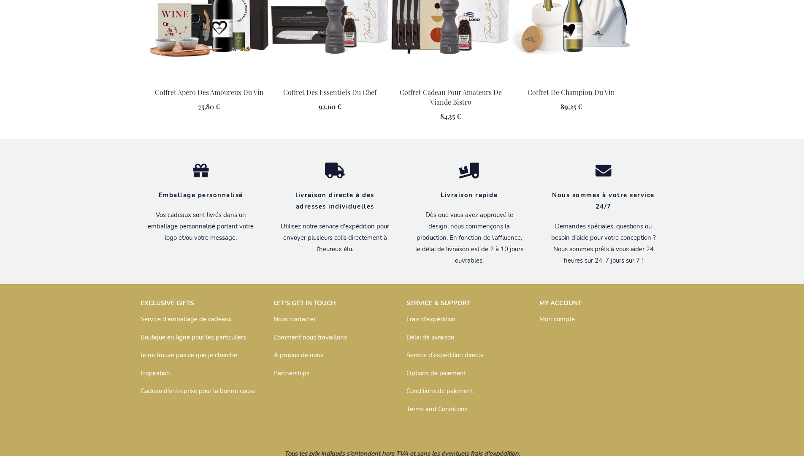
scroll to position [930, 0]
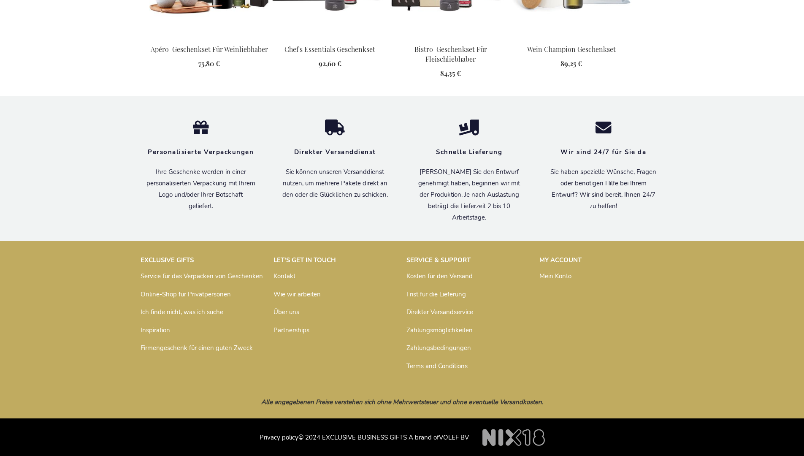
scroll to position [923, 0]
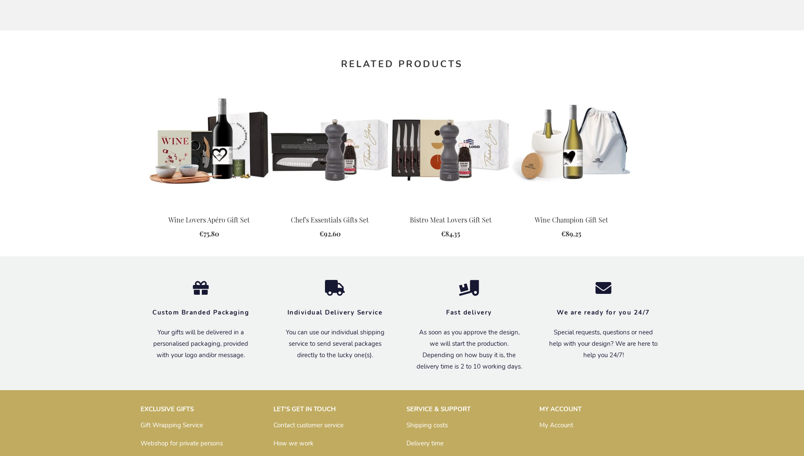
scroll to position [882, 0]
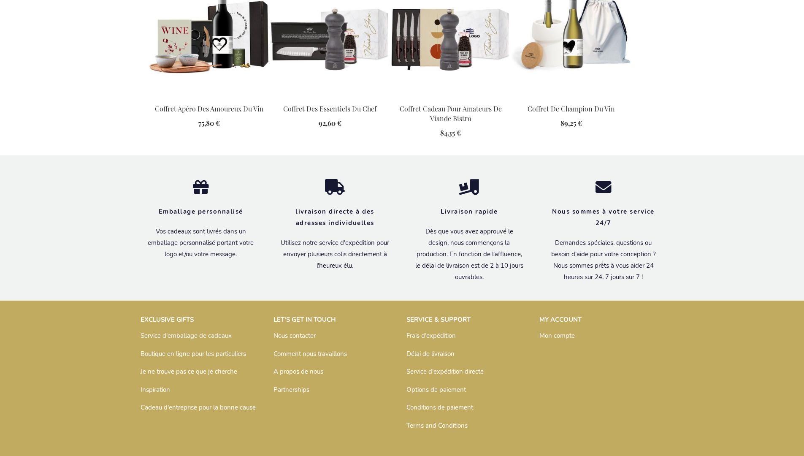
scroll to position [930, 0]
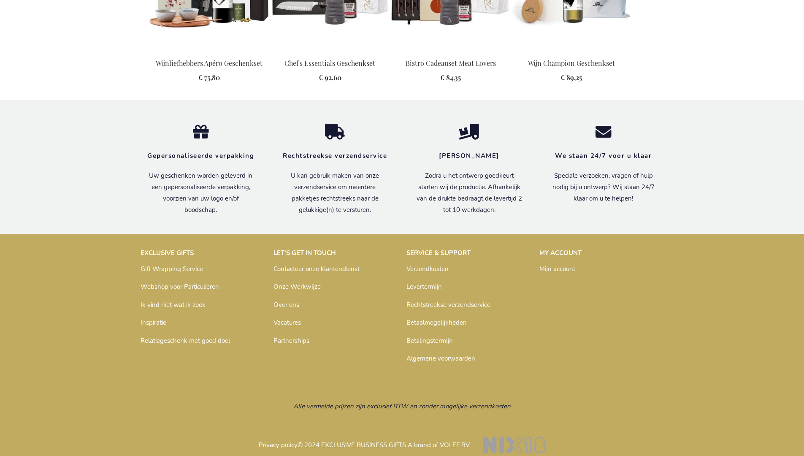
scroll to position [903, 0]
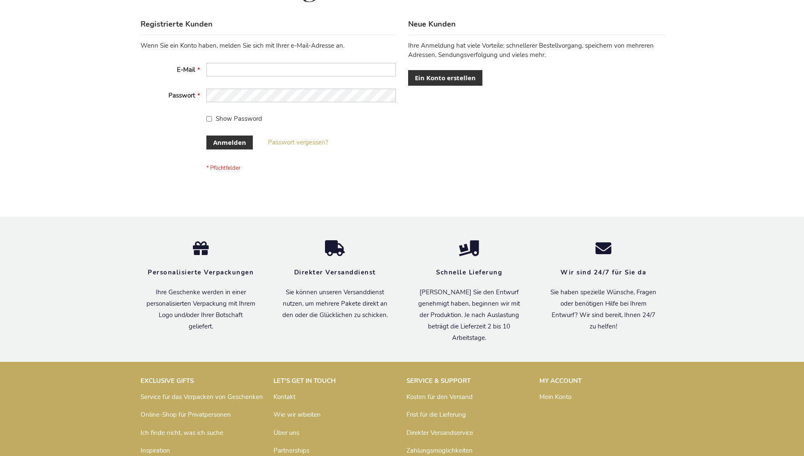
scroll to position [283, 0]
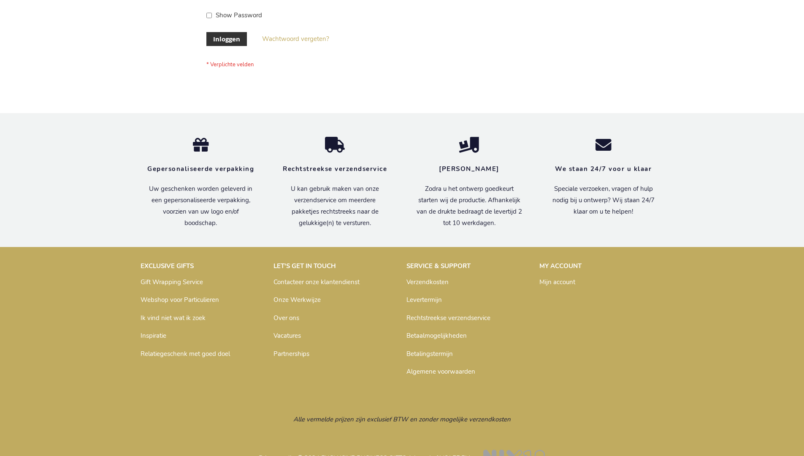
scroll to position [286, 0]
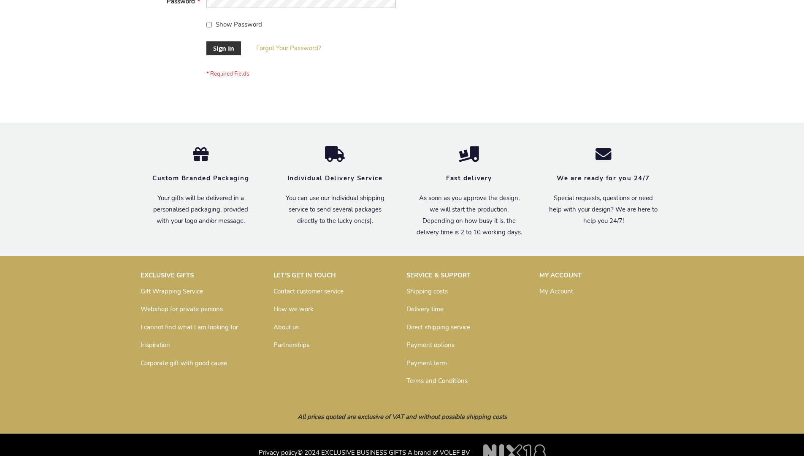
scroll to position [271, 0]
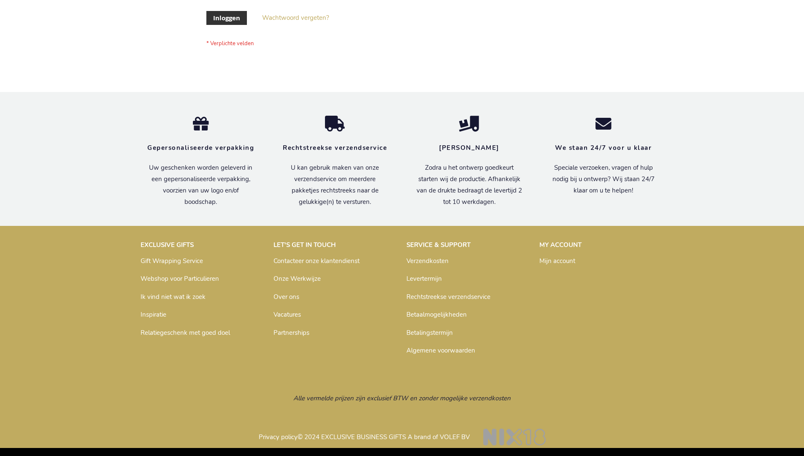
scroll to position [286, 0]
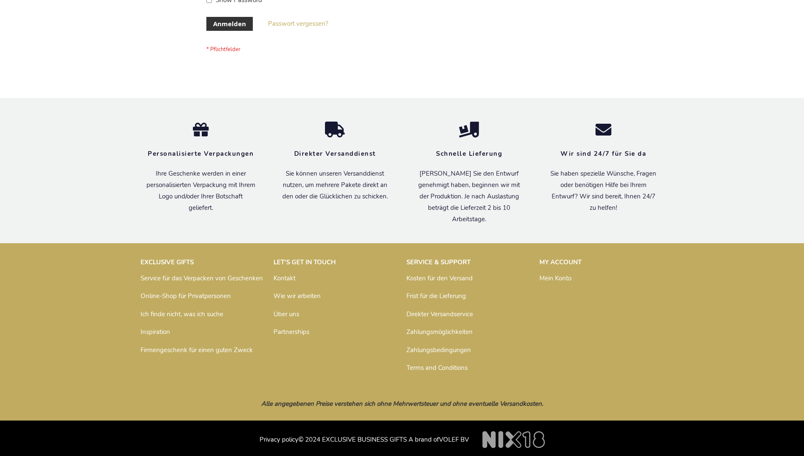
scroll to position [283, 0]
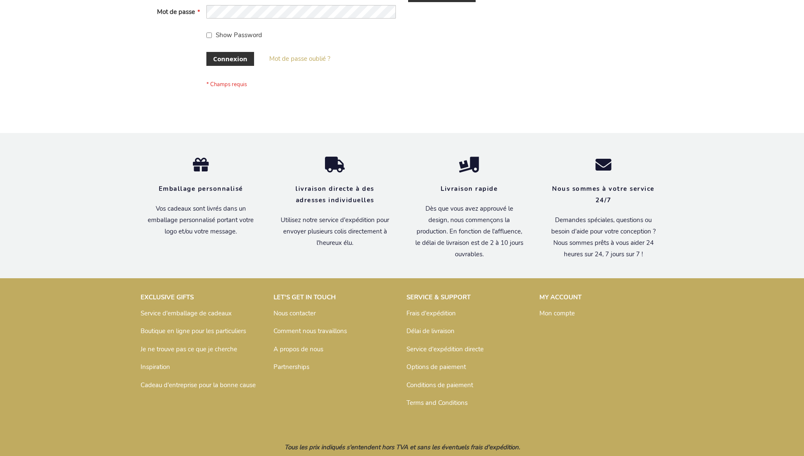
scroll to position [291, 0]
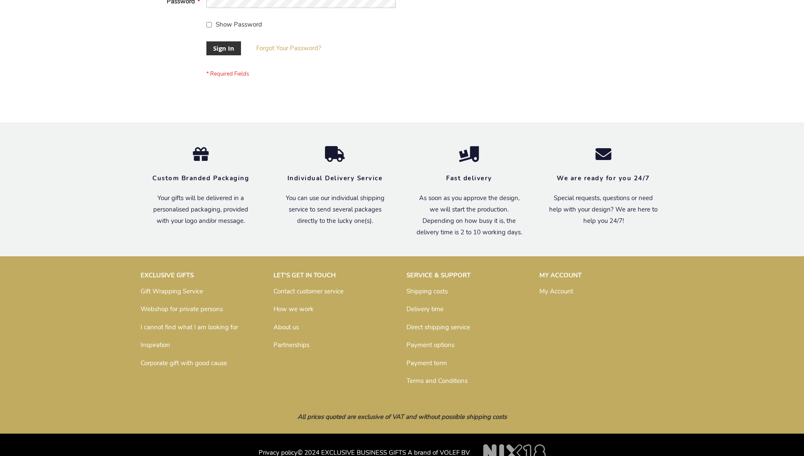
scroll to position [271, 0]
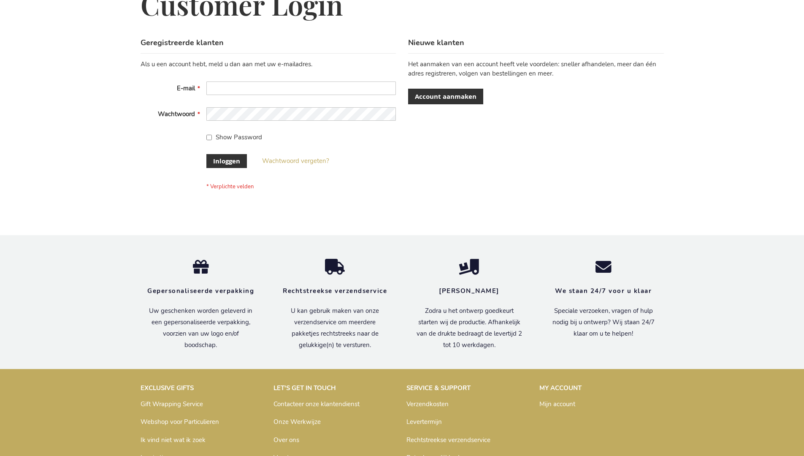
scroll to position [286, 0]
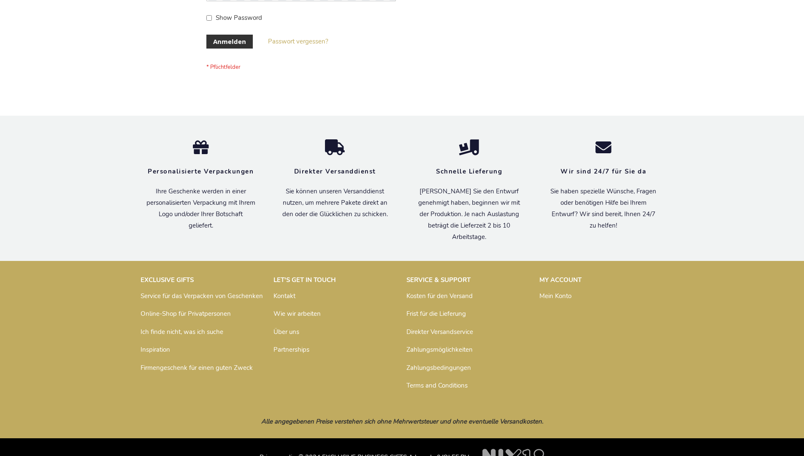
scroll to position [283, 0]
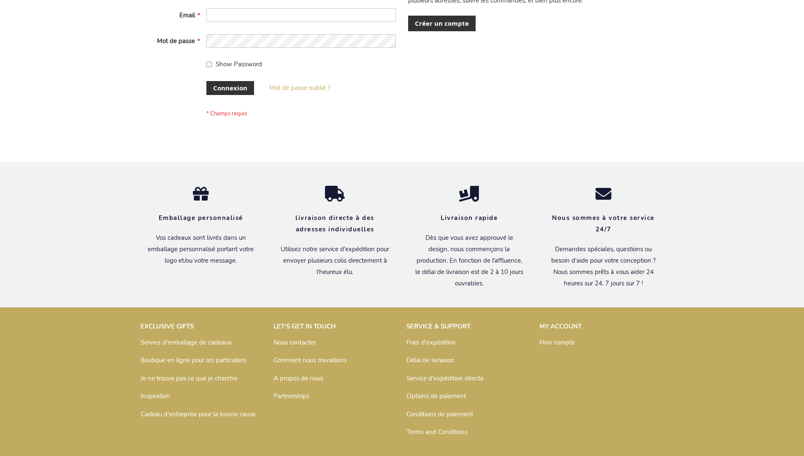
scroll to position [291, 0]
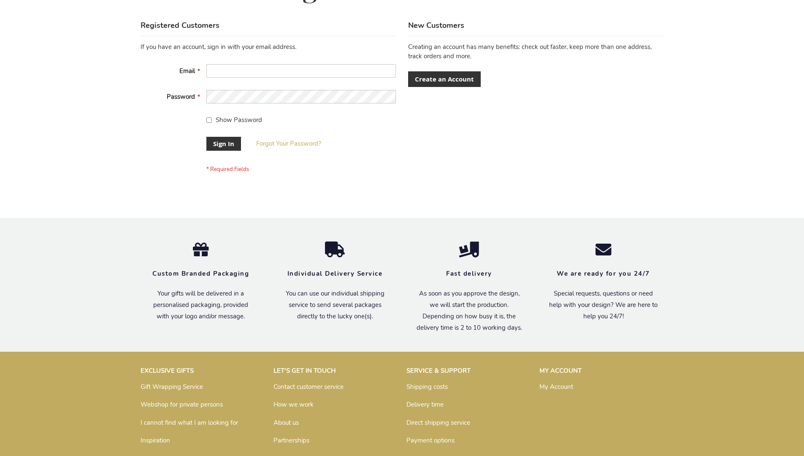
scroll to position [271, 0]
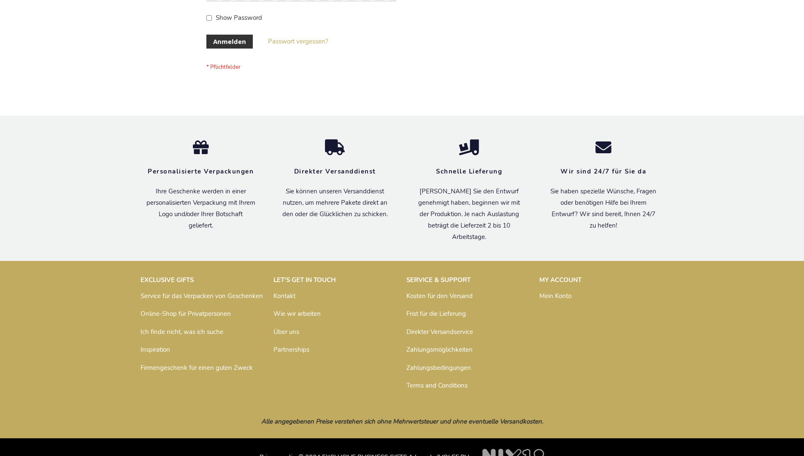
scroll to position [283, 0]
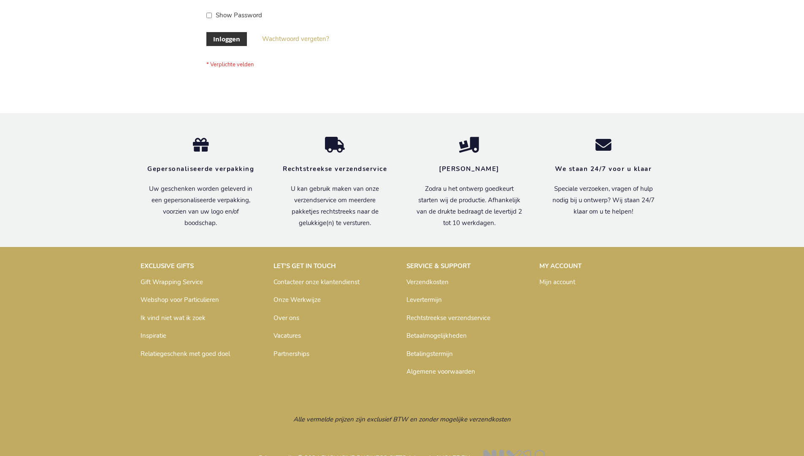
scroll to position [286, 0]
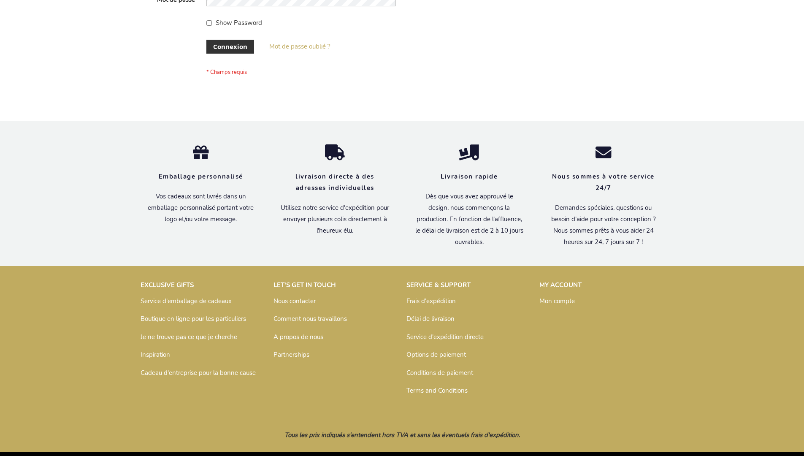
scroll to position [291, 0]
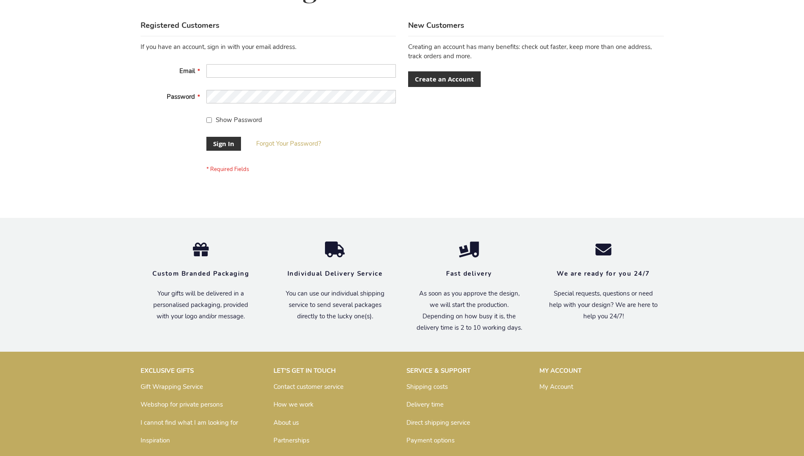
scroll to position [271, 0]
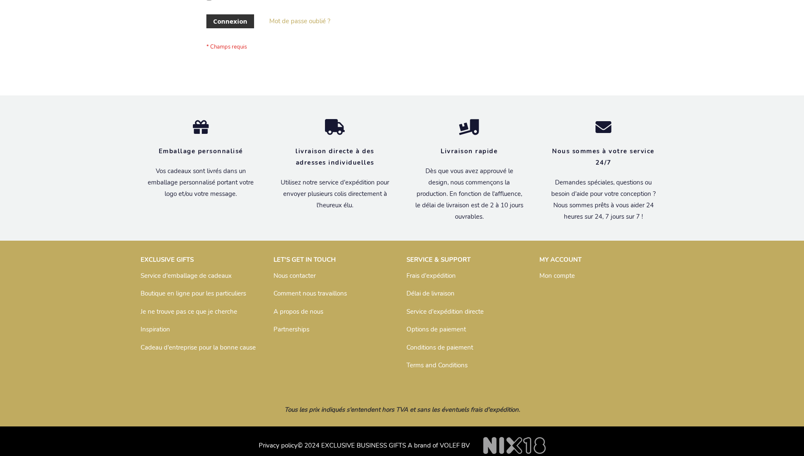
scroll to position [291, 0]
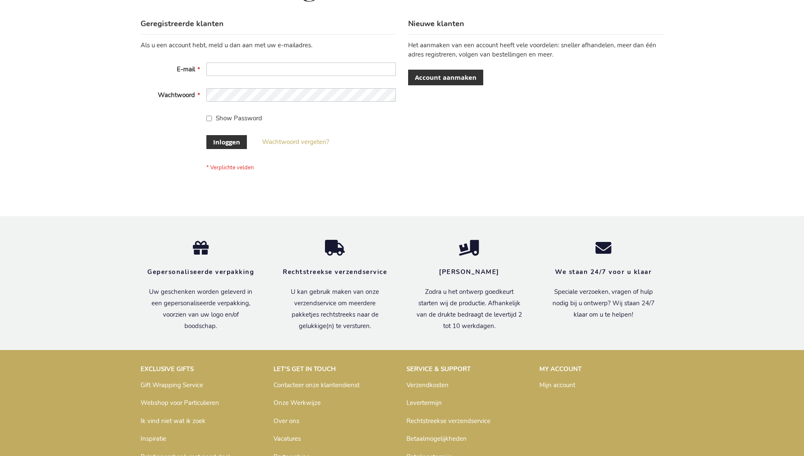
scroll to position [286, 0]
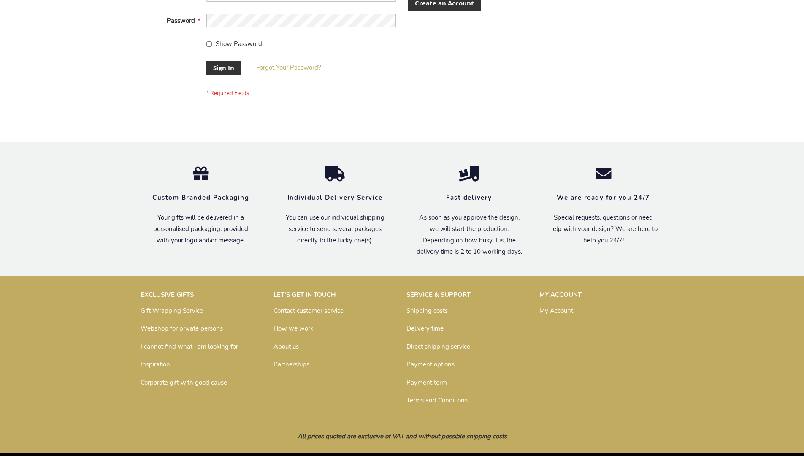
scroll to position [271, 0]
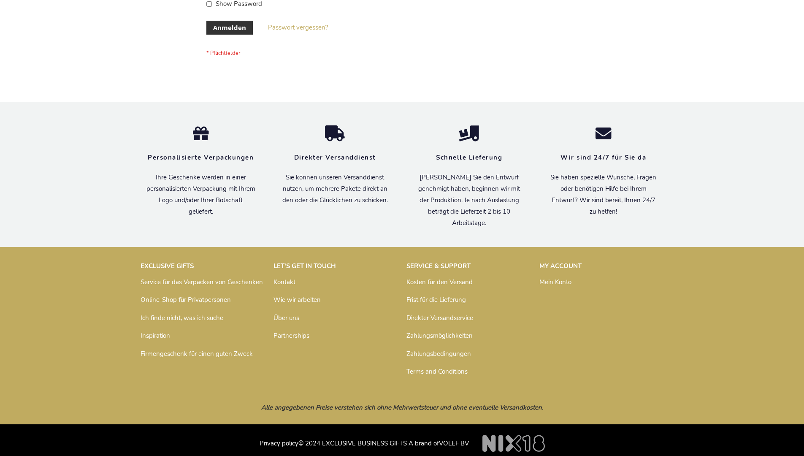
scroll to position [283, 0]
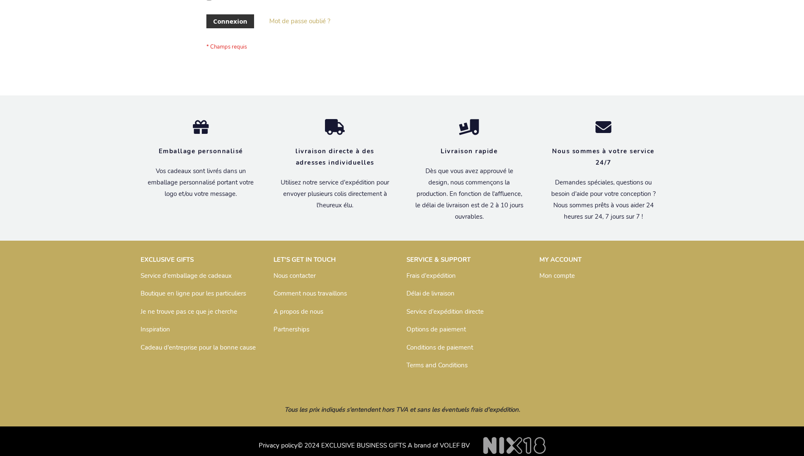
scroll to position [291, 0]
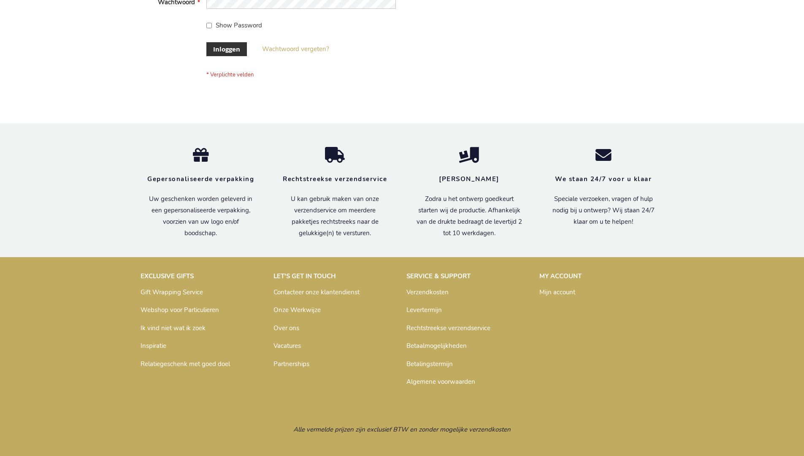
scroll to position [286, 0]
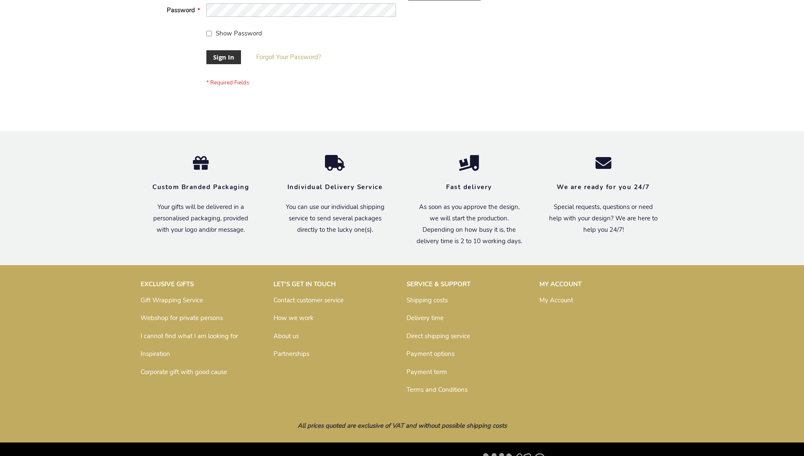
scroll to position [271, 0]
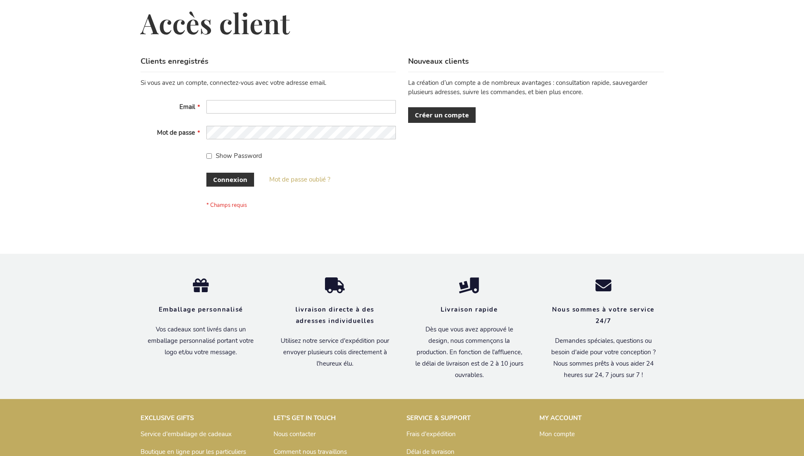
scroll to position [291, 0]
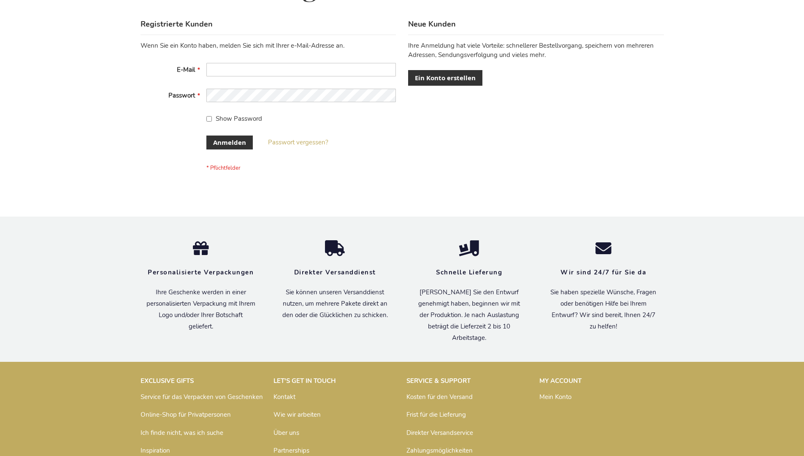
scroll to position [283, 0]
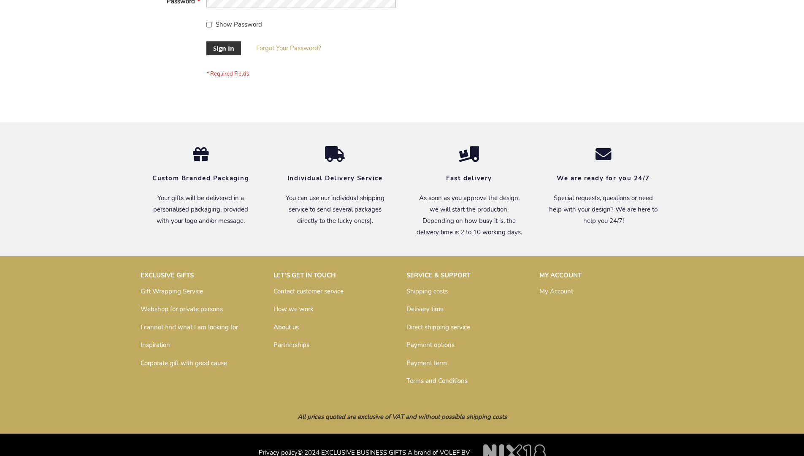
scroll to position [271, 0]
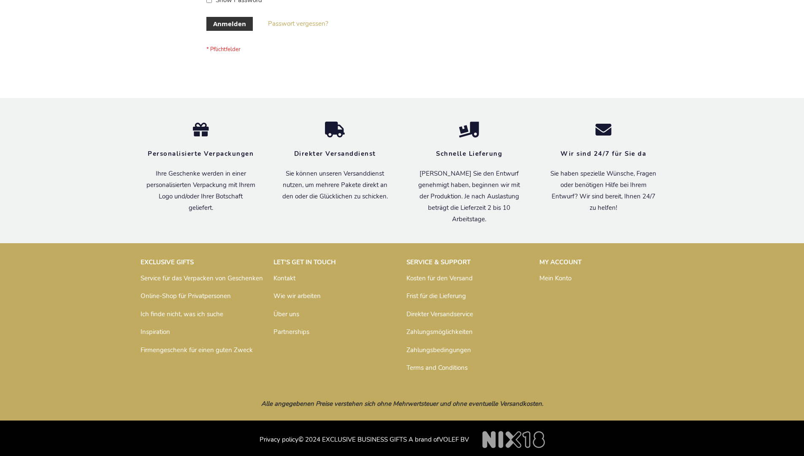
scroll to position [283, 0]
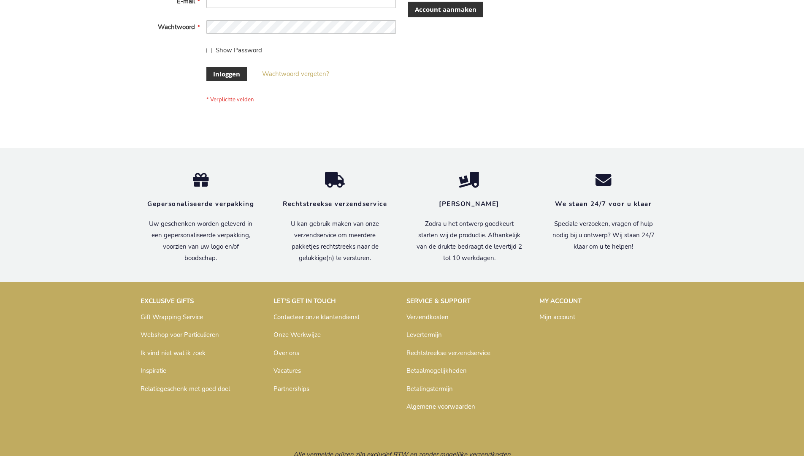
scroll to position [286, 0]
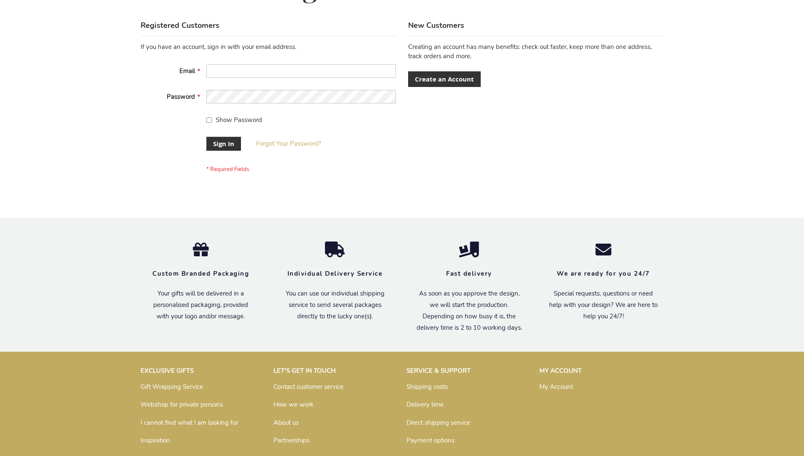
scroll to position [271, 0]
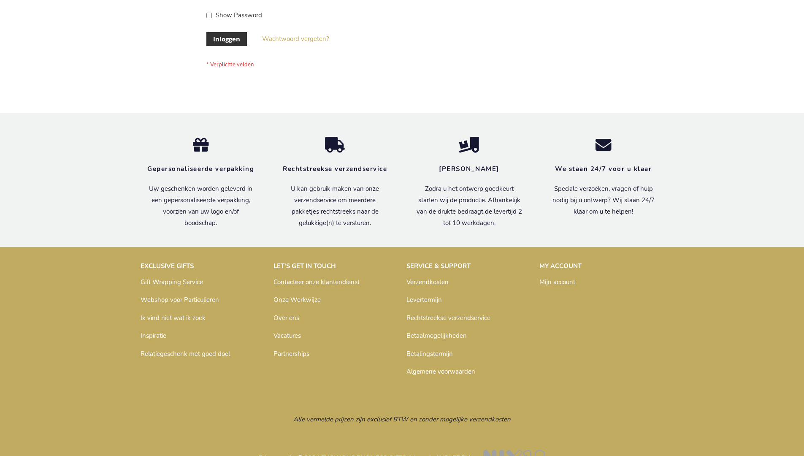
scroll to position [286, 0]
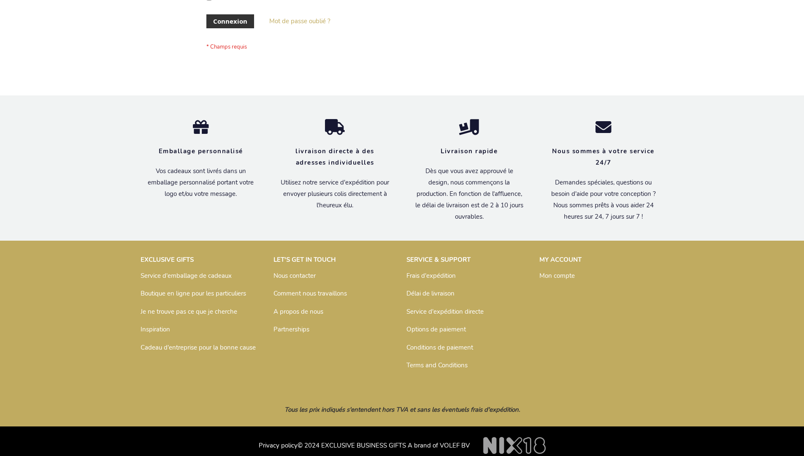
scroll to position [291, 0]
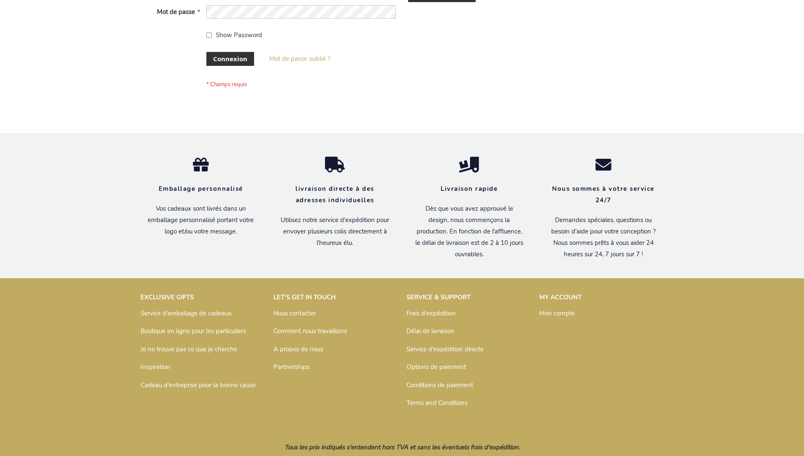
scroll to position [291, 0]
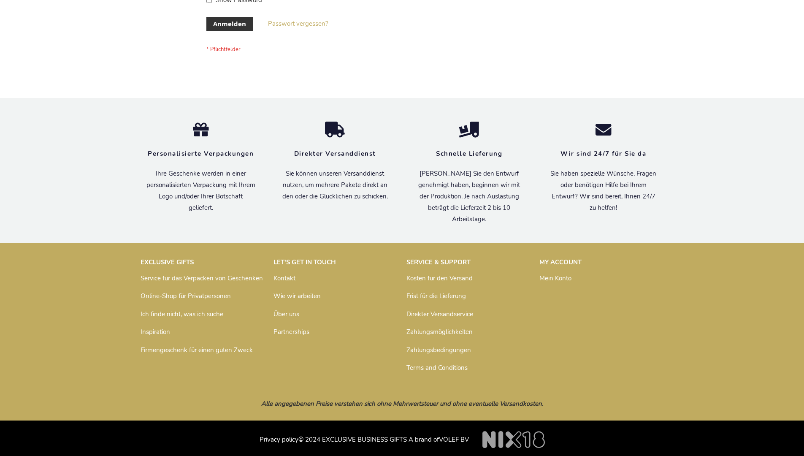
scroll to position [283, 0]
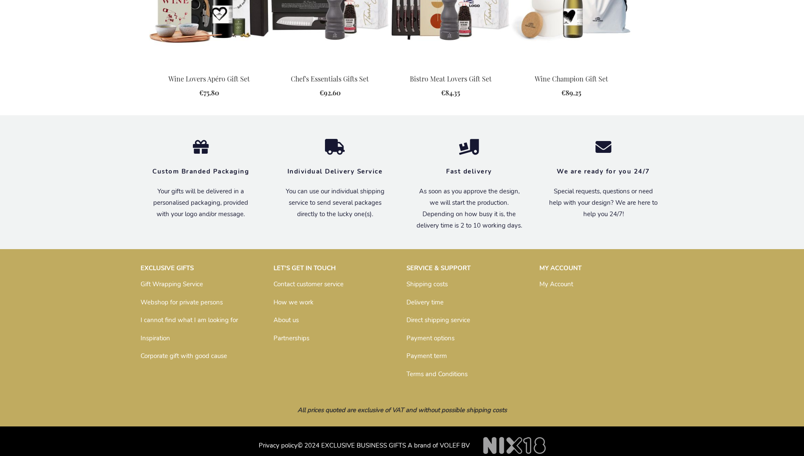
scroll to position [882, 0]
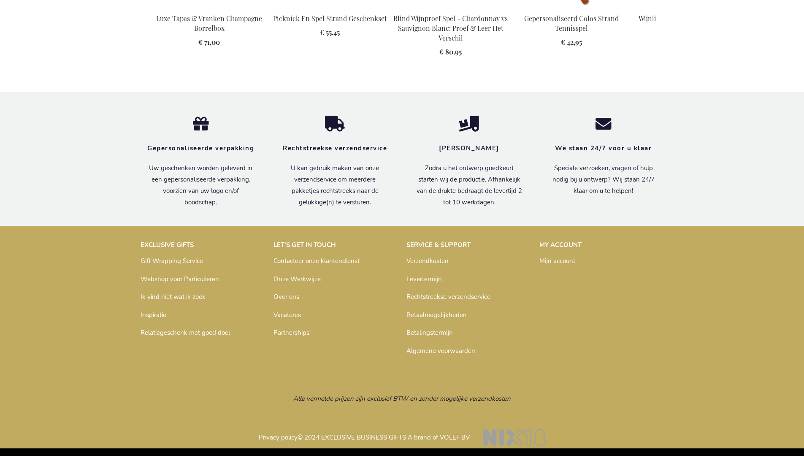
scroll to position [1133, 0]
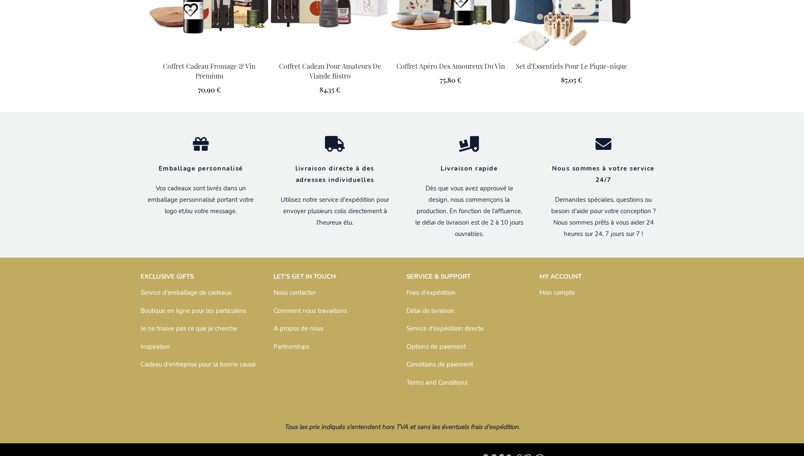
scroll to position [912, 0]
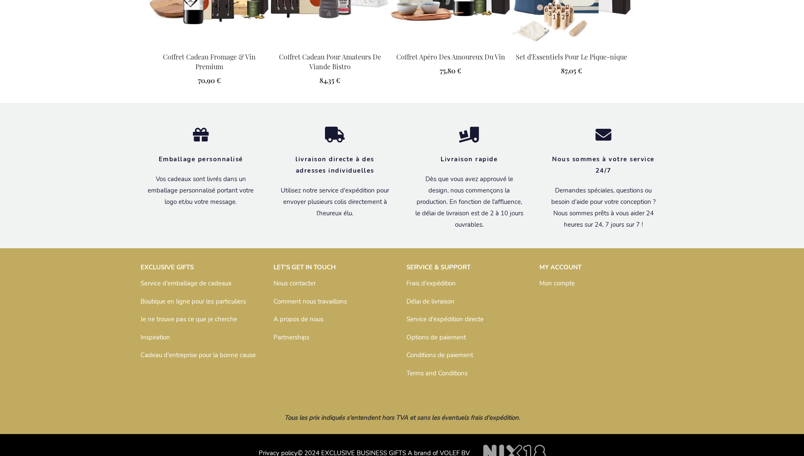
scroll to position [912, 0]
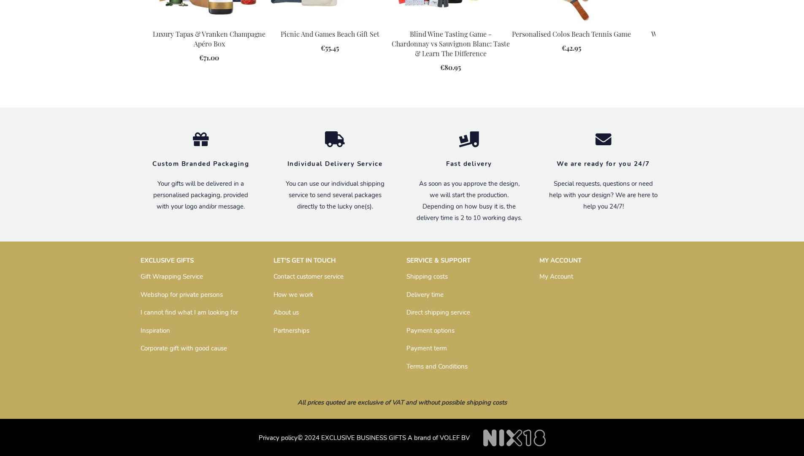
scroll to position [1117, 0]
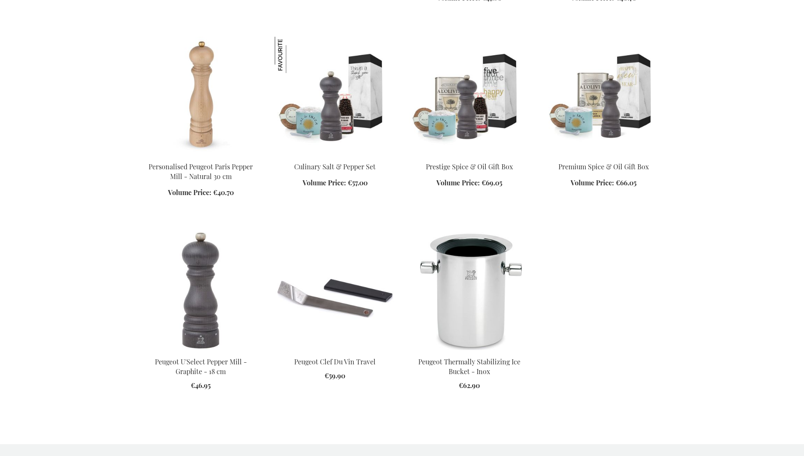
scroll to position [935, 0]
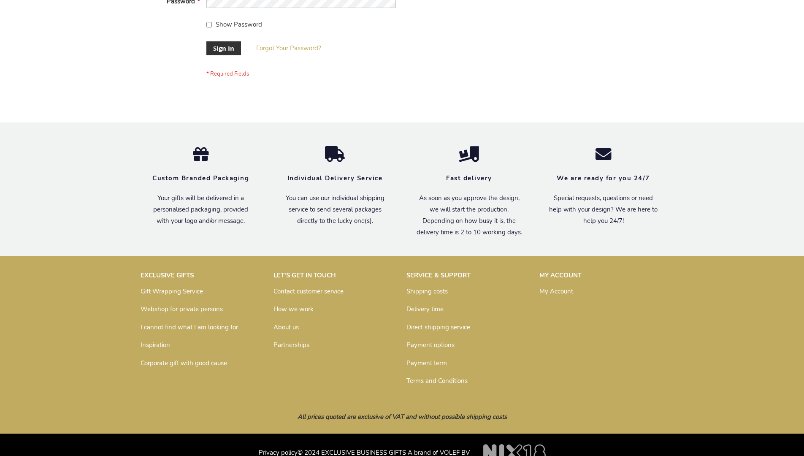
scroll to position [271, 0]
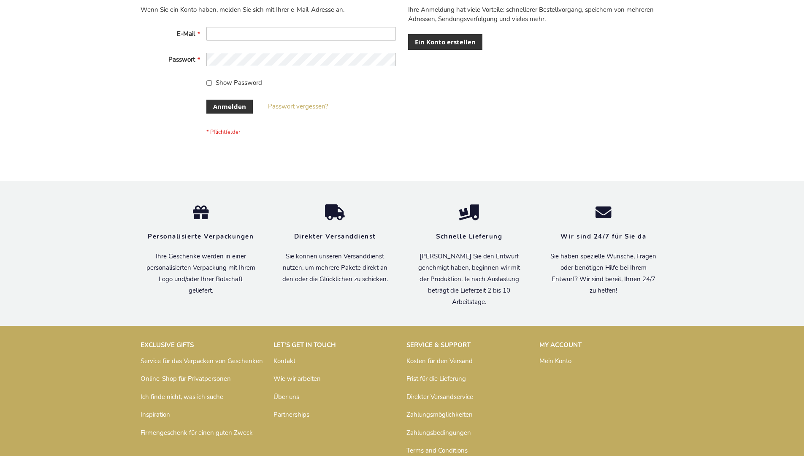
scroll to position [283, 0]
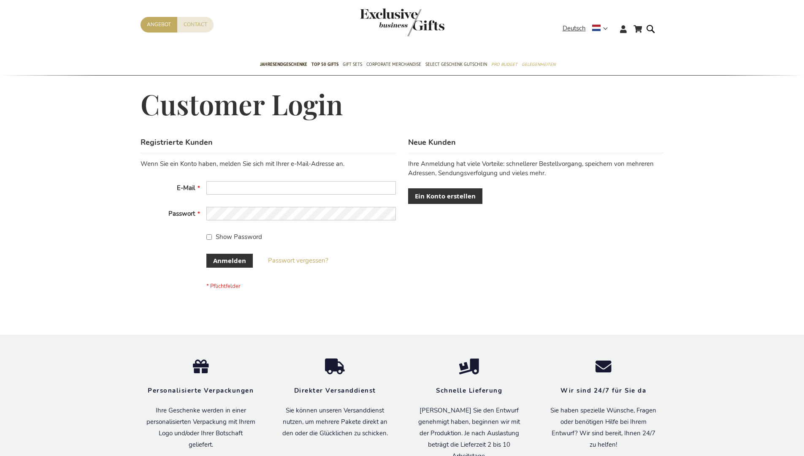
scroll to position [283, 0]
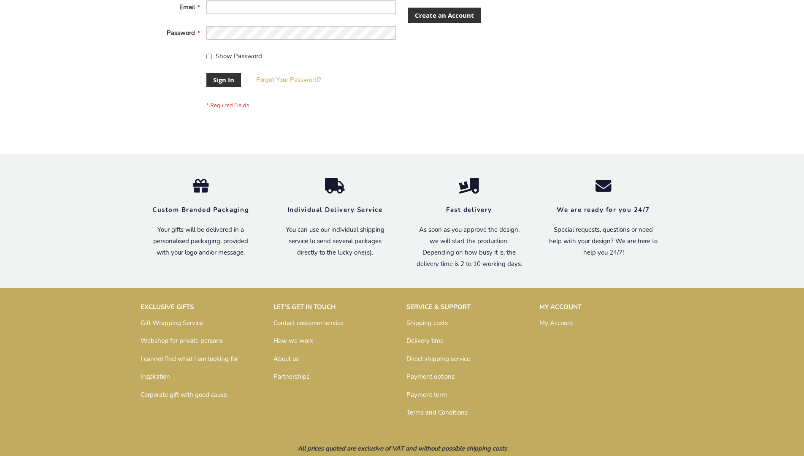
scroll to position [271, 0]
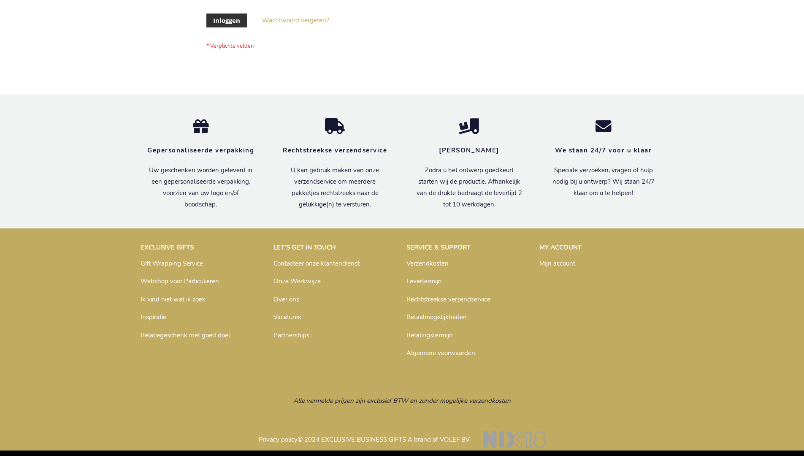
scroll to position [286, 0]
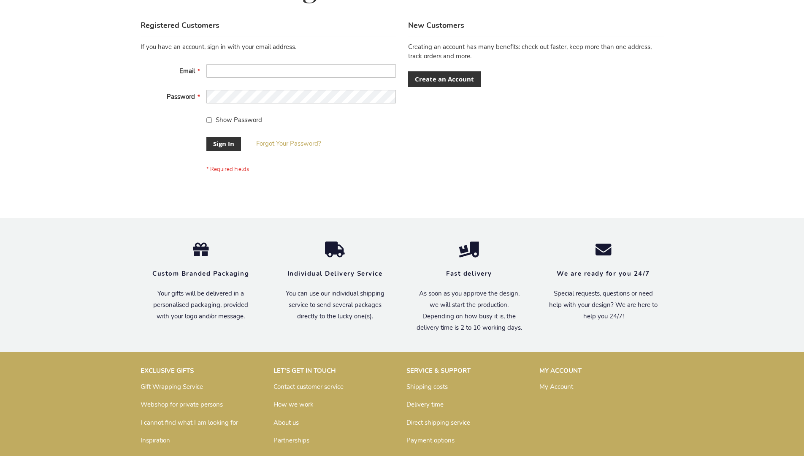
scroll to position [271, 0]
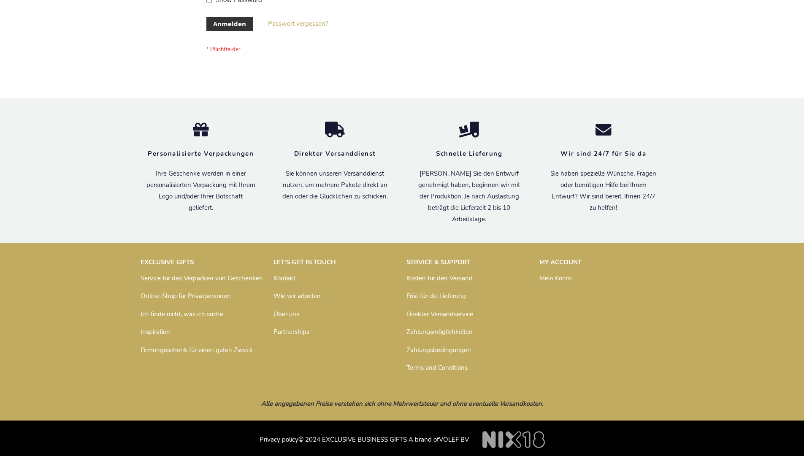
scroll to position [283, 0]
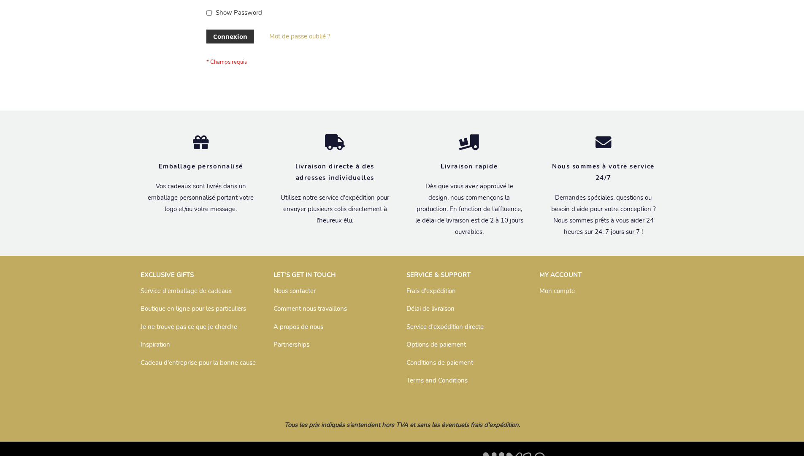
scroll to position [291, 0]
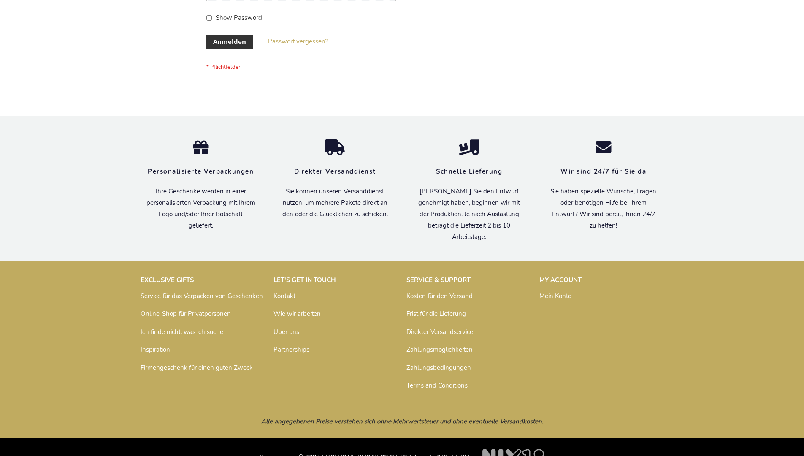
scroll to position [283, 0]
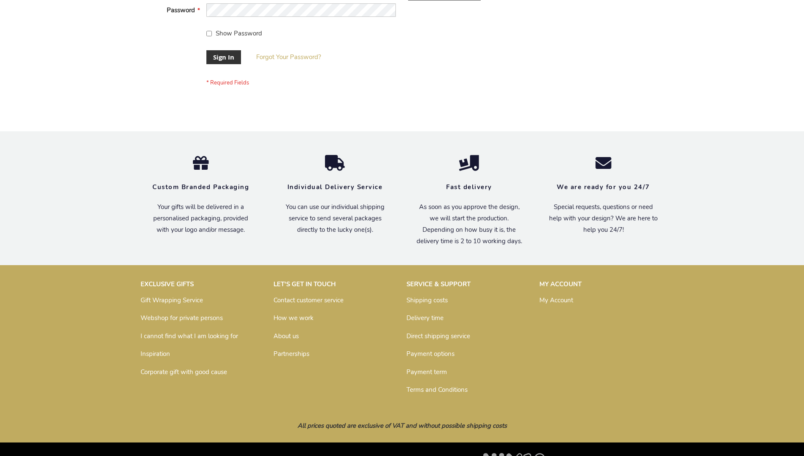
scroll to position [271, 0]
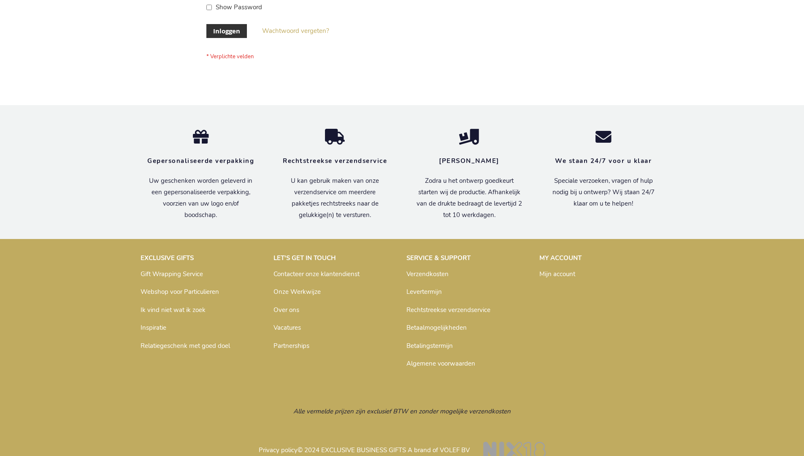
scroll to position [286, 0]
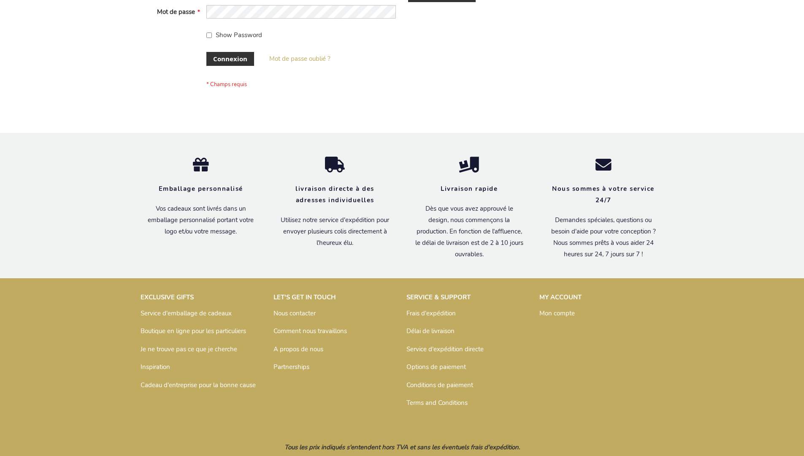
scroll to position [291, 0]
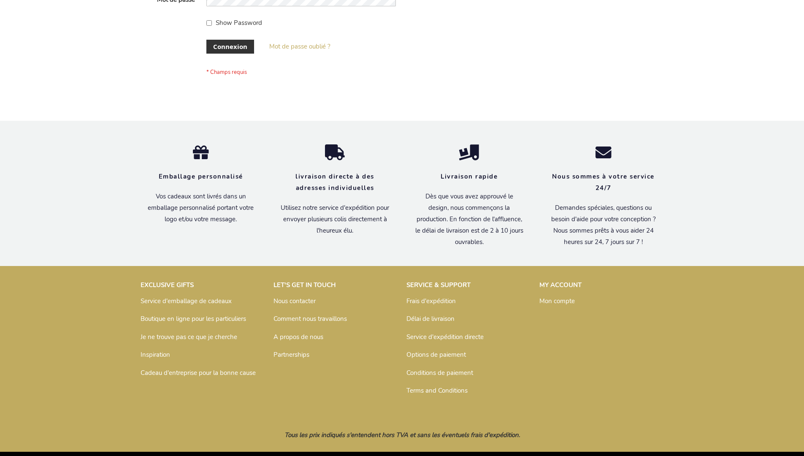
scroll to position [291, 0]
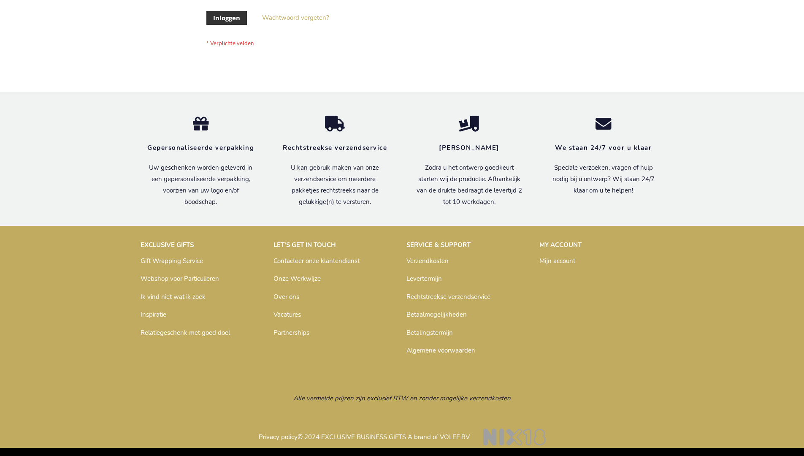
scroll to position [286, 0]
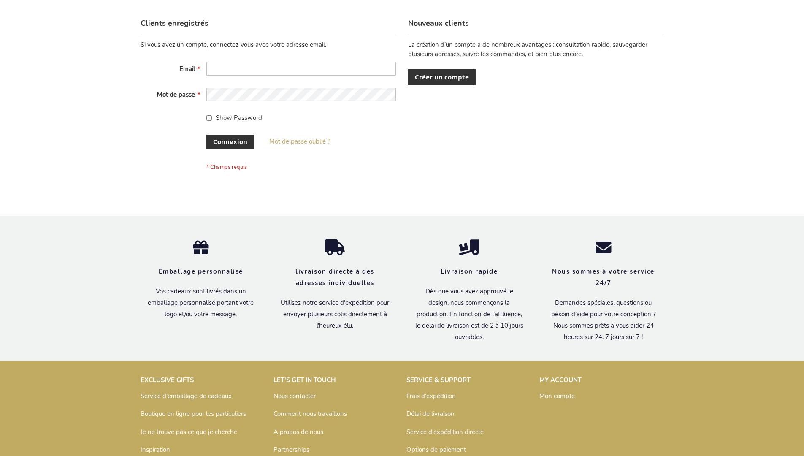
scroll to position [291, 0]
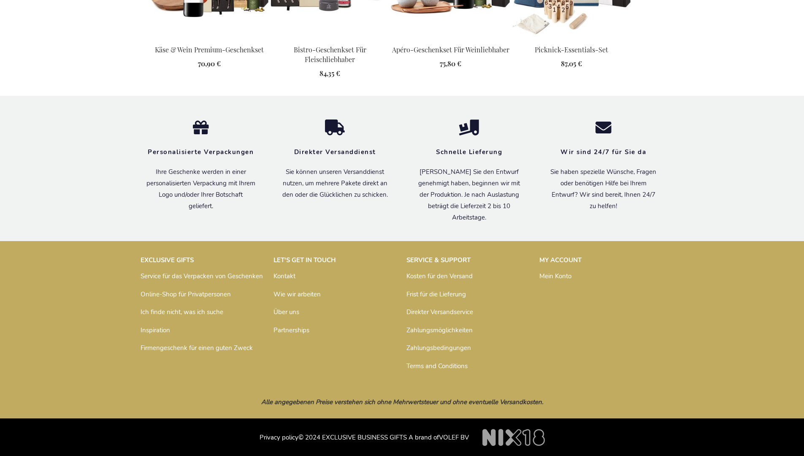
scroll to position [904, 0]
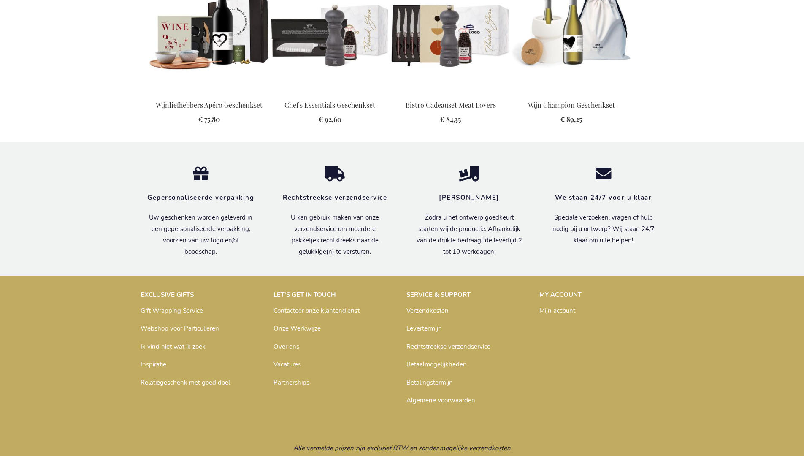
scroll to position [903, 0]
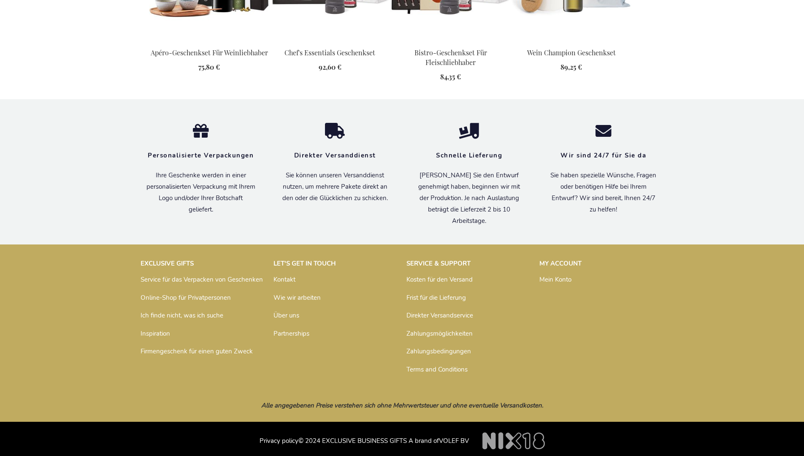
scroll to position [923, 0]
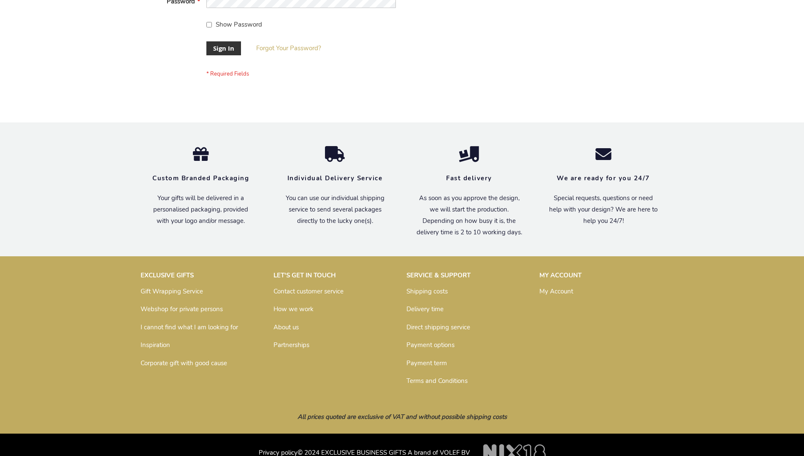
scroll to position [271, 0]
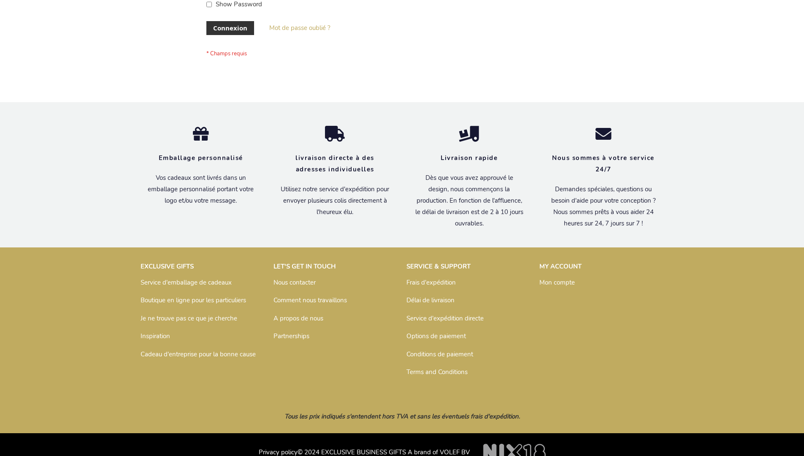
scroll to position [291, 0]
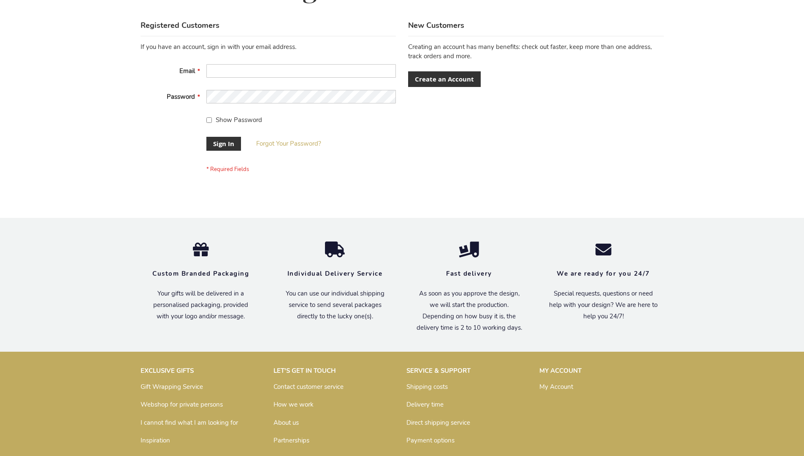
scroll to position [271, 0]
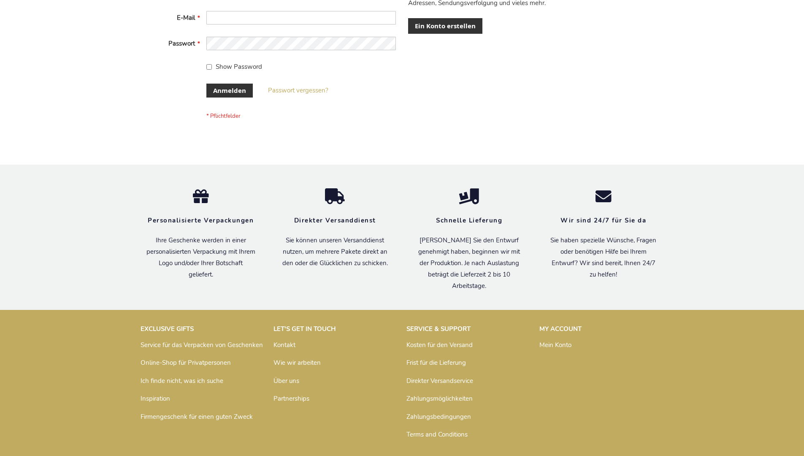
scroll to position [283, 0]
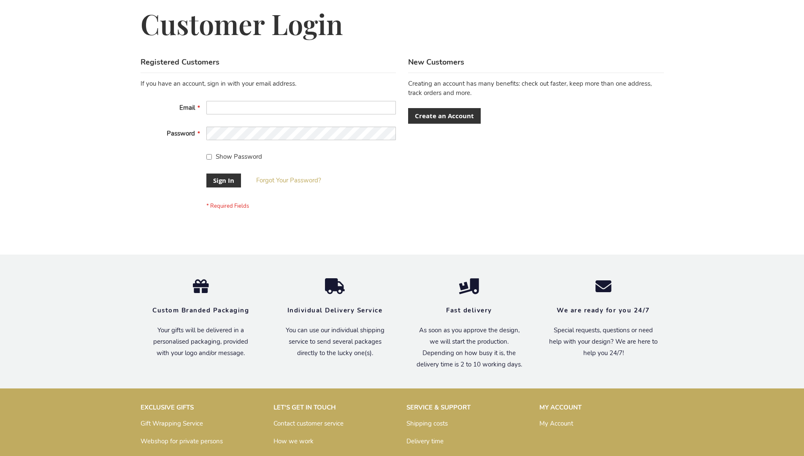
scroll to position [271, 0]
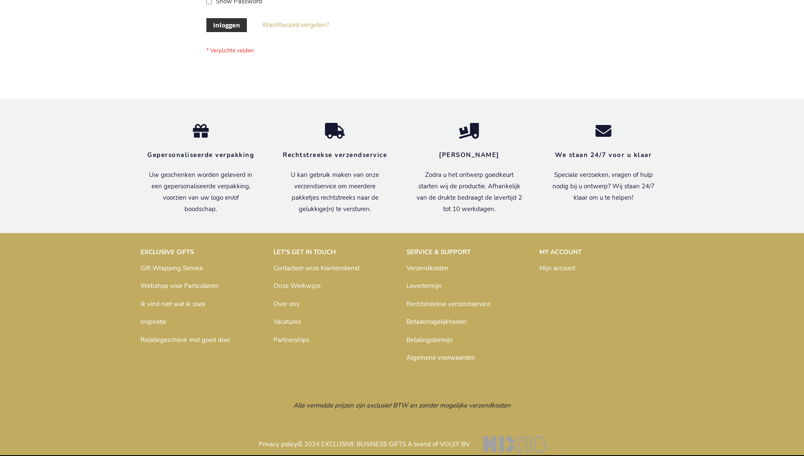
scroll to position [286, 0]
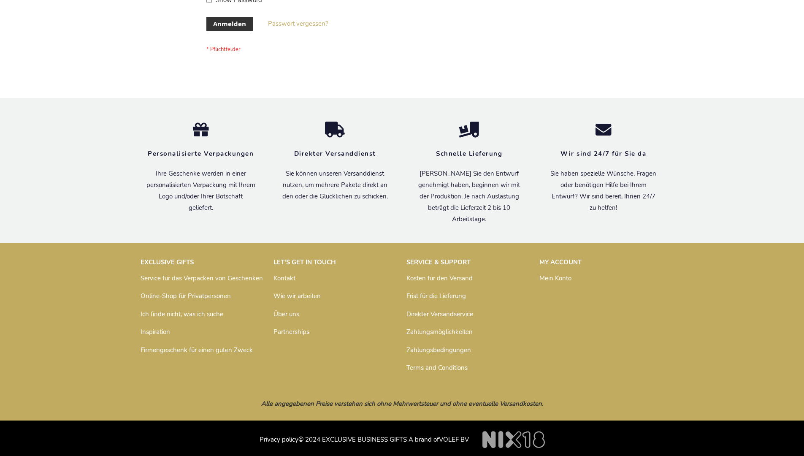
scroll to position [283, 0]
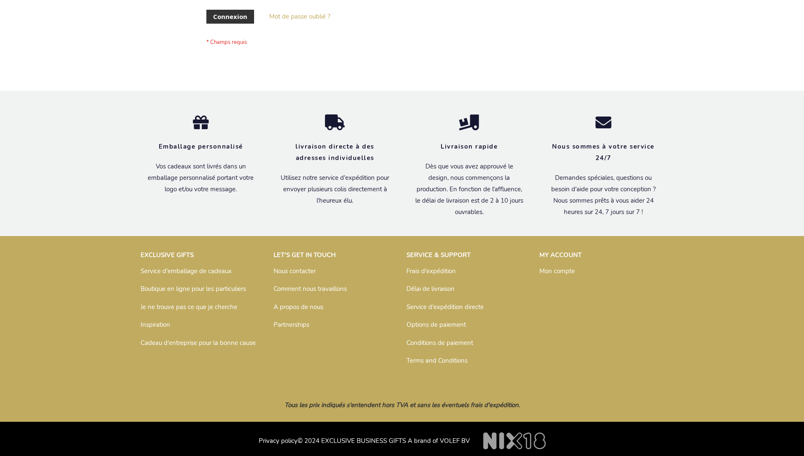
scroll to position [291, 0]
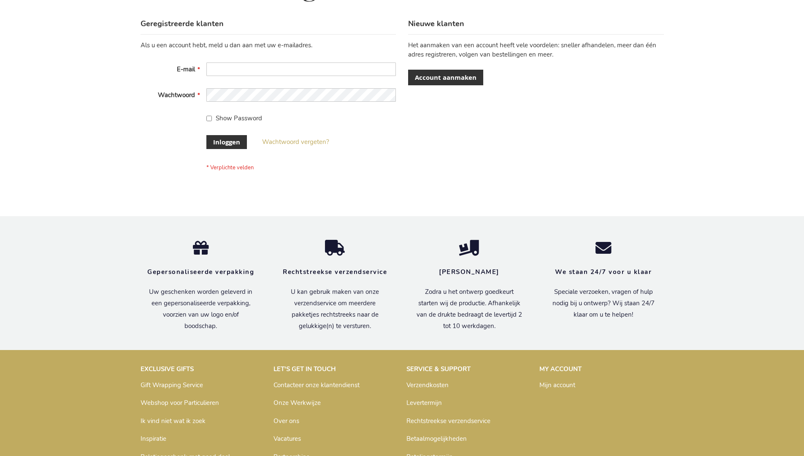
scroll to position [286, 0]
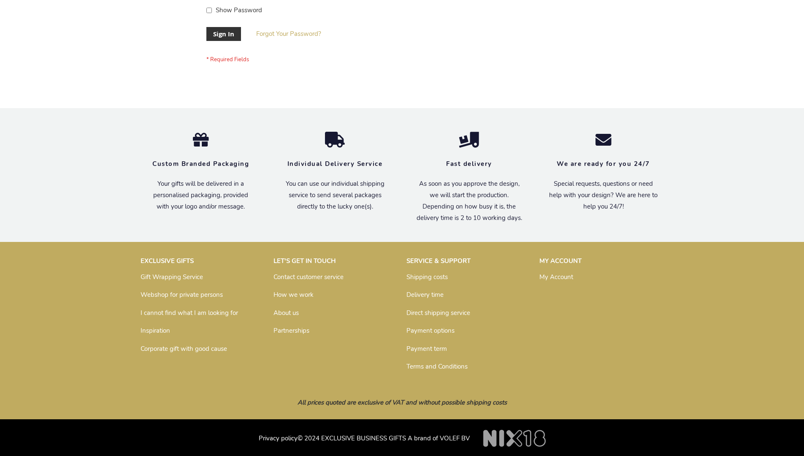
scroll to position [271, 0]
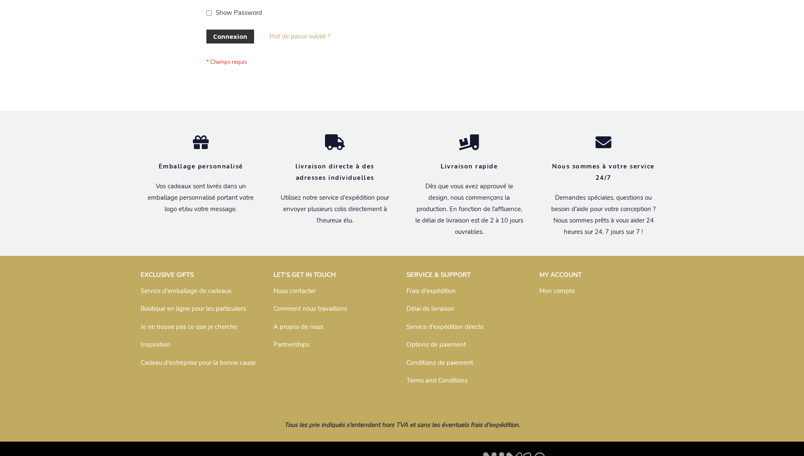
scroll to position [291, 0]
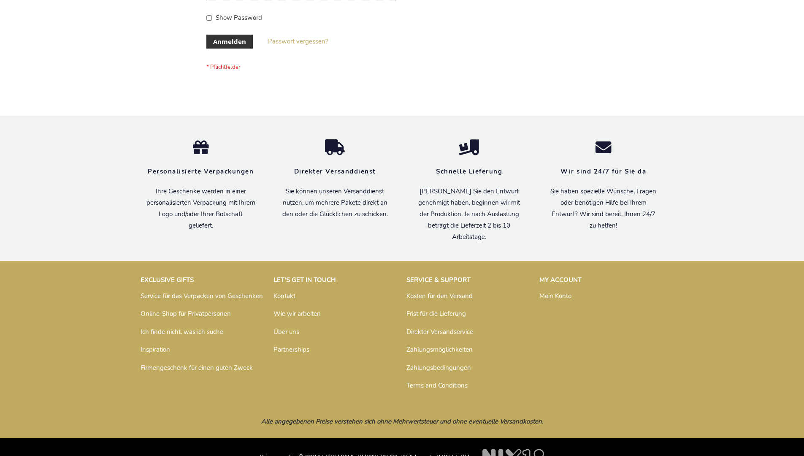
scroll to position [283, 0]
